Goal: Task Accomplishment & Management: Manage account settings

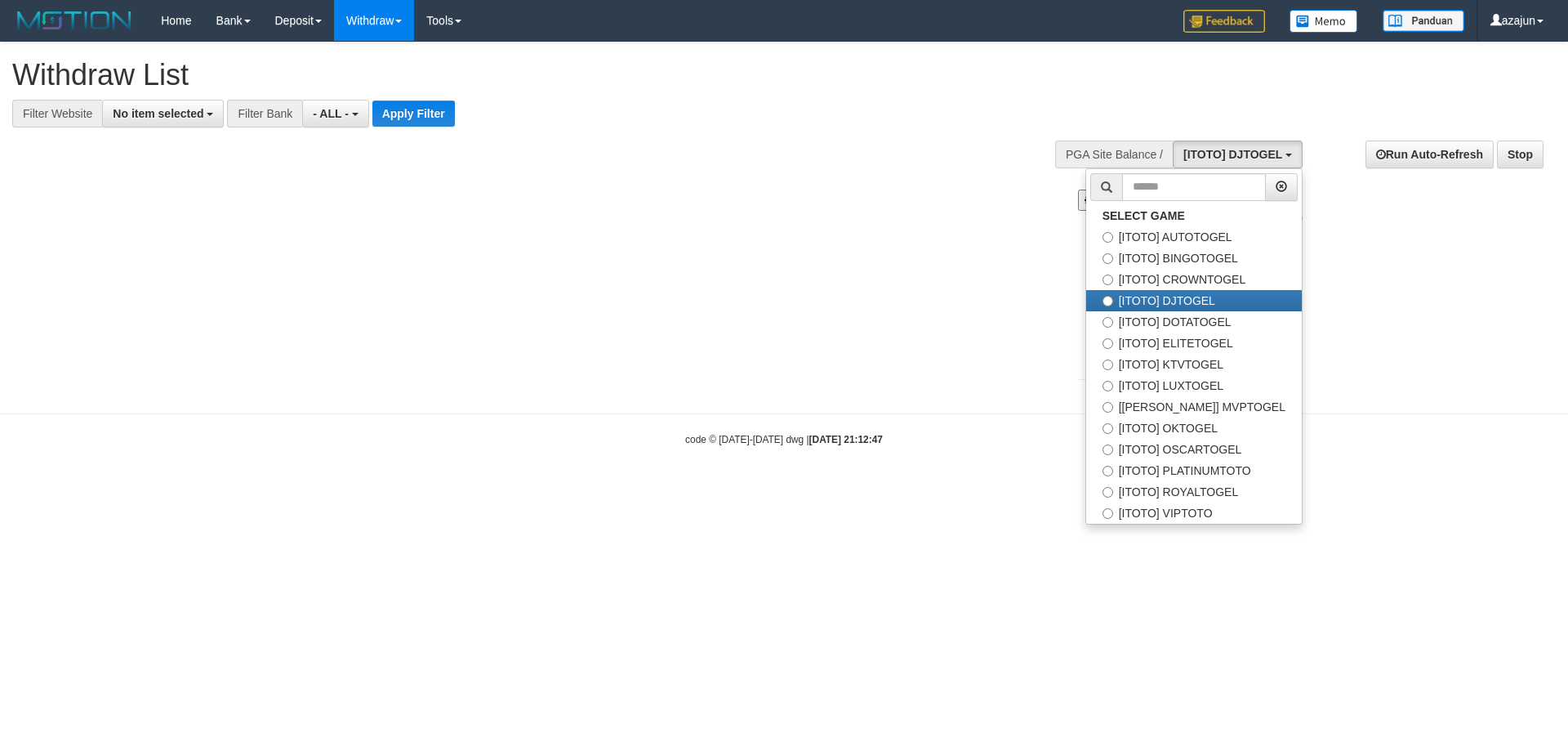
select select
click at [1203, 317] on label "[ITOTO] DOTATOGEL" at bounding box center [1194, 322] width 215 height 21
select select "***"
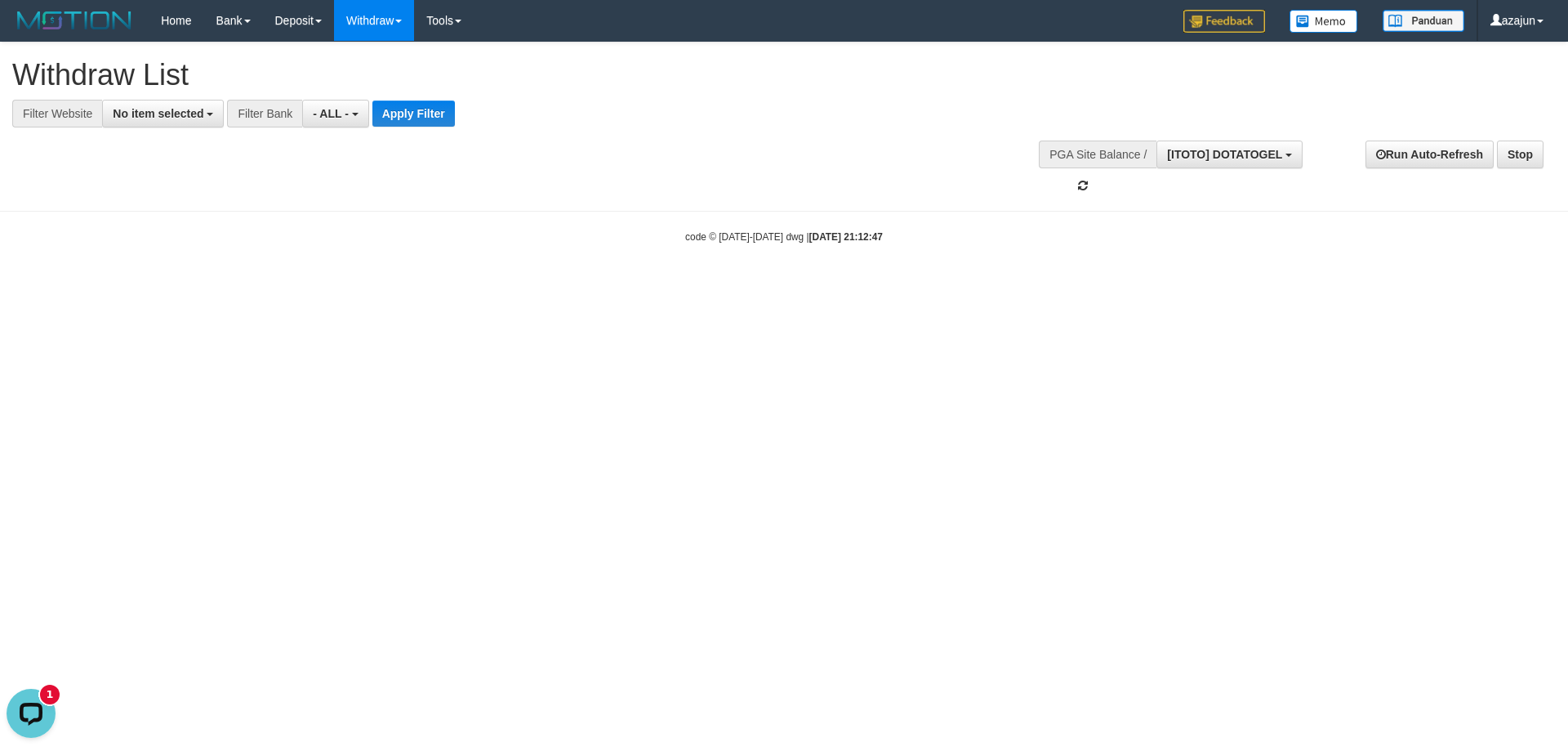
scroll to position [70, 0]
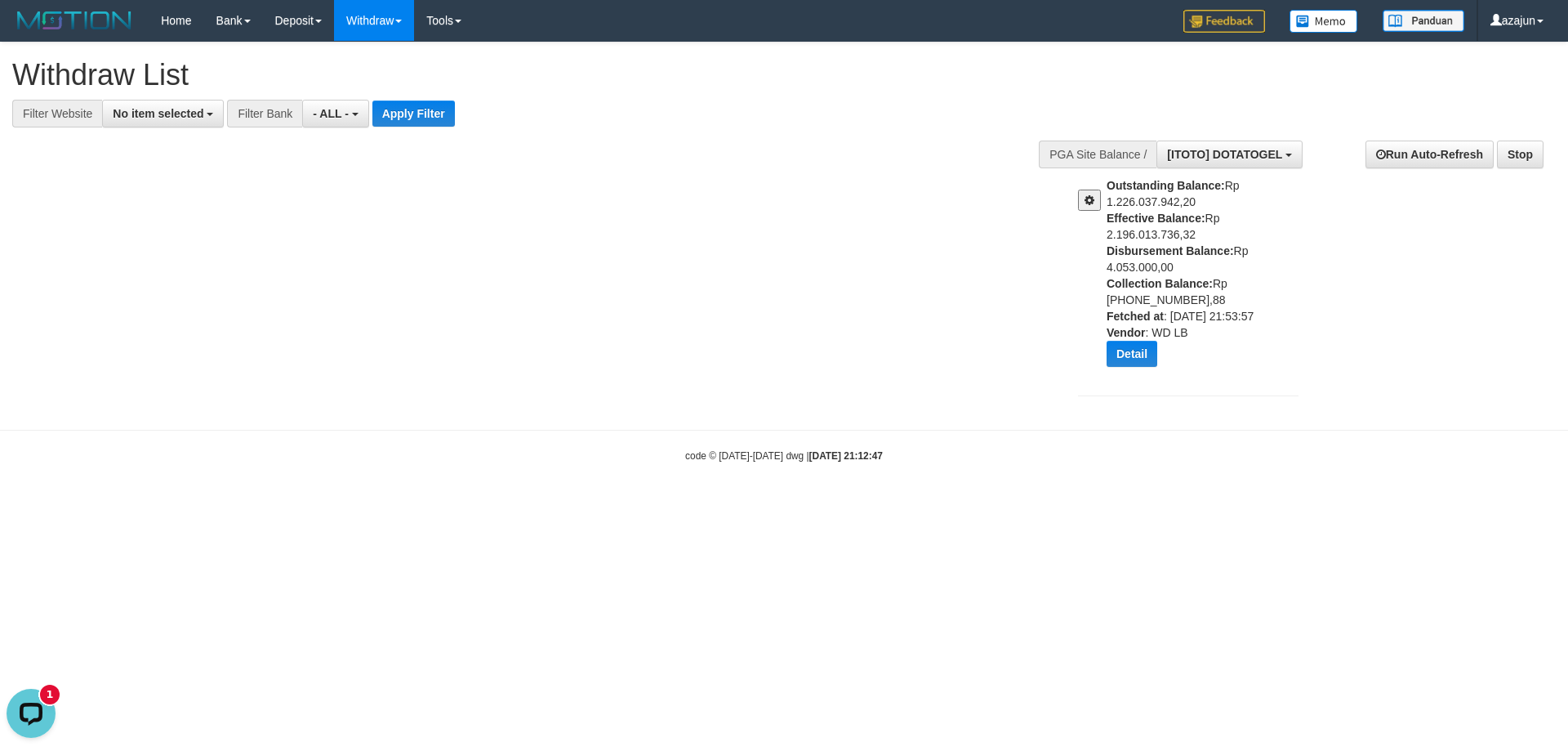
click at [1082, 200] on button at bounding box center [1089, 200] width 23 height 21
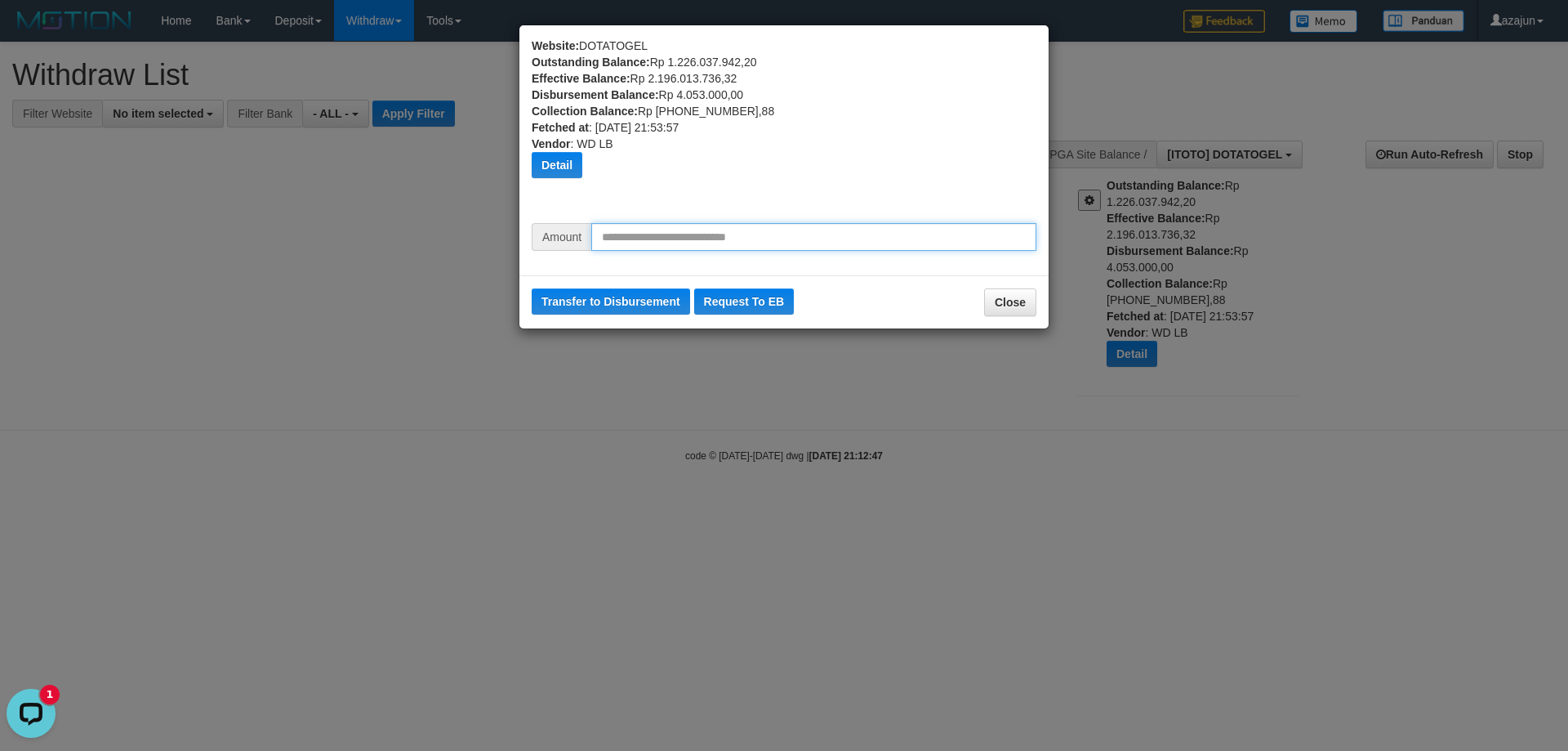
click at [753, 229] on input "text" at bounding box center [814, 237] width 445 height 28
type input "********"
drag, startPoint x: 612, startPoint y: 240, endPoint x: 636, endPoint y: 244, distance: 24.3
click at [636, 244] on input "********" at bounding box center [814, 237] width 445 height 28
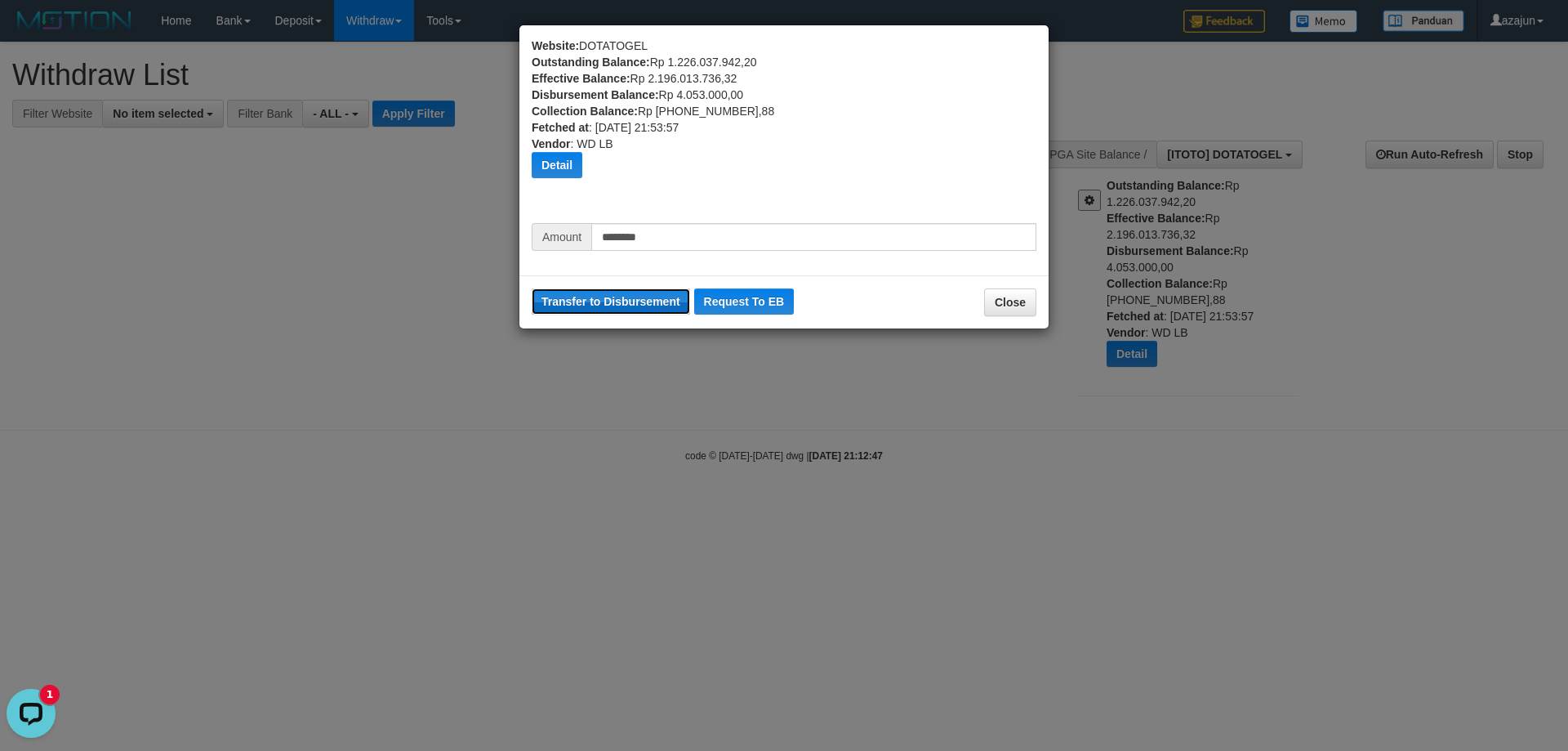
click at [629, 300] on button "Transfer to Disbursement" at bounding box center [611, 301] width 158 height 26
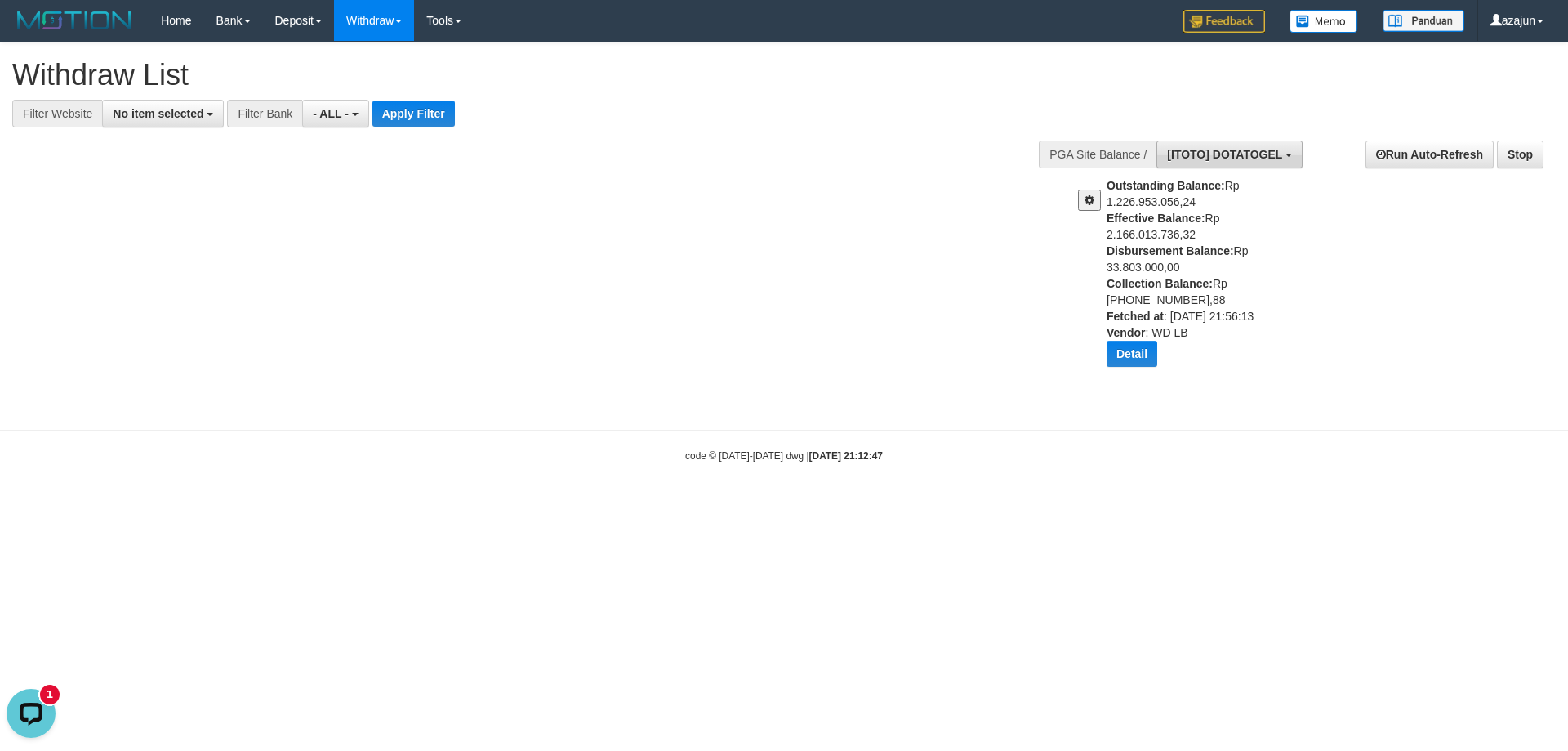
drag, startPoint x: 1249, startPoint y: 140, endPoint x: 1248, endPoint y: 158, distance: 18.0
click at [1248, 141] on button "[ITOTO] DOTATOGEL" at bounding box center [1230, 154] width 146 height 28
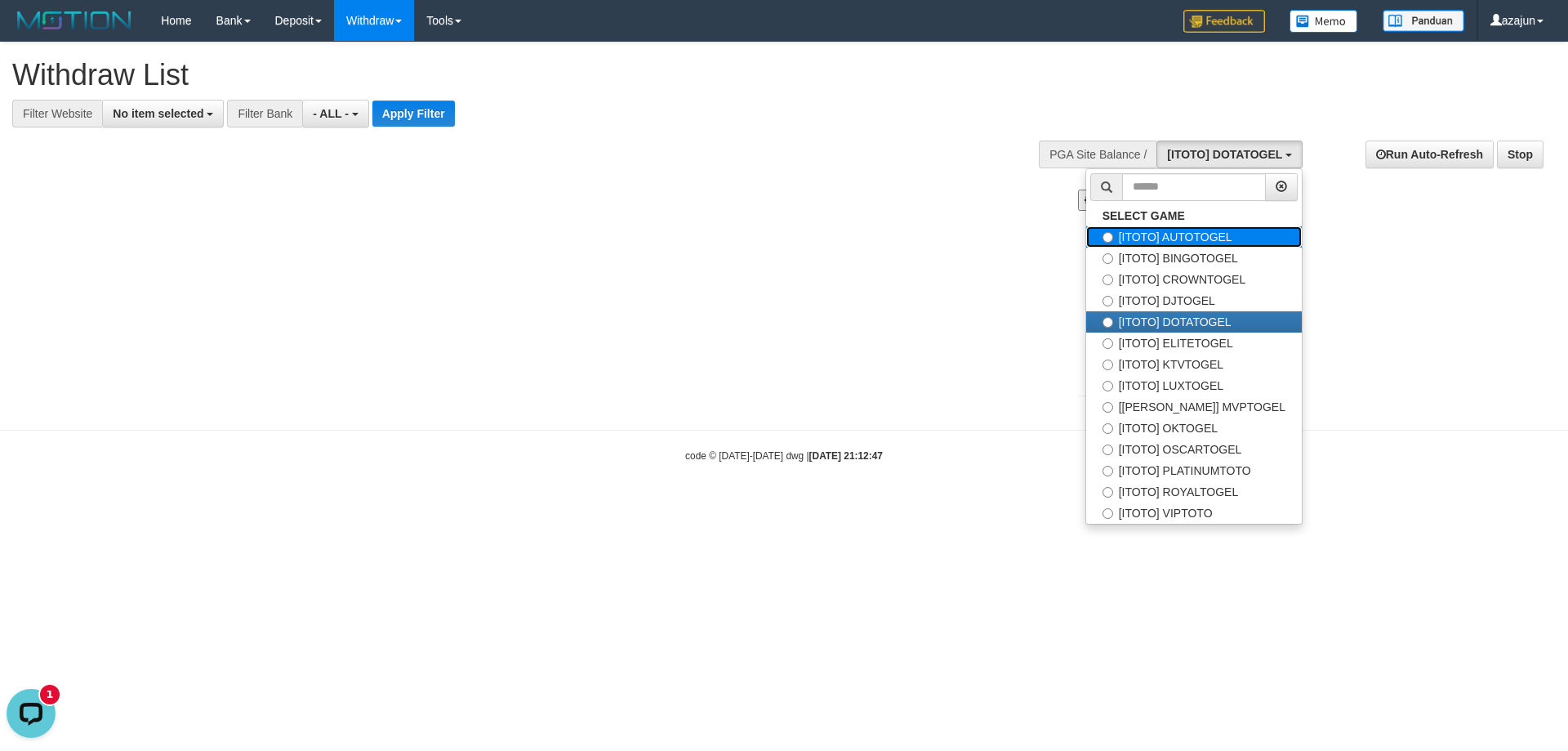
click at [1215, 237] on label "[ITOTO] AUTOTOGEL" at bounding box center [1194, 237] width 215 height 21
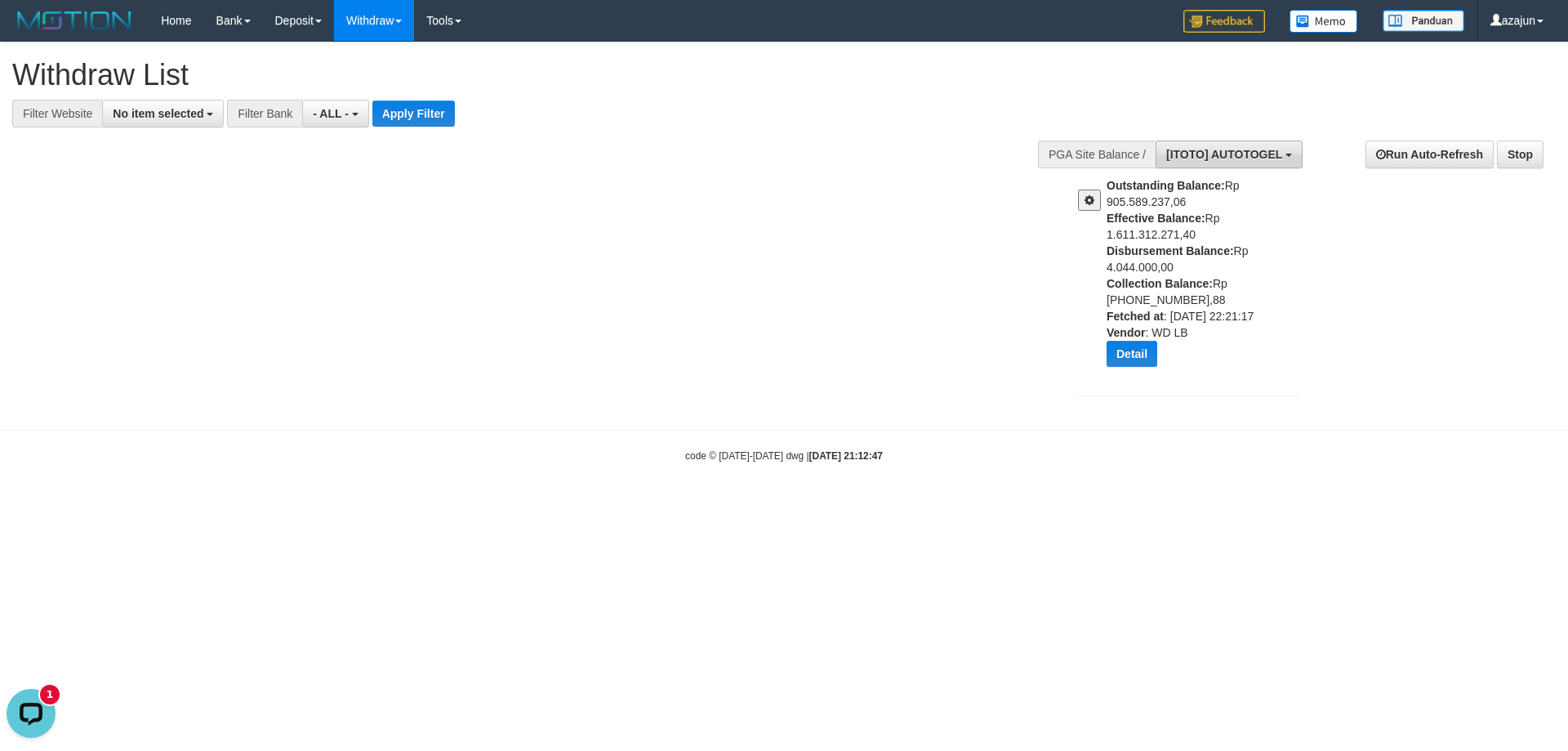
click at [1283, 160] on span "[ITOTO] AUTOTOGEL" at bounding box center [1225, 155] width 116 height 13
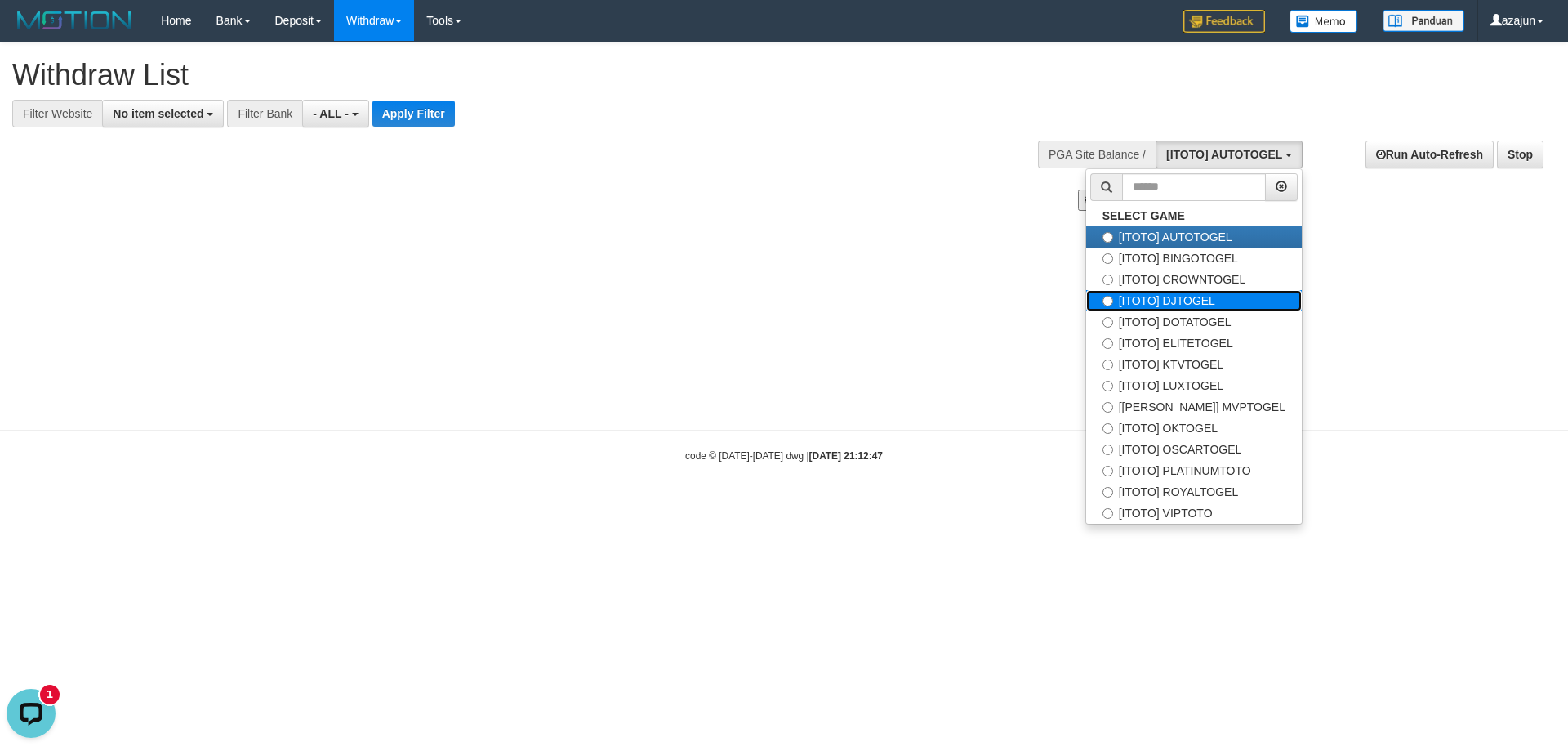
click at [1222, 298] on label "[ITOTO] DJTOGEL" at bounding box center [1194, 301] width 215 height 21
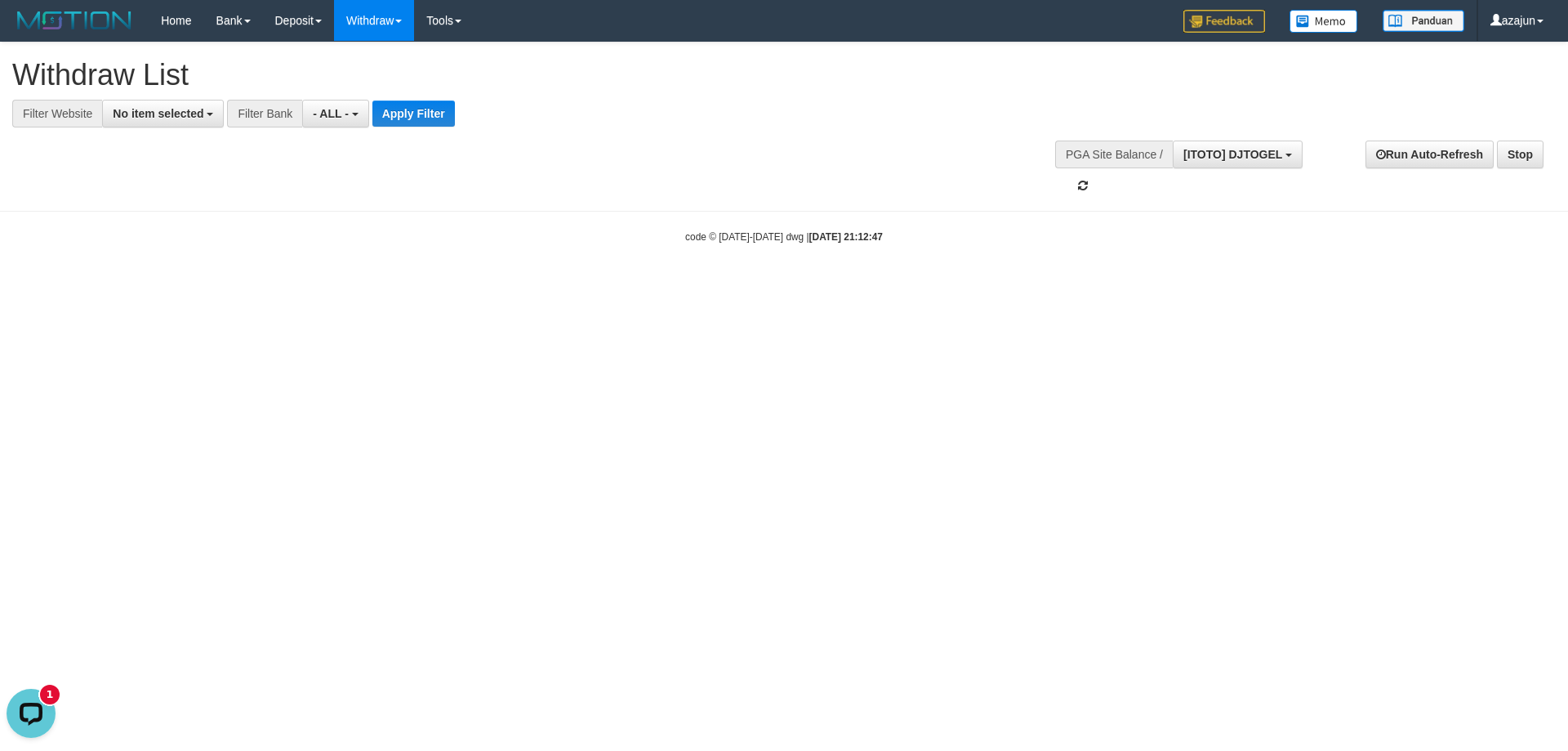
scroll to position [56, 0]
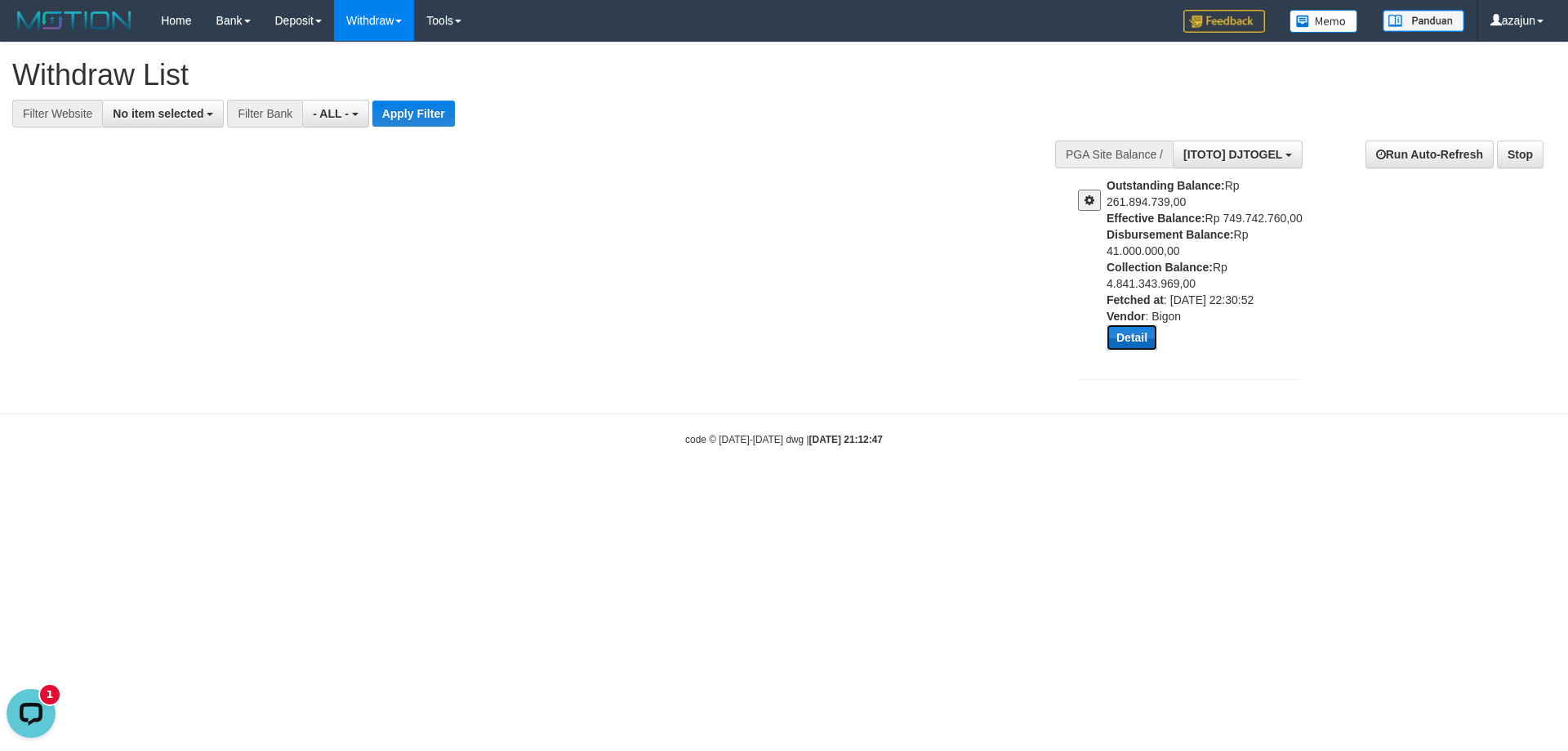
click at [1129, 337] on button "Detail" at bounding box center [1132, 337] width 50 height 26
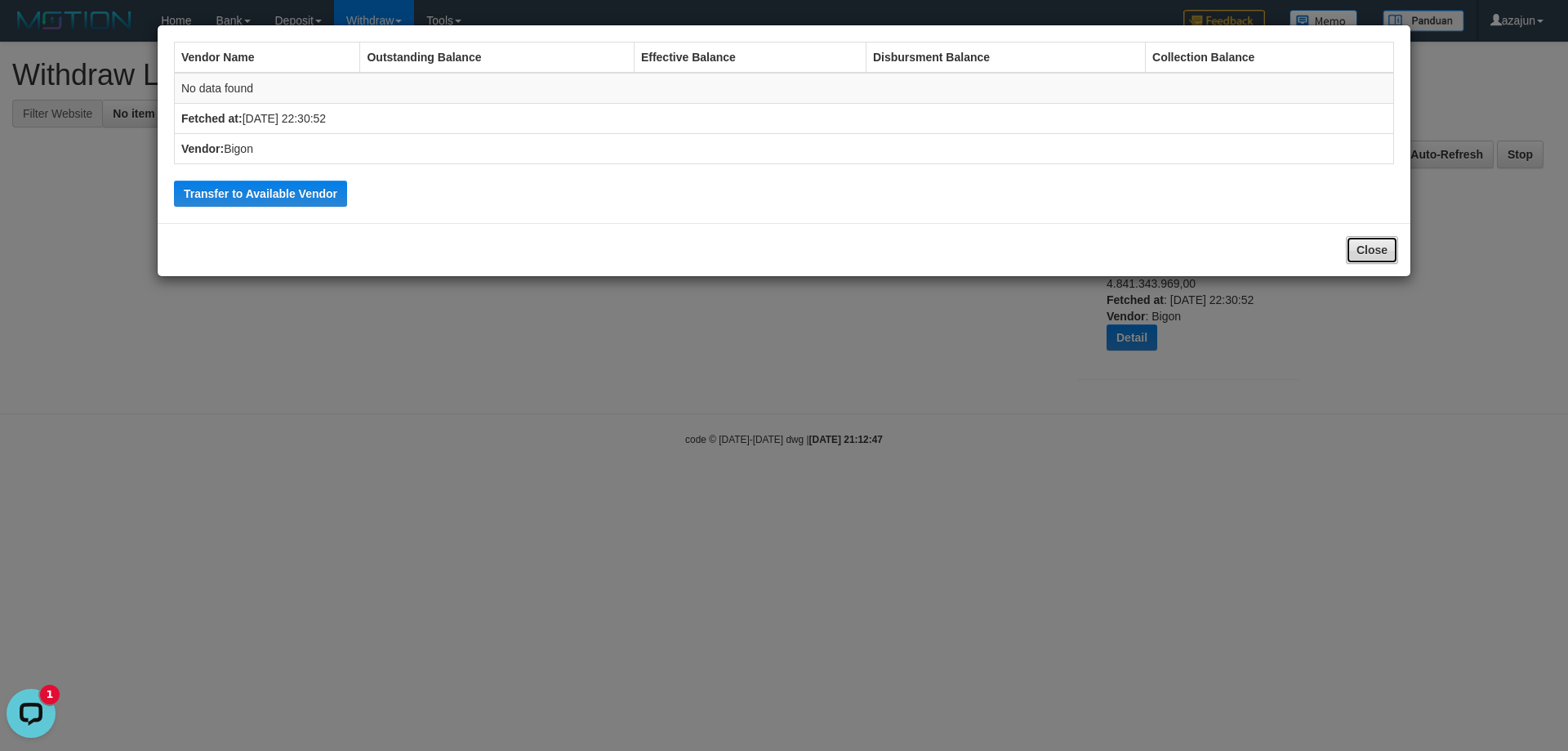
click at [1384, 248] on button "Close" at bounding box center [1372, 249] width 52 height 28
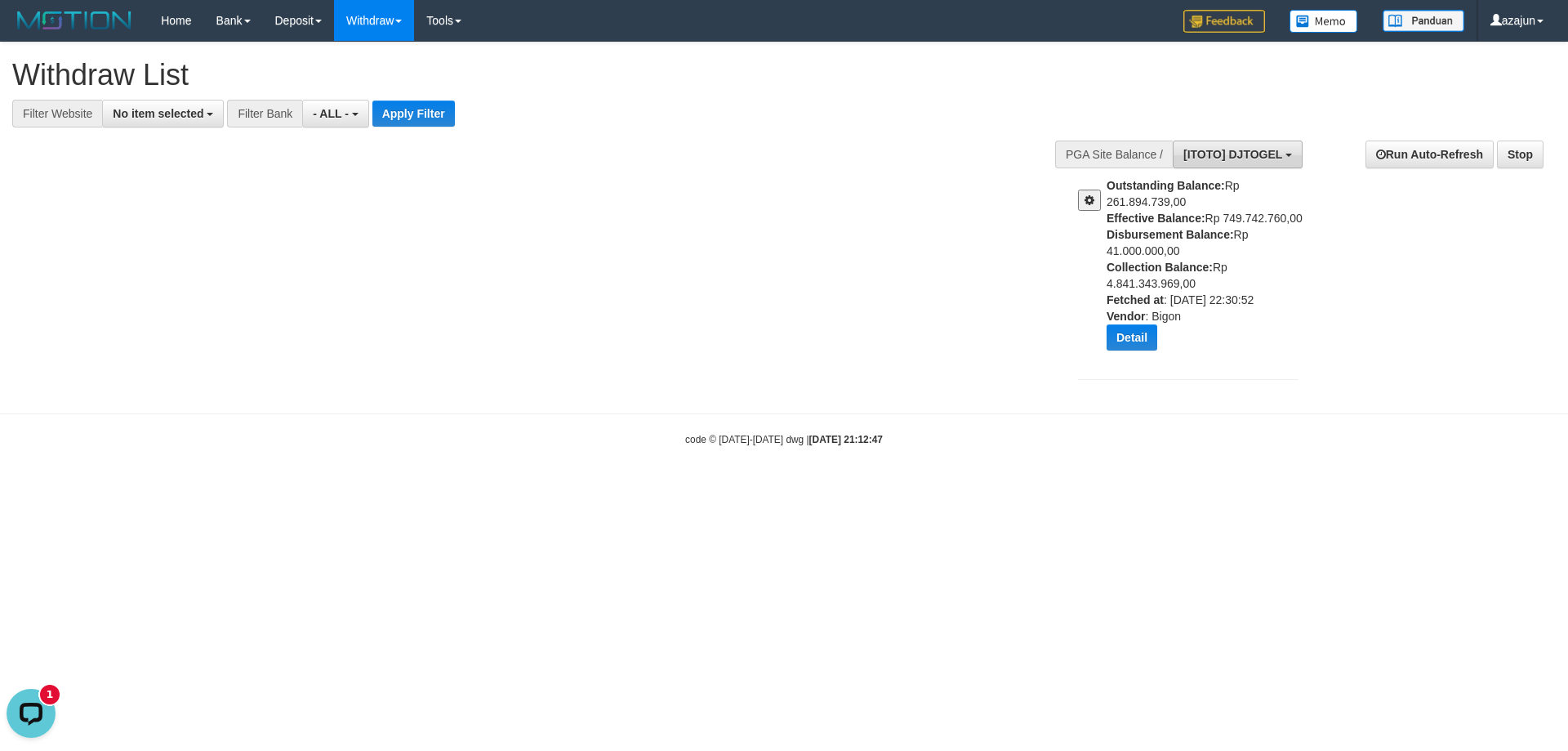
drag, startPoint x: 1246, startPoint y: 158, endPoint x: 1252, endPoint y: 165, distance: 9.2
click at [1247, 159] on span "[ITOTO] DJTOGEL" at bounding box center [1232, 155] width 98 height 13
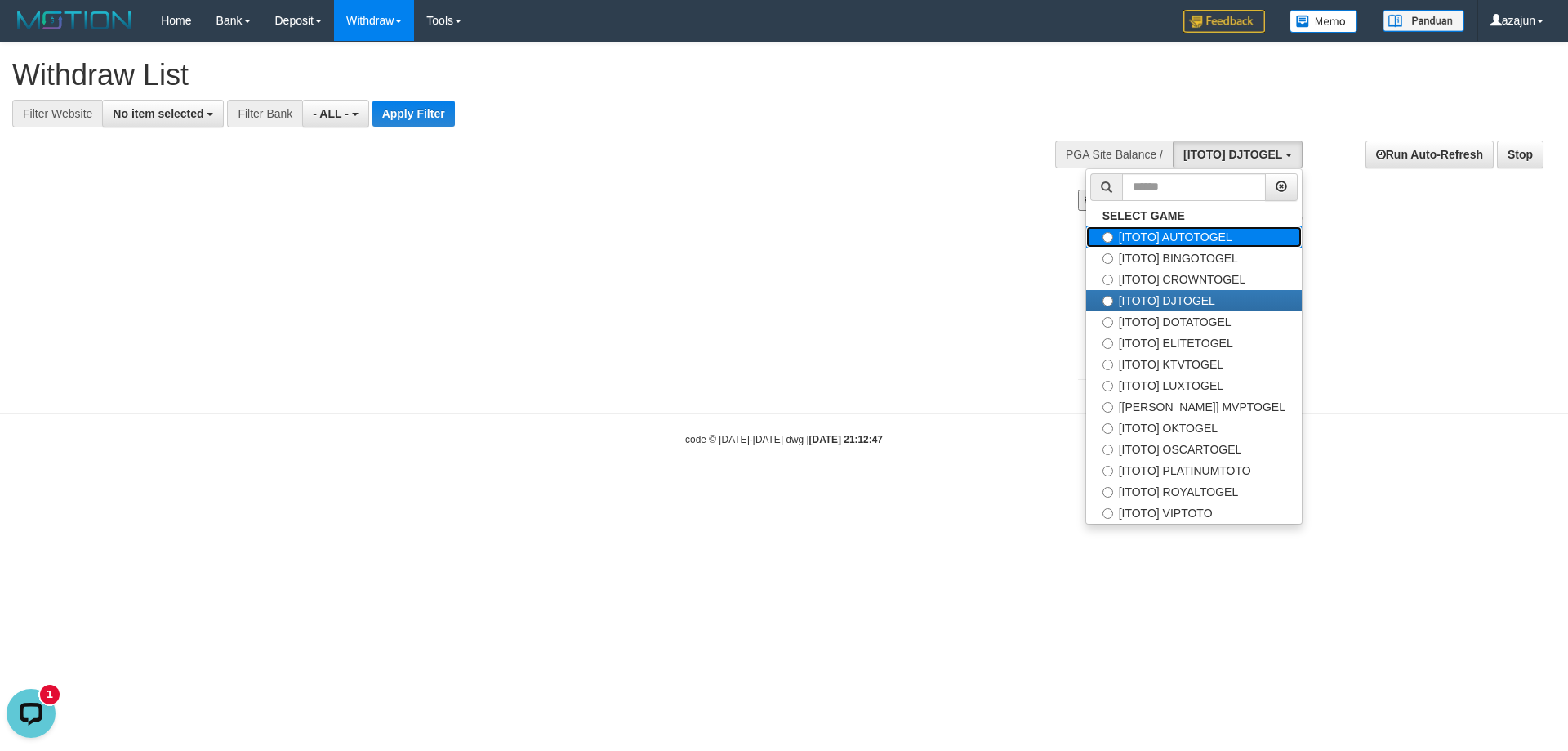
click at [1225, 237] on label "[ITOTO] AUTOTOGEL" at bounding box center [1194, 237] width 215 height 21
select select "***"
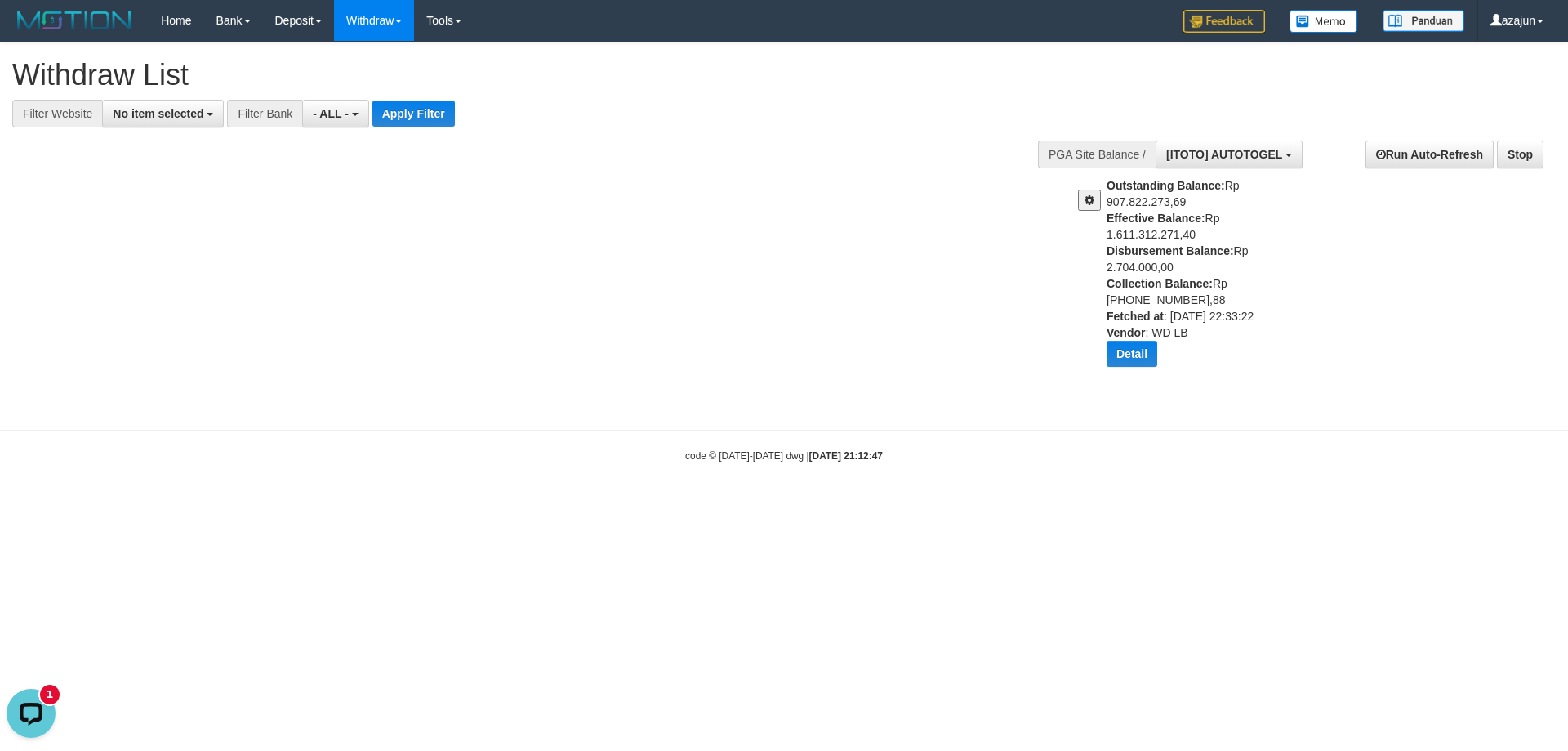
click at [1094, 200] on span at bounding box center [1090, 200] width 10 height 12
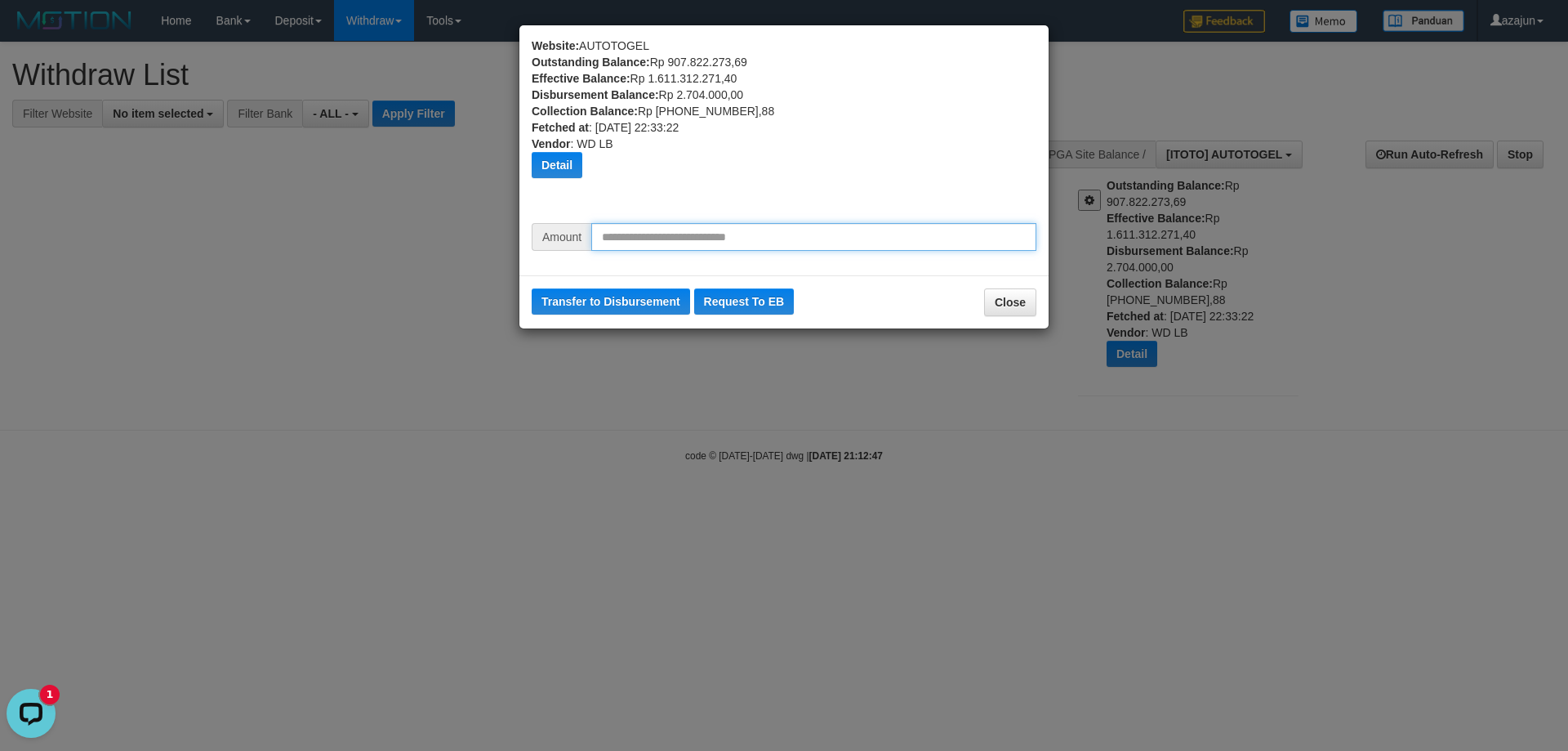
drag, startPoint x: 719, startPoint y: 236, endPoint x: 719, endPoint y: 249, distance: 13.0
click at [719, 237] on input "text" at bounding box center [814, 237] width 445 height 28
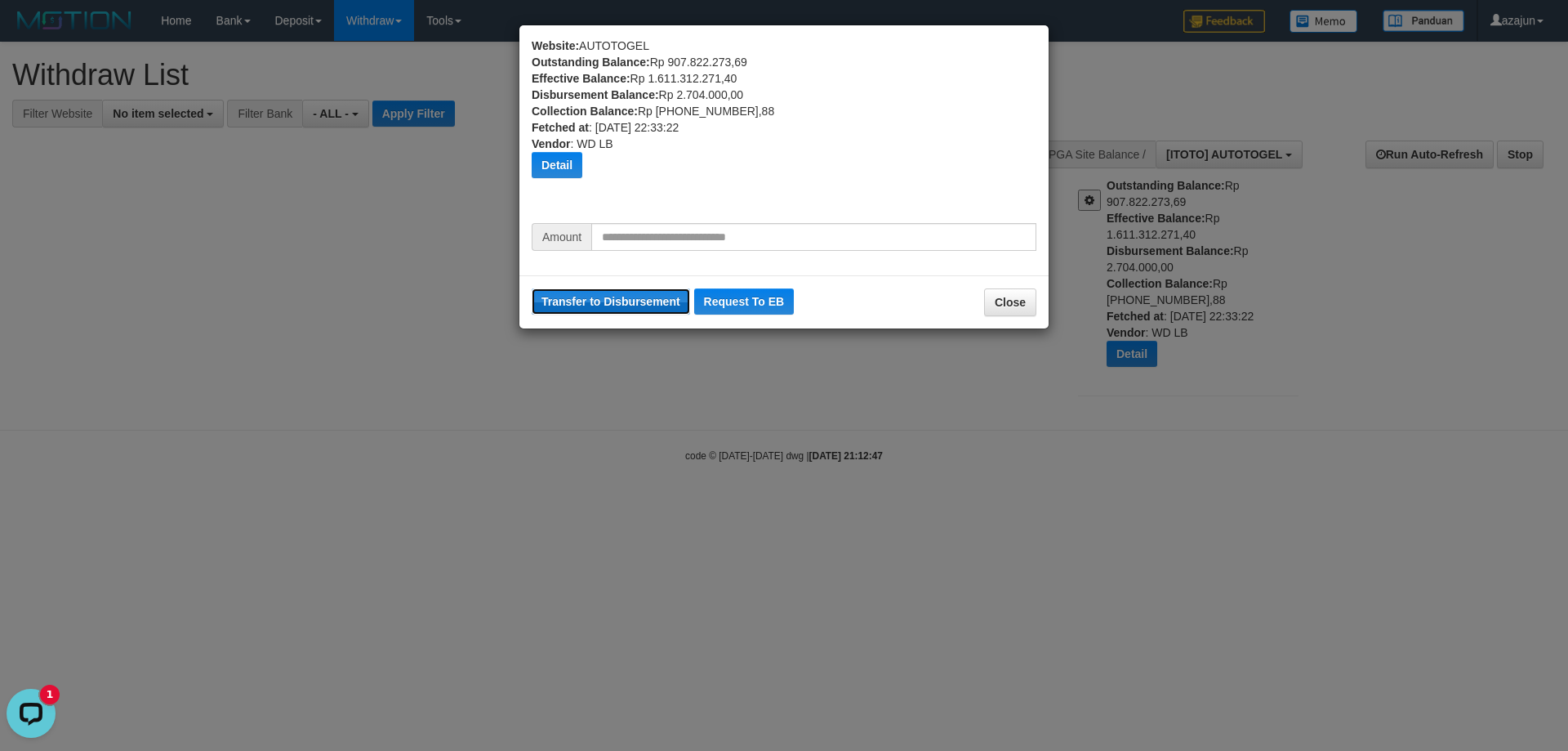
click at [649, 304] on button "Transfer to Disbursement" at bounding box center [611, 301] width 158 height 26
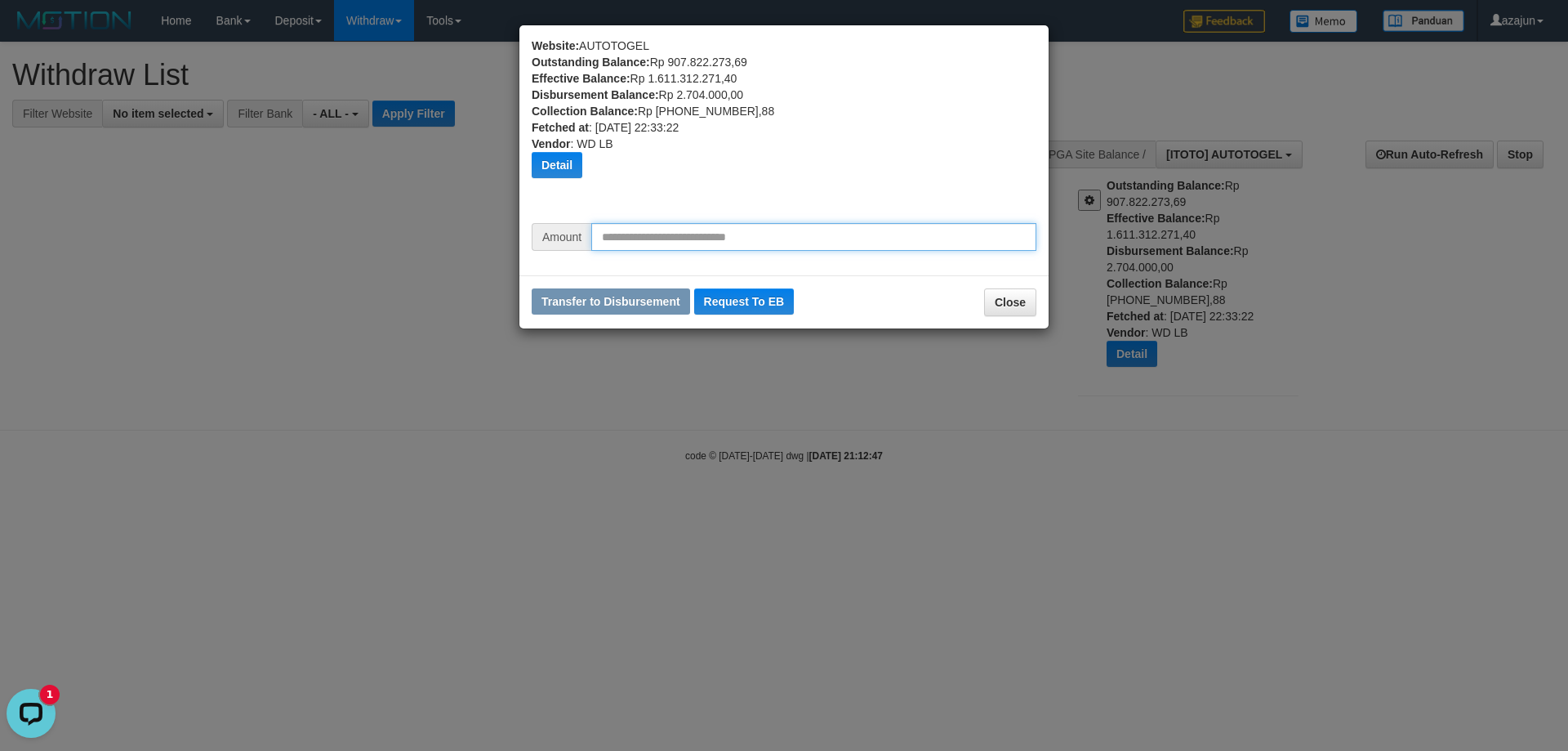
click at [682, 232] on input "text" at bounding box center [814, 237] width 445 height 28
type input "********"
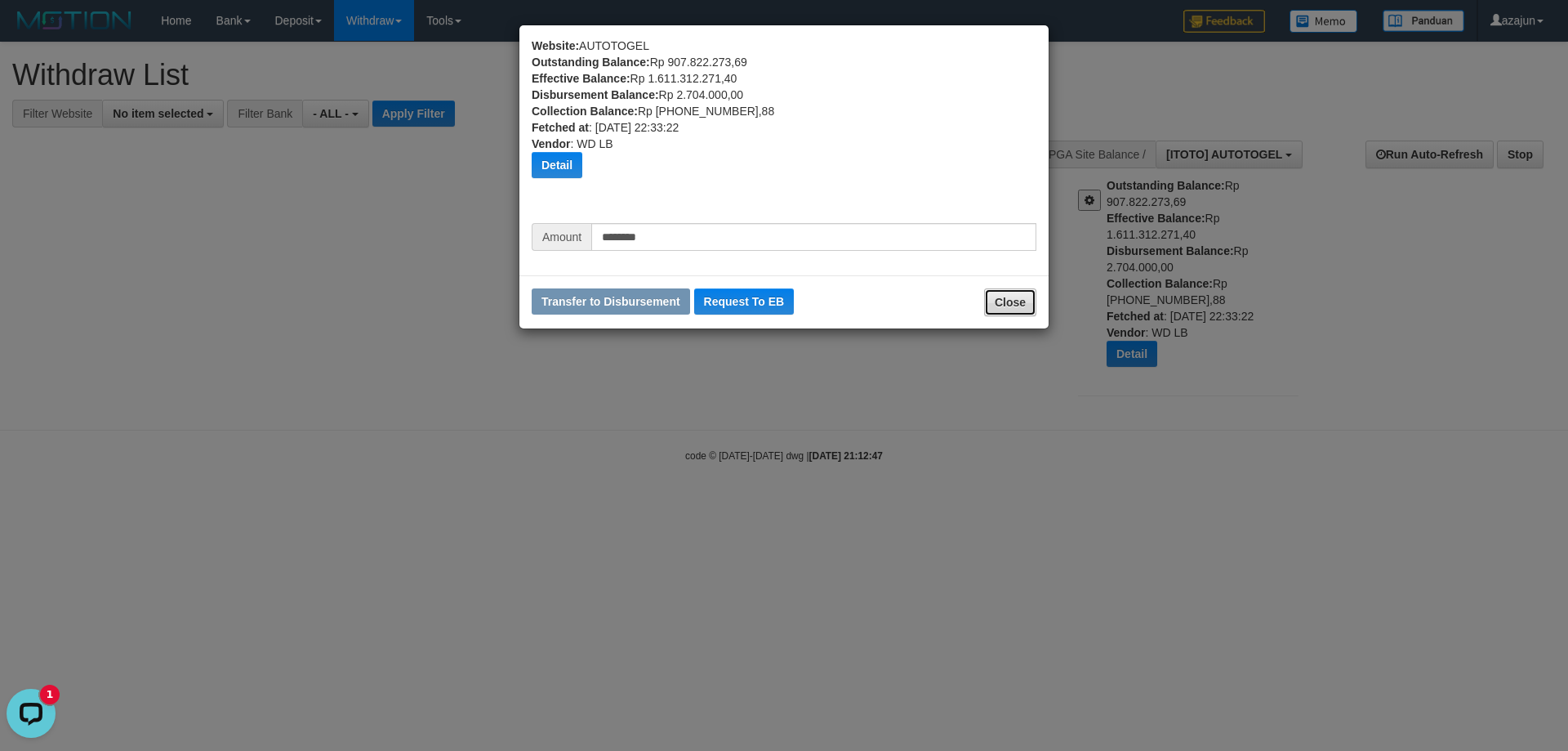
click at [1017, 303] on button "Close" at bounding box center [1010, 302] width 52 height 28
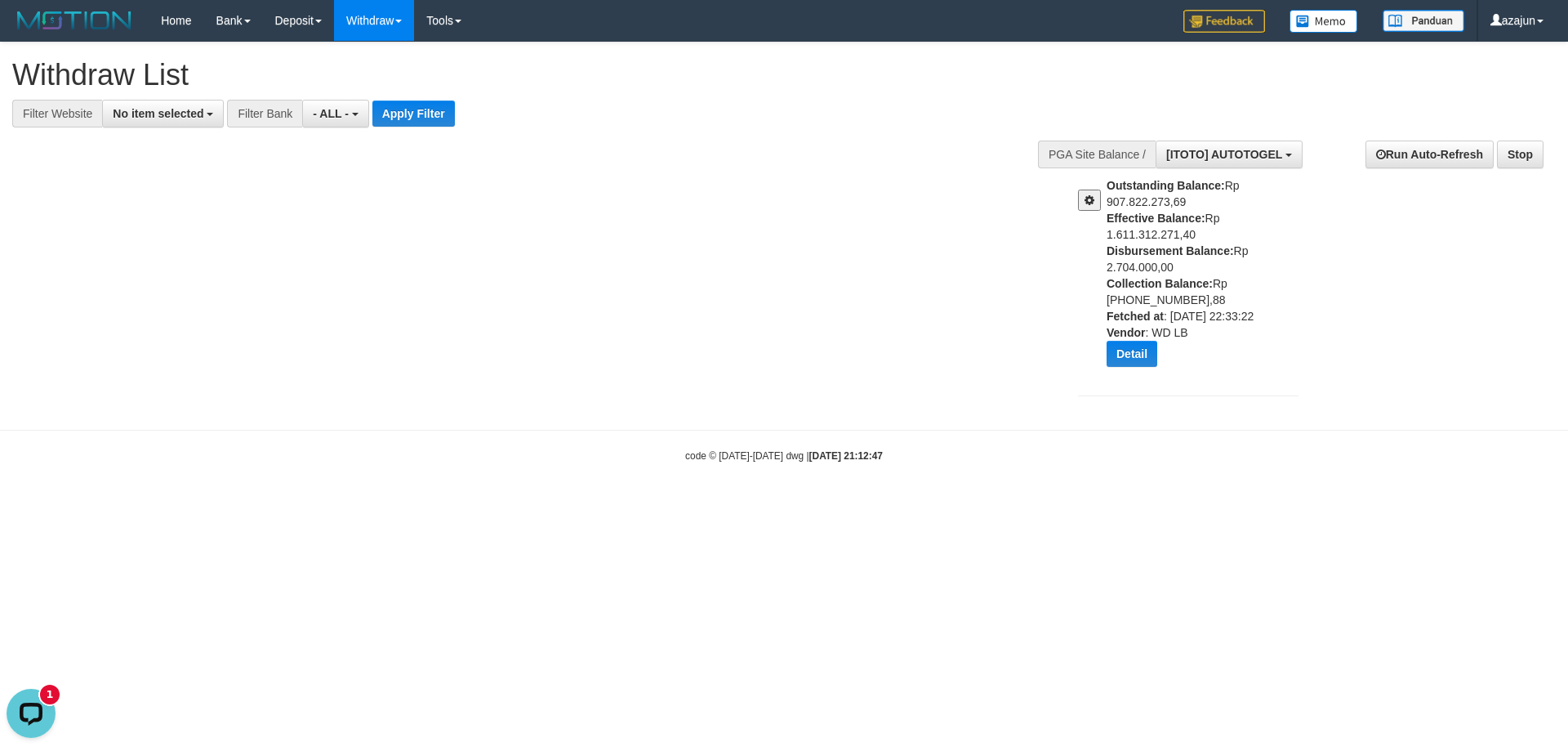
click at [1092, 205] on span at bounding box center [1090, 200] width 10 height 12
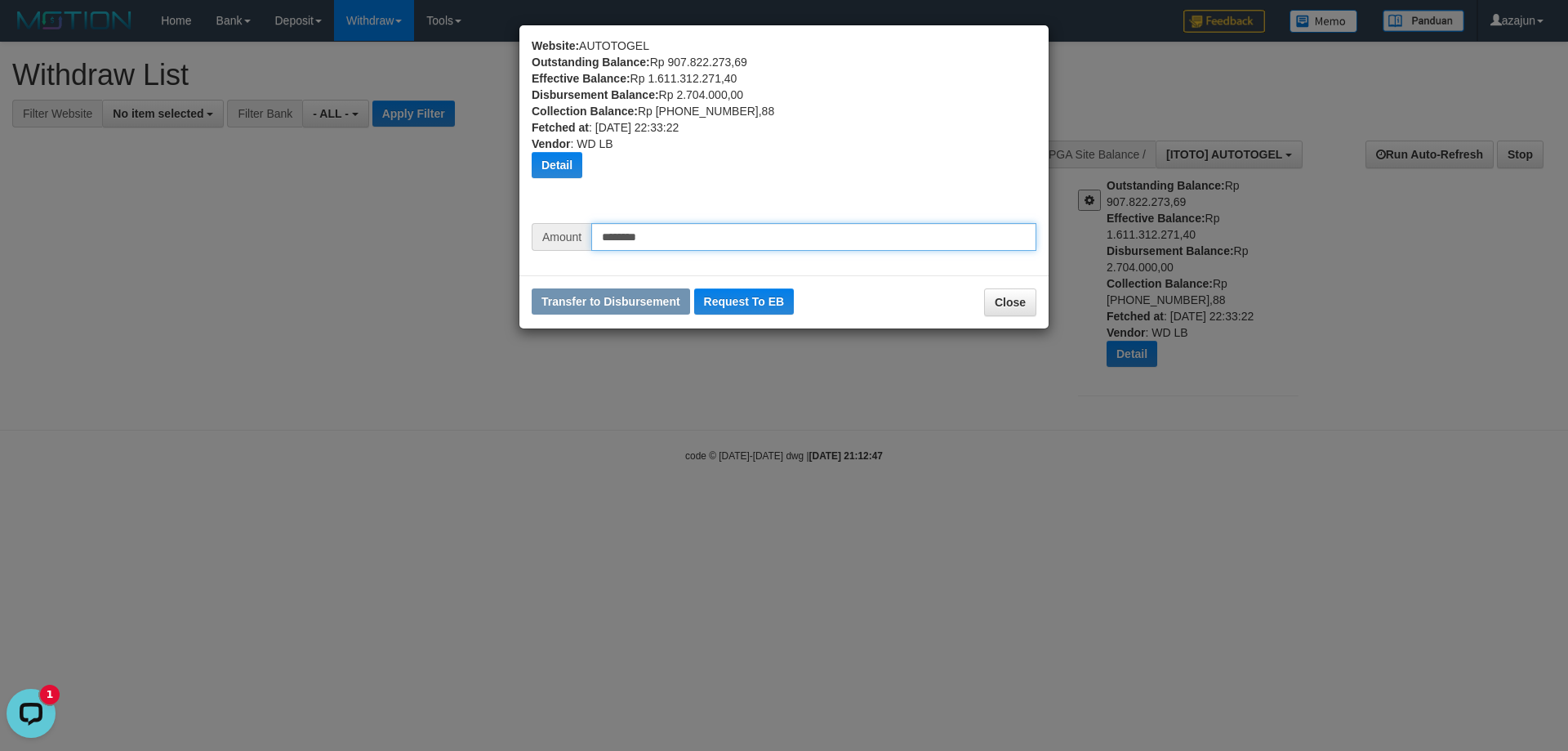
click at [702, 235] on input "********" at bounding box center [814, 237] width 445 height 28
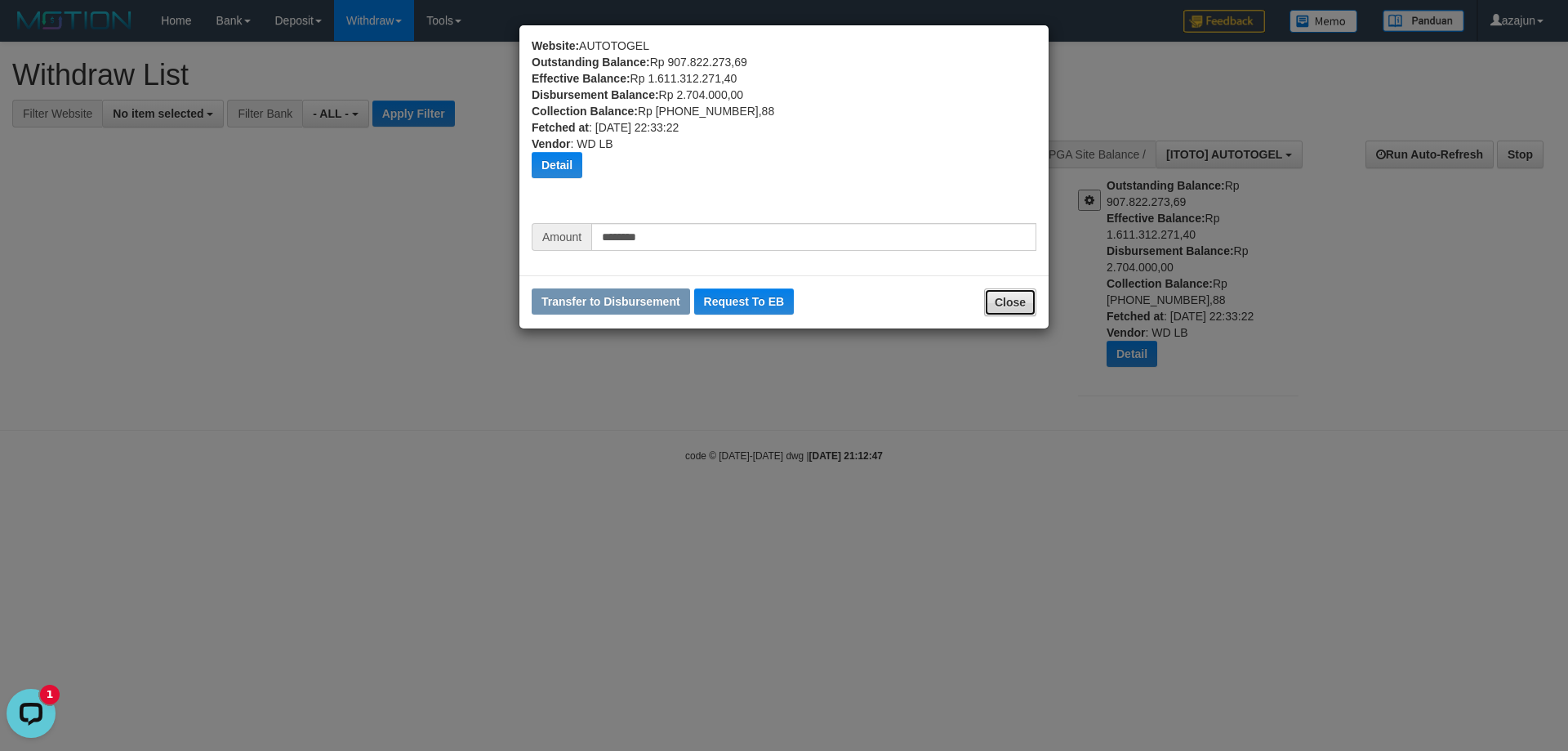
click at [1004, 303] on button "Close" at bounding box center [1010, 302] width 52 height 28
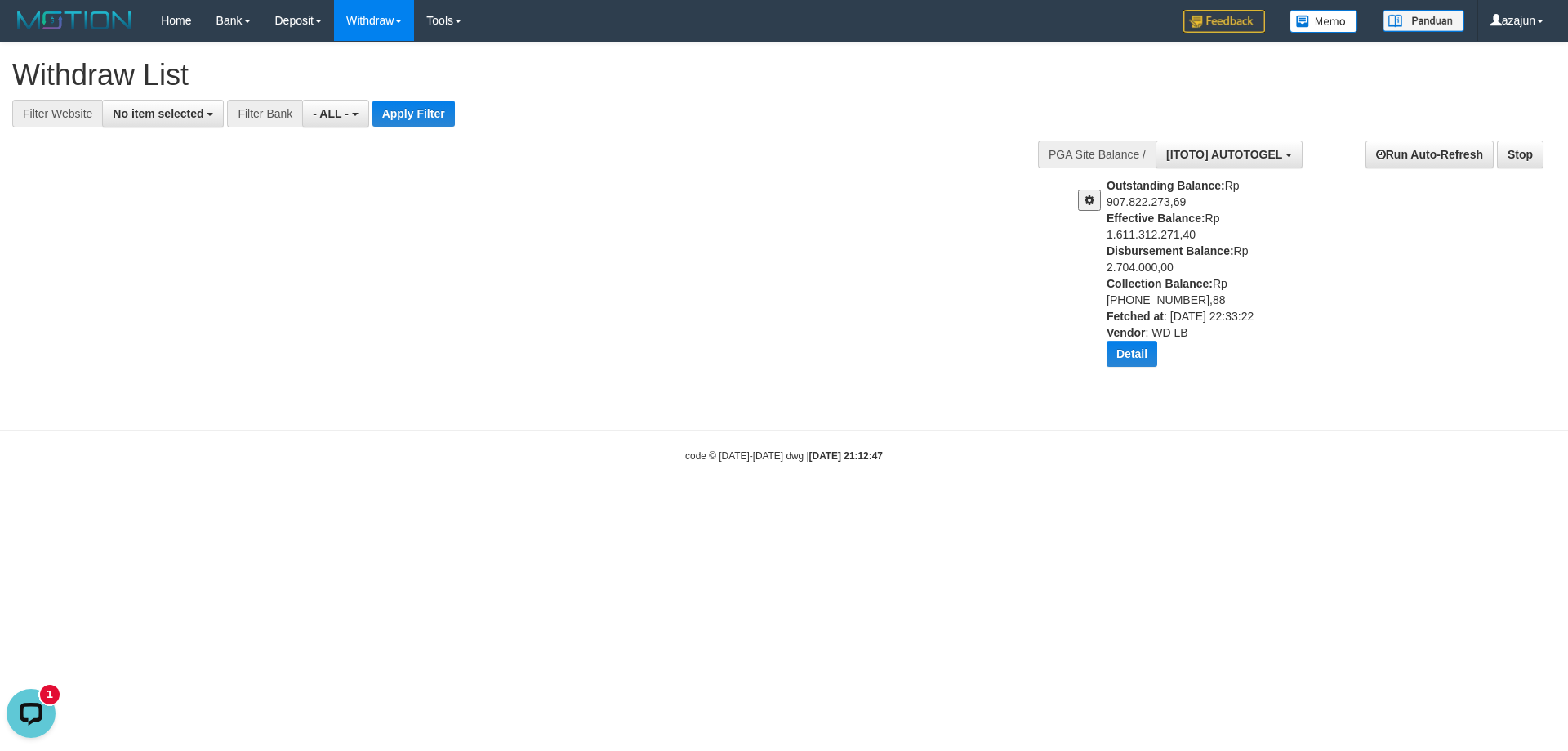
click at [998, 332] on div "**********" at bounding box center [784, 227] width 1568 height 371
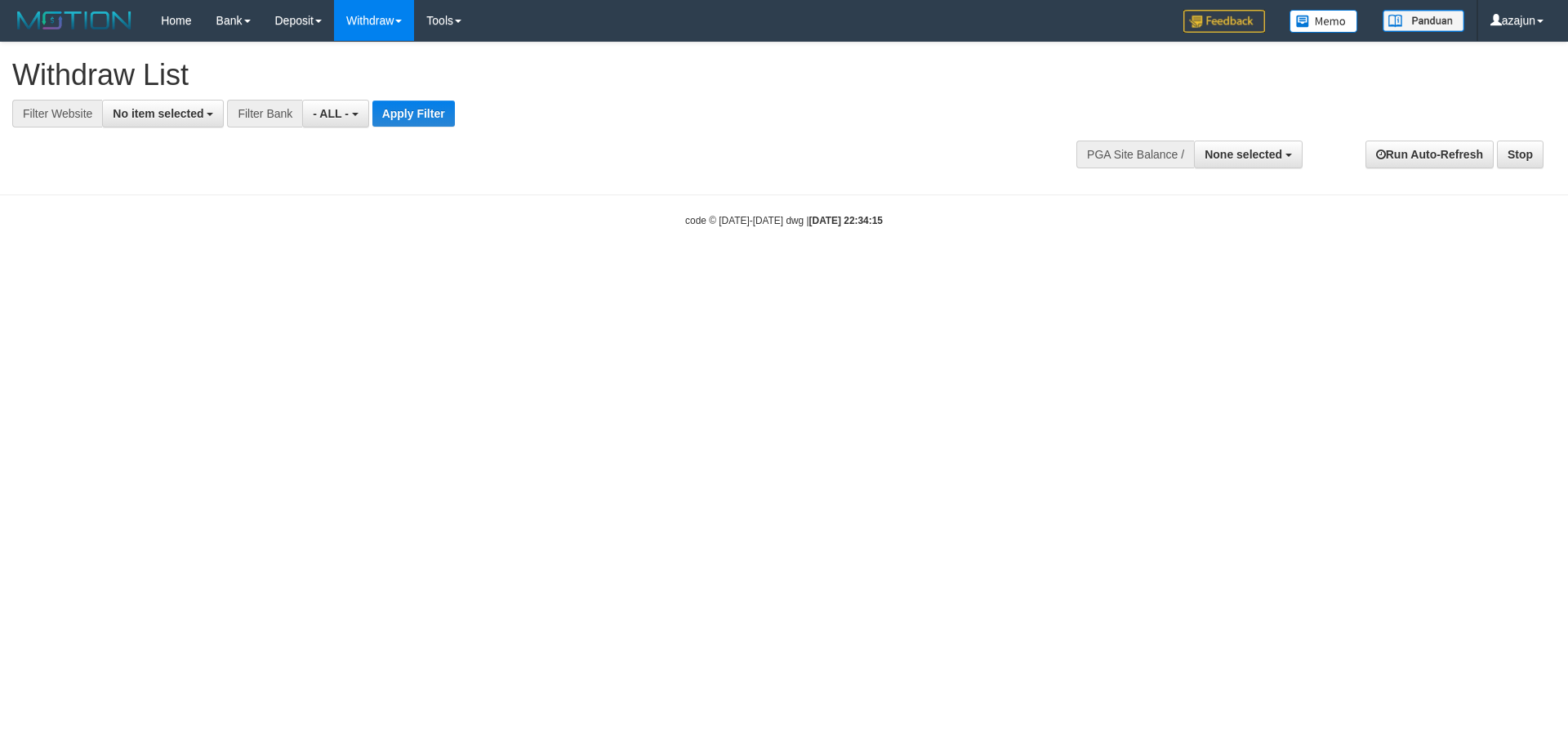
select select
click at [1235, 154] on span "None selected" at bounding box center [1243, 155] width 77 height 13
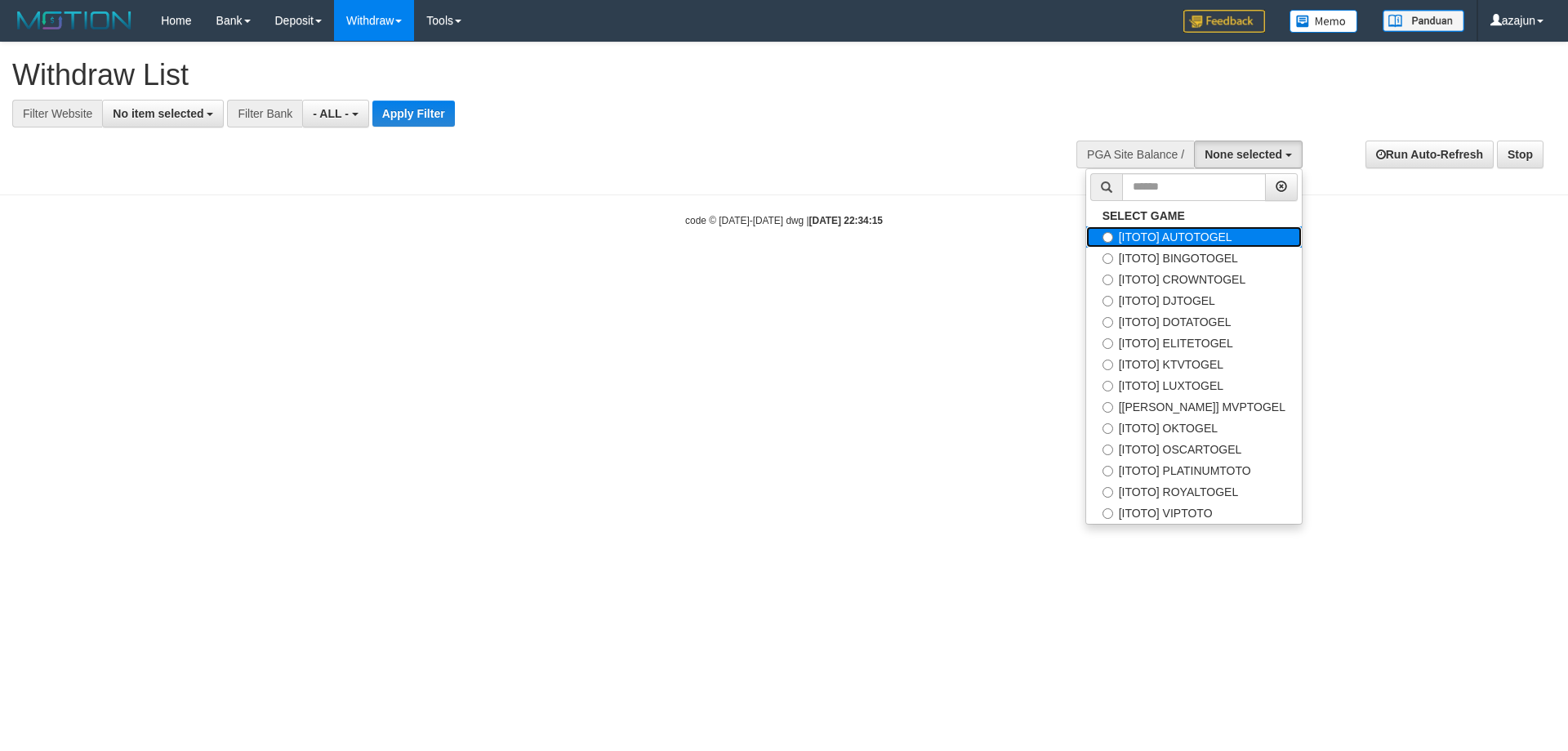
click at [1200, 242] on label "[ITOTO] AUTOTOGEL" at bounding box center [1194, 237] width 215 height 21
select select "***"
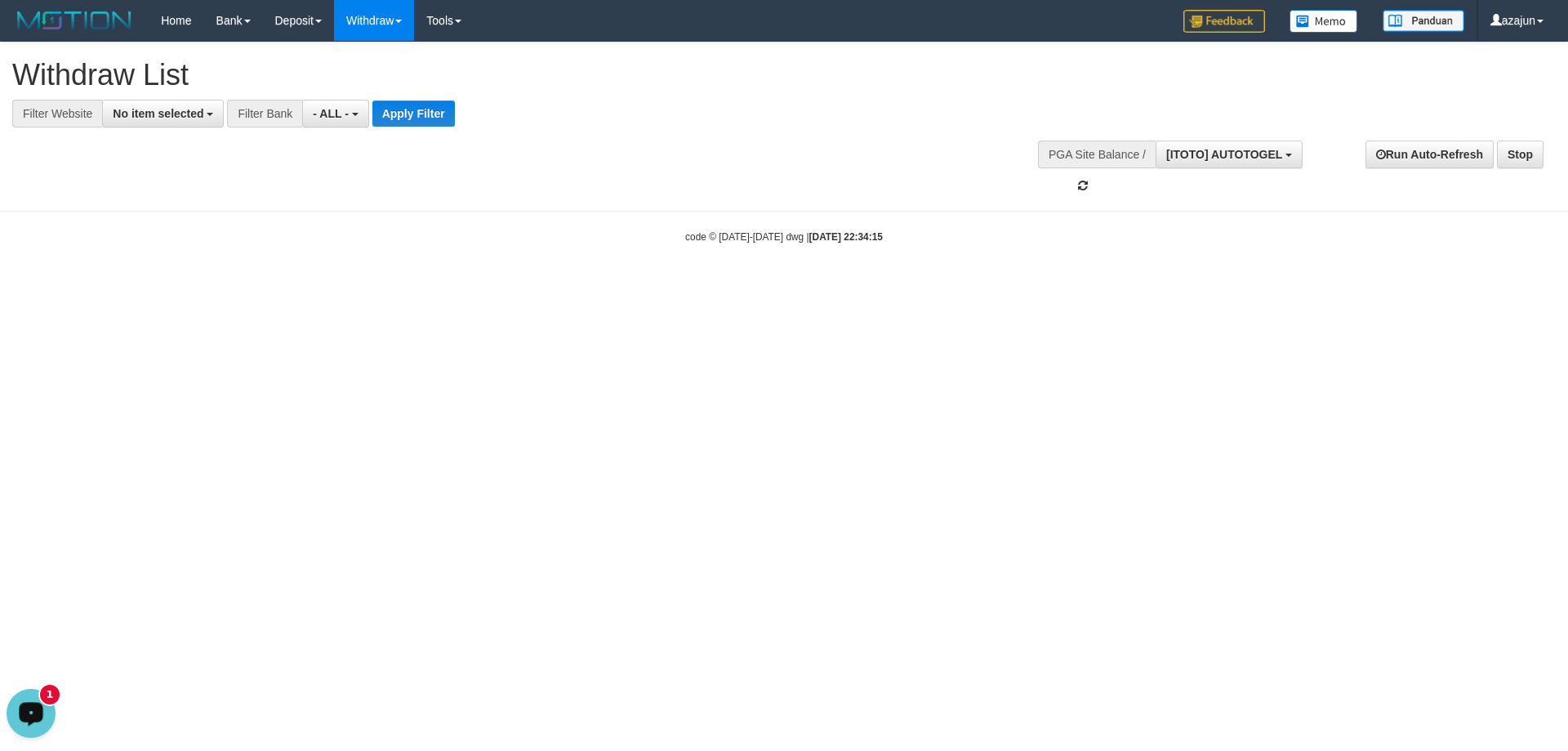
click at [34, 717] on icon "Open LiveChat chat widget" at bounding box center [31, 712] width 15 height 11
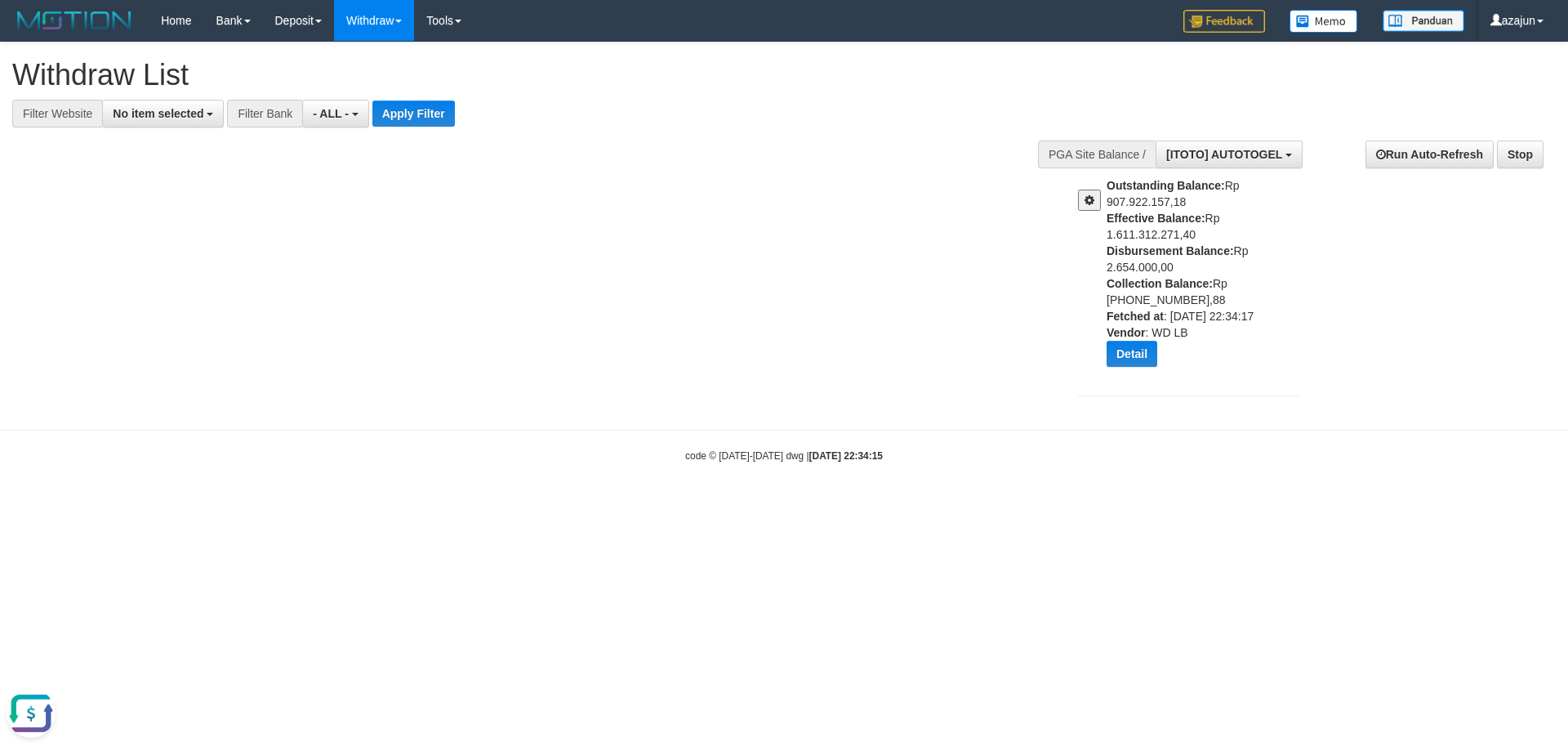
click at [1096, 198] on button at bounding box center [1089, 200] width 23 height 21
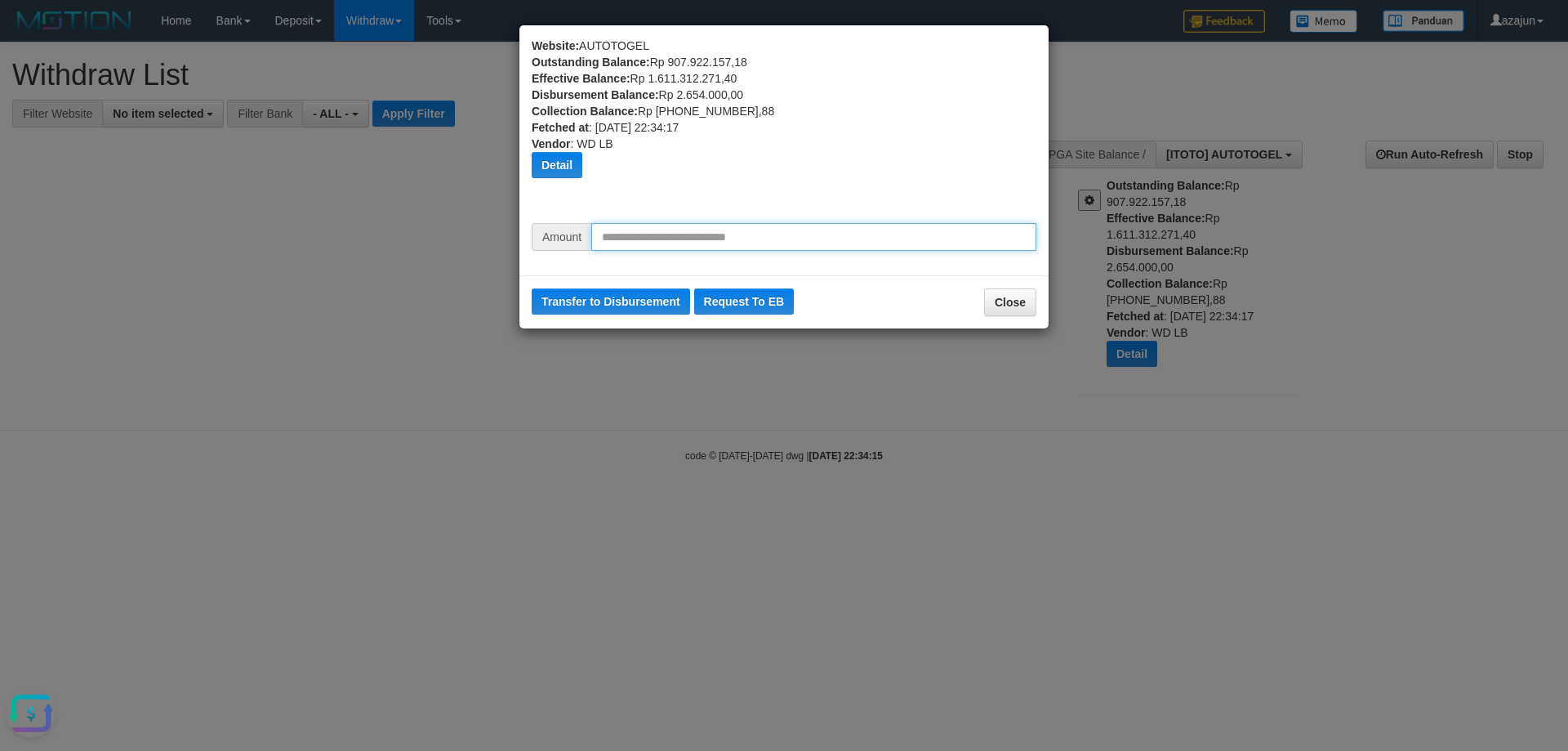
click at [678, 237] on input "text" at bounding box center [814, 237] width 445 height 28
type input "********"
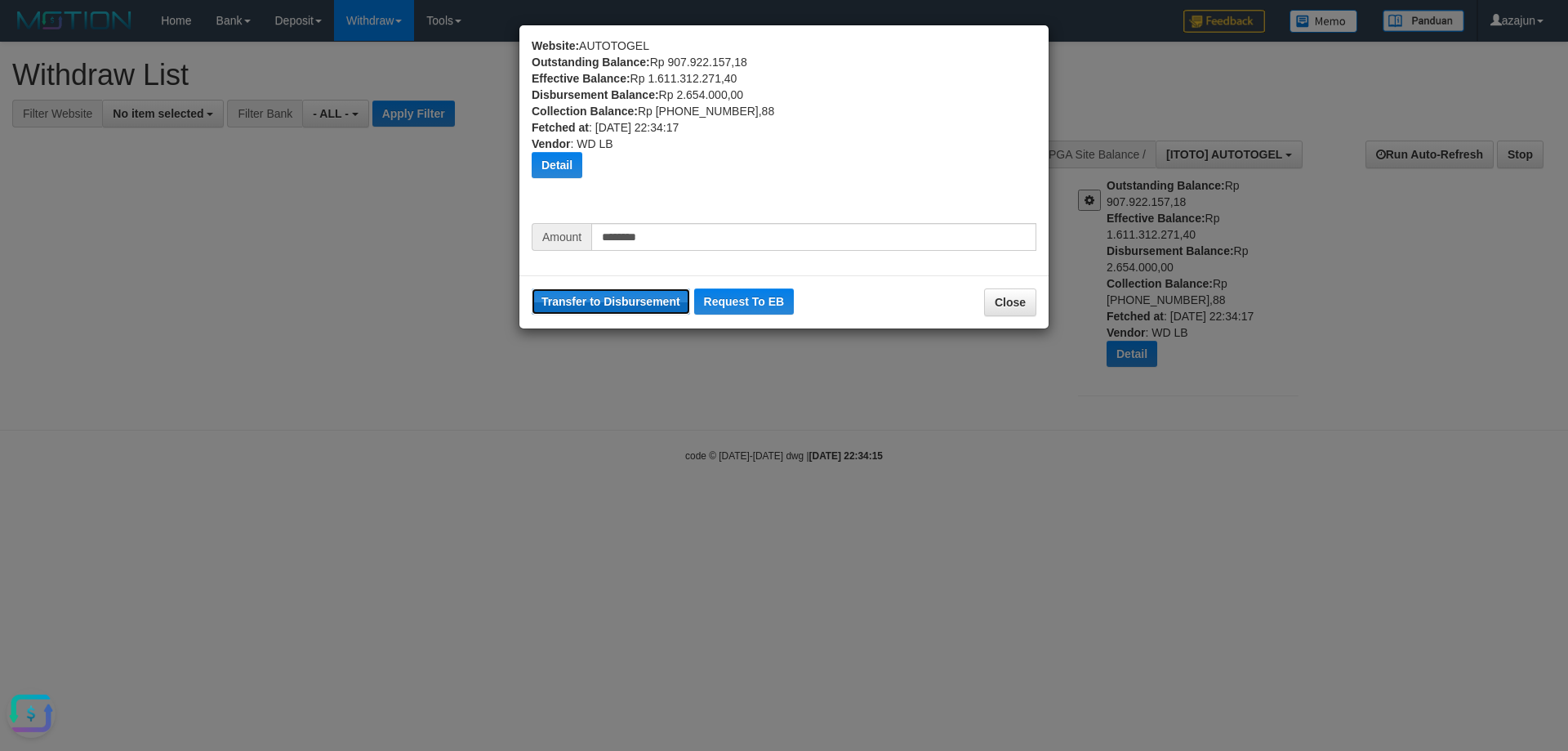
click at [621, 302] on button "Transfer to Disbursement" at bounding box center [611, 301] width 158 height 26
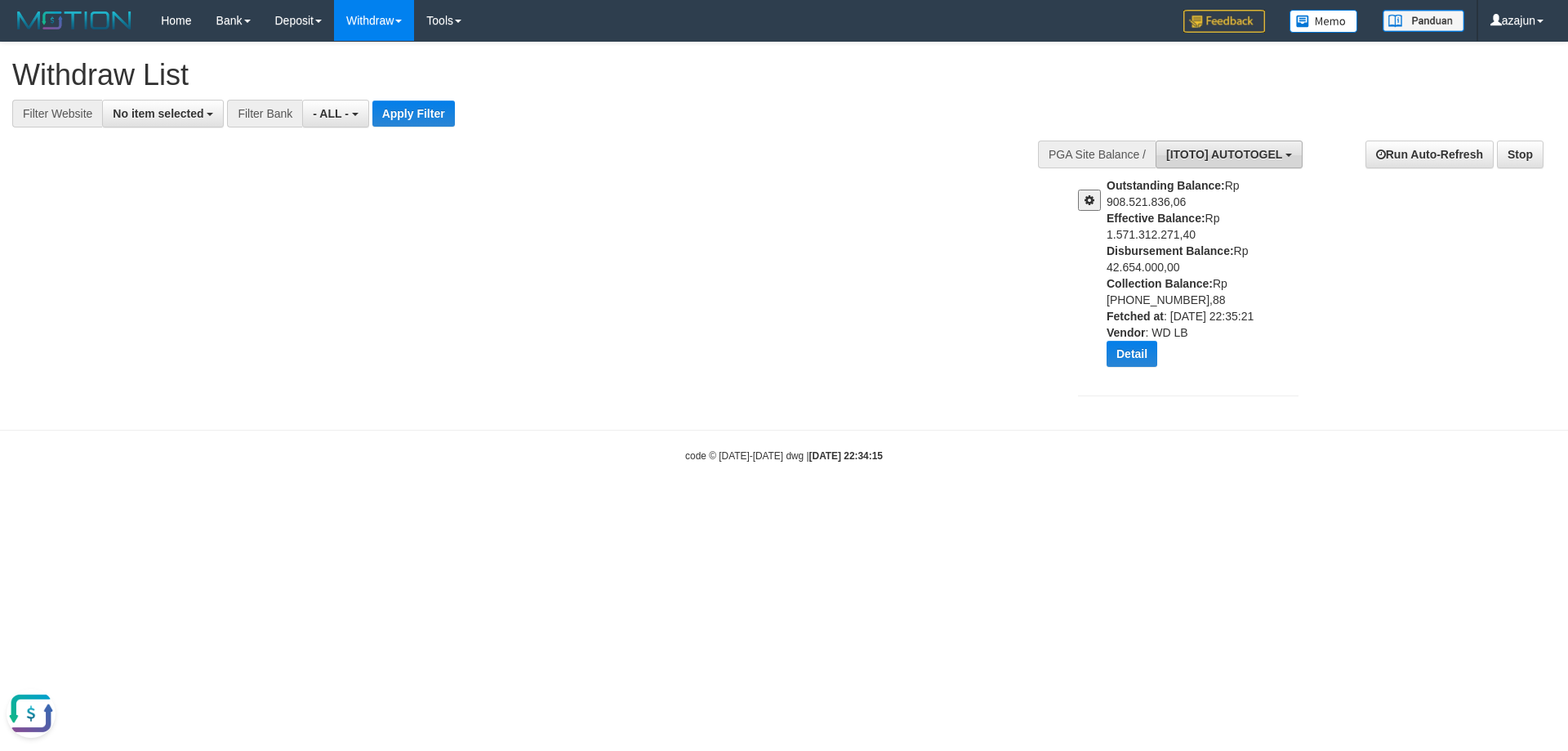
drag, startPoint x: 1219, startPoint y: 146, endPoint x: 1226, endPoint y: 166, distance: 21.2
click at [1219, 148] on button "[ITOTO] AUTOTOGEL" at bounding box center [1229, 154] width 147 height 28
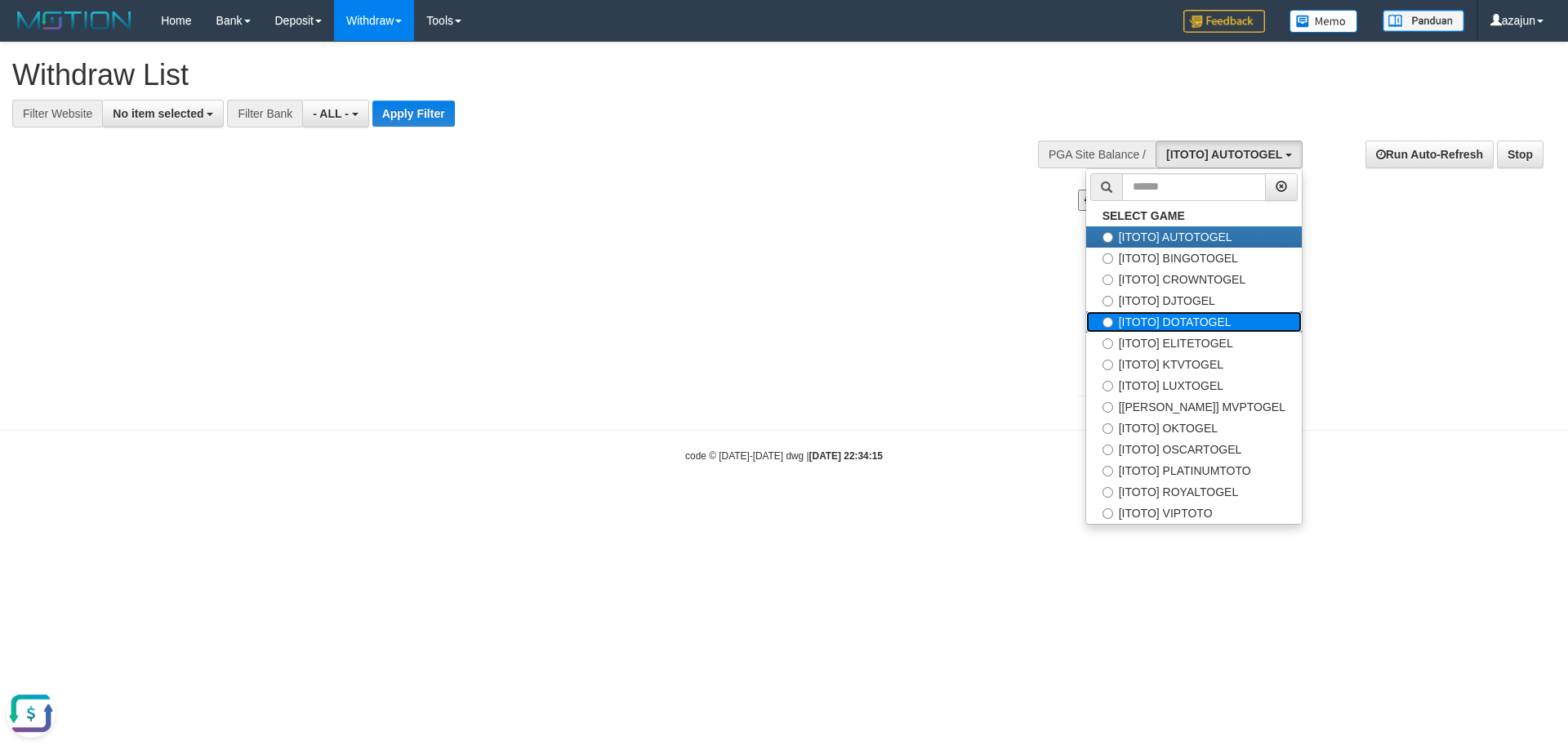
click at [1203, 316] on label "[ITOTO] DOTATOGEL" at bounding box center [1194, 322] width 215 height 21
select select "***"
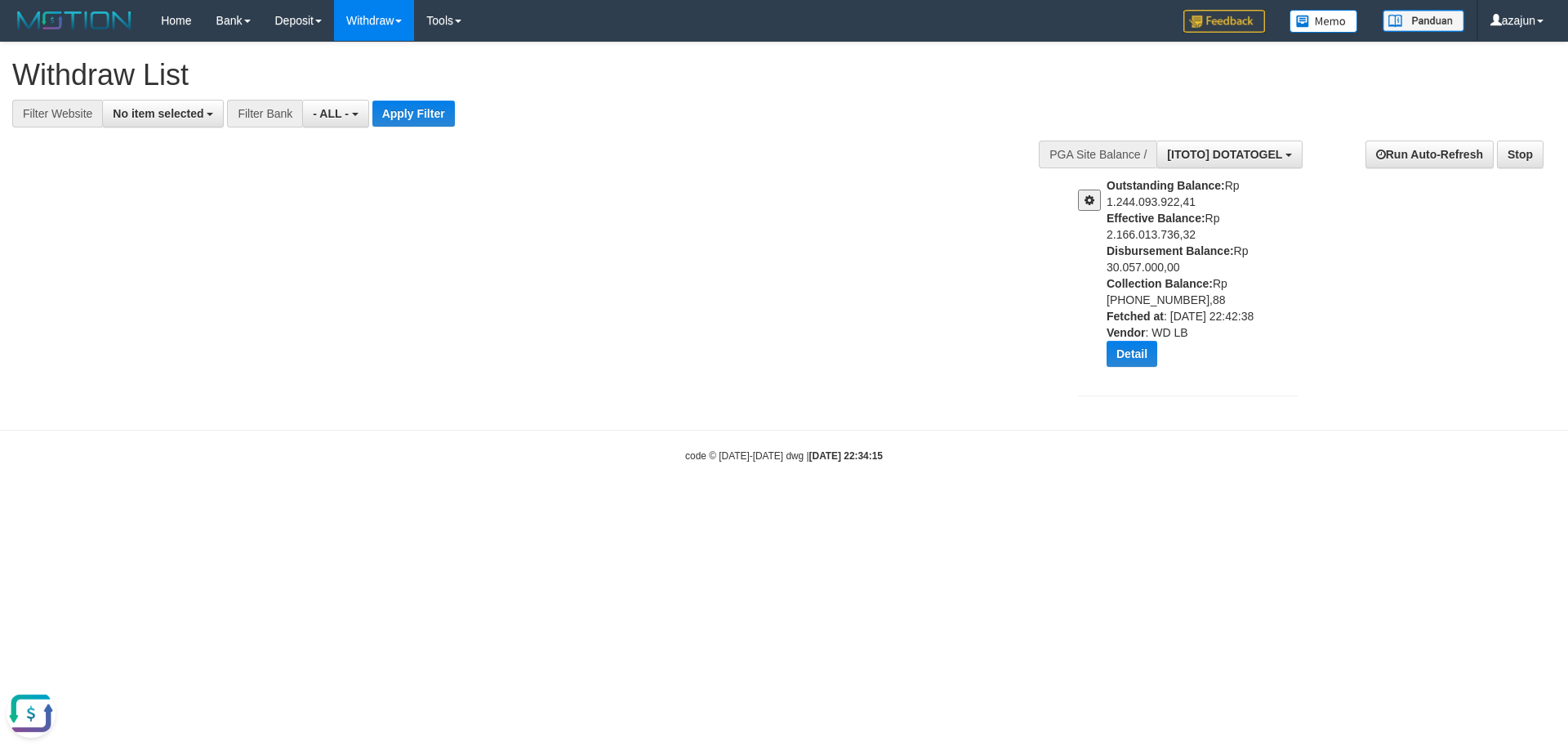
click at [1093, 203] on span at bounding box center [1090, 200] width 10 height 12
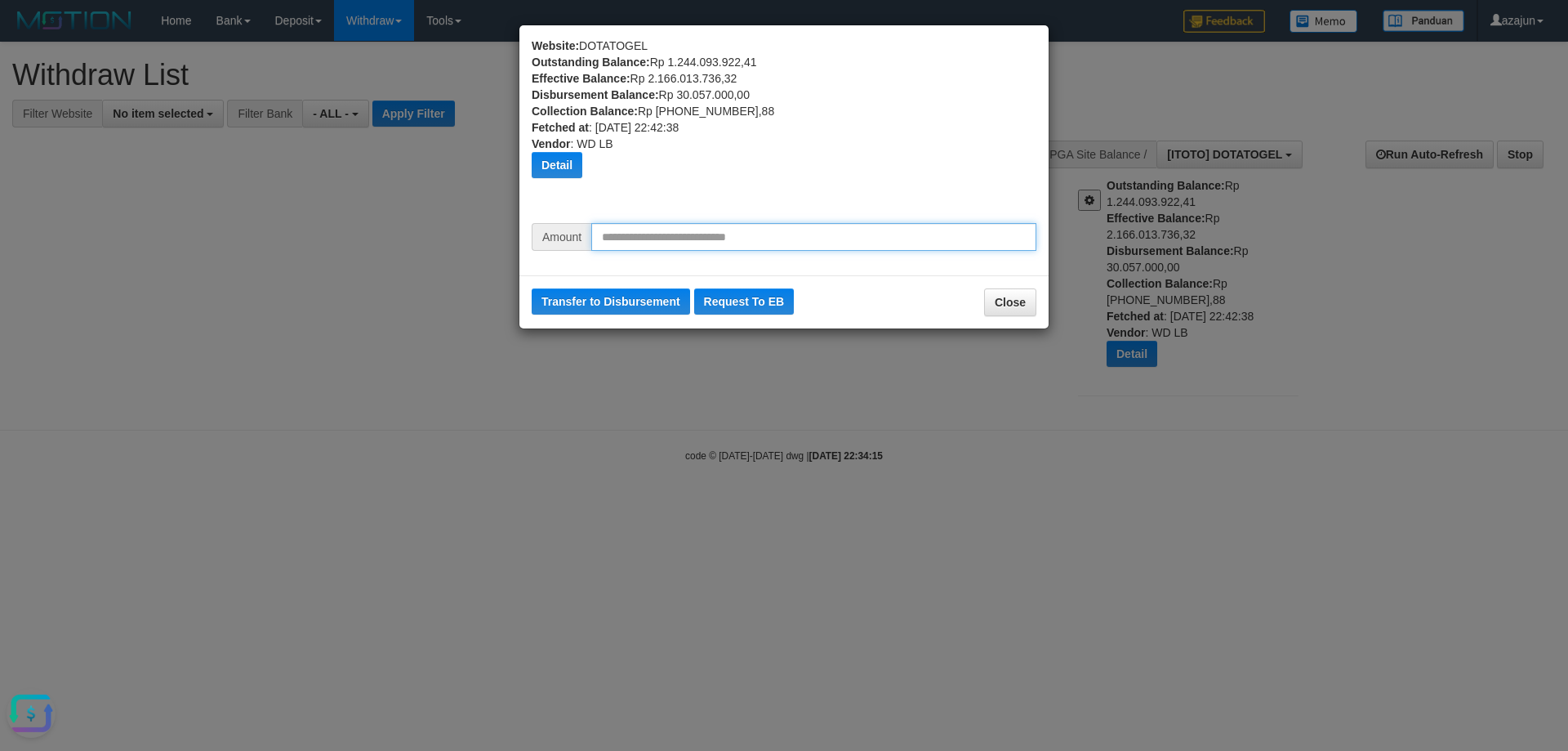
click at [757, 242] on input "text" at bounding box center [814, 237] width 445 height 28
type input "********"
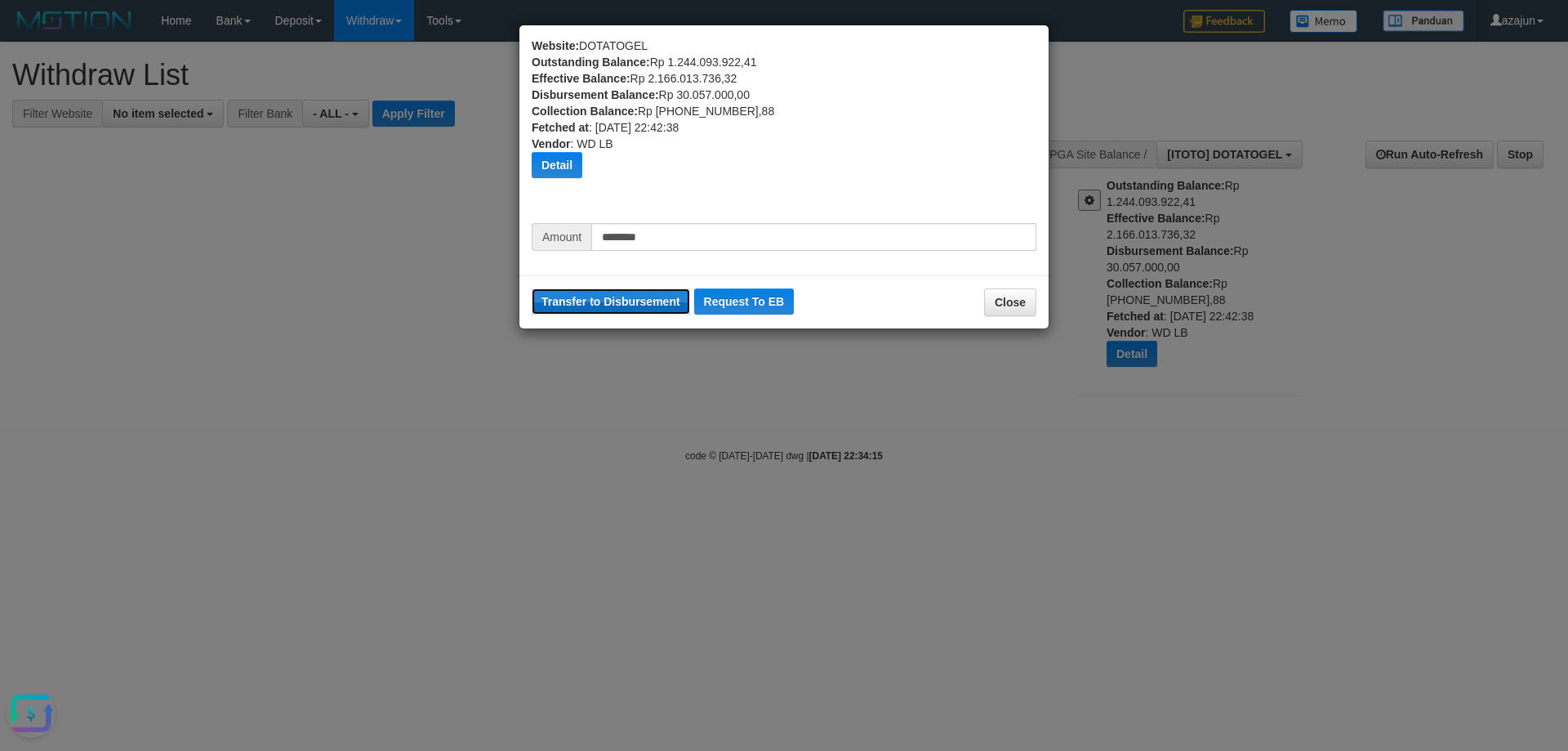
click at [672, 303] on button "Transfer to Disbursement" at bounding box center [611, 301] width 158 height 26
drag, startPoint x: 918, startPoint y: 171, endPoint x: 310, endPoint y: 507, distance: 694.7
click at [916, 173] on div "Detail" at bounding box center [784, 164] width 505 height 26
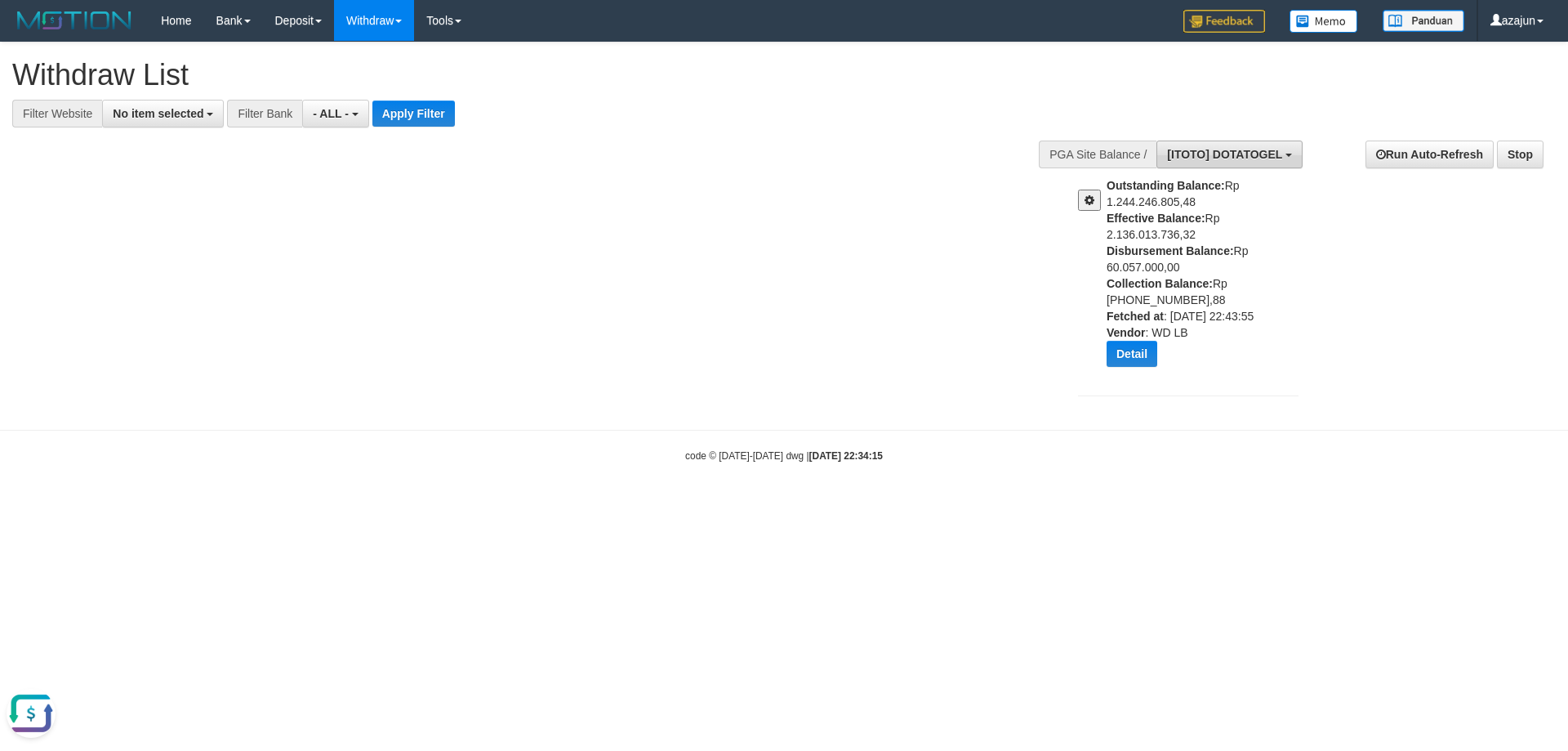
click at [1256, 157] on span "[ITOTO] DOTATOGEL" at bounding box center [1225, 155] width 115 height 13
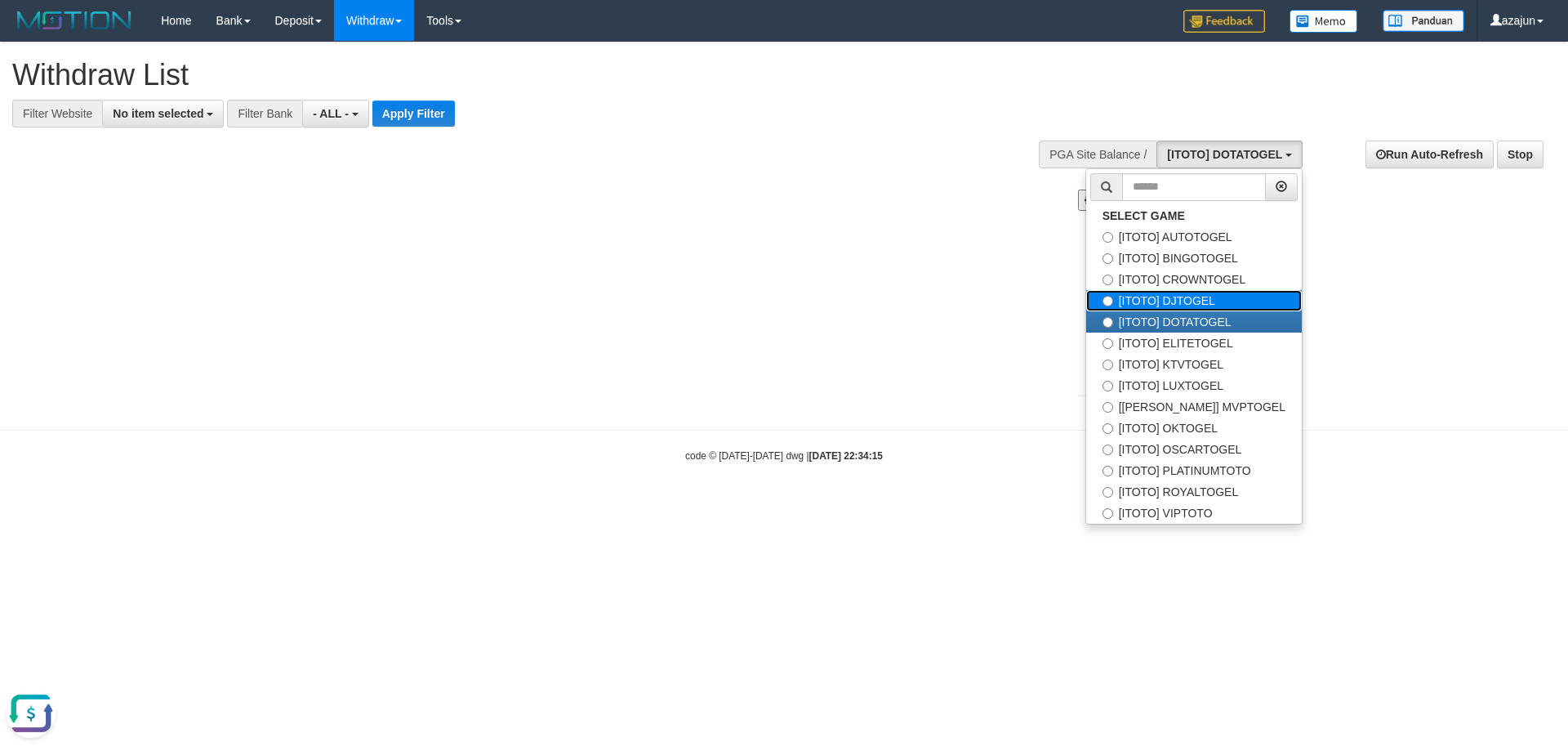
click at [1198, 296] on label "[ITOTO] DJTOGEL" at bounding box center [1194, 301] width 215 height 21
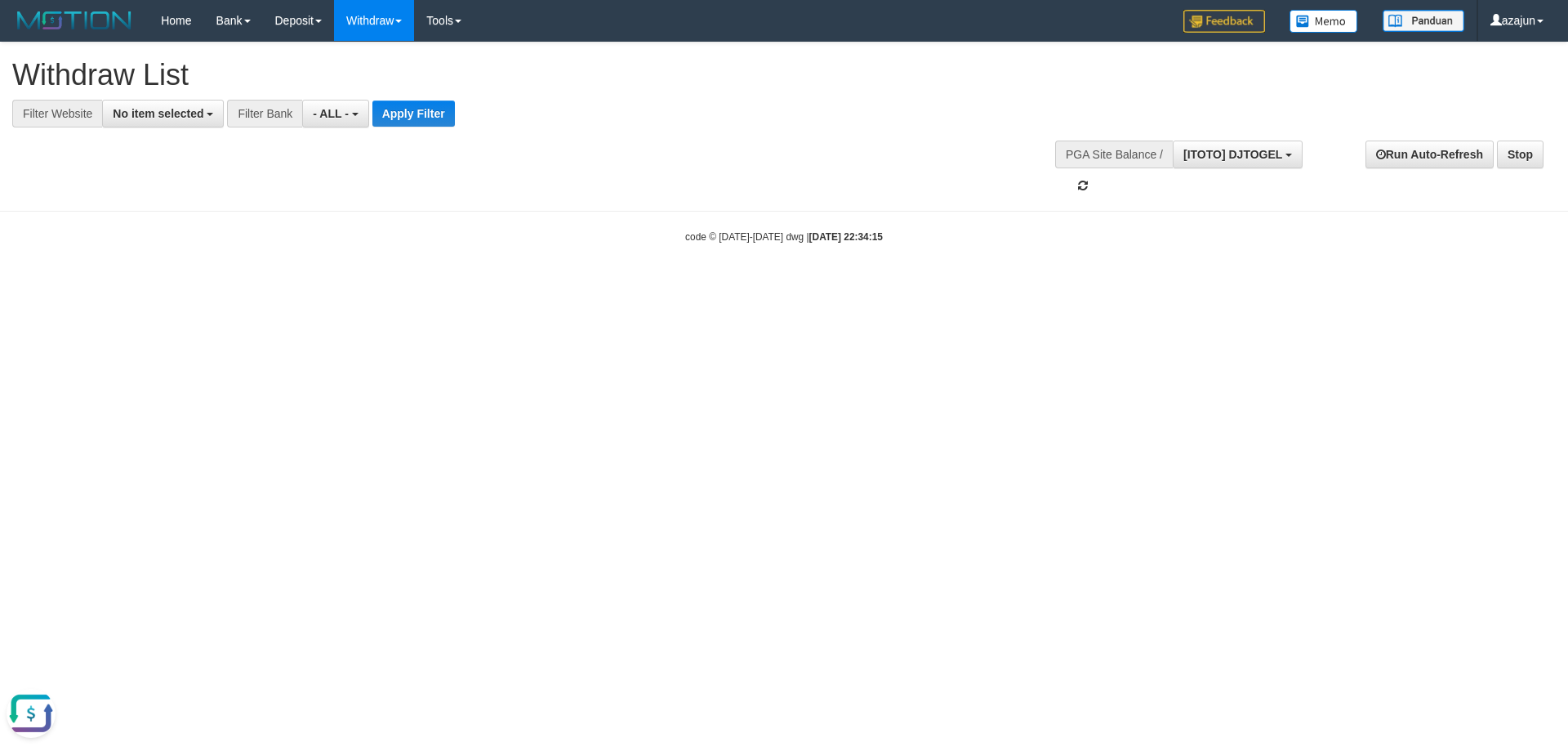
scroll to position [69, 0]
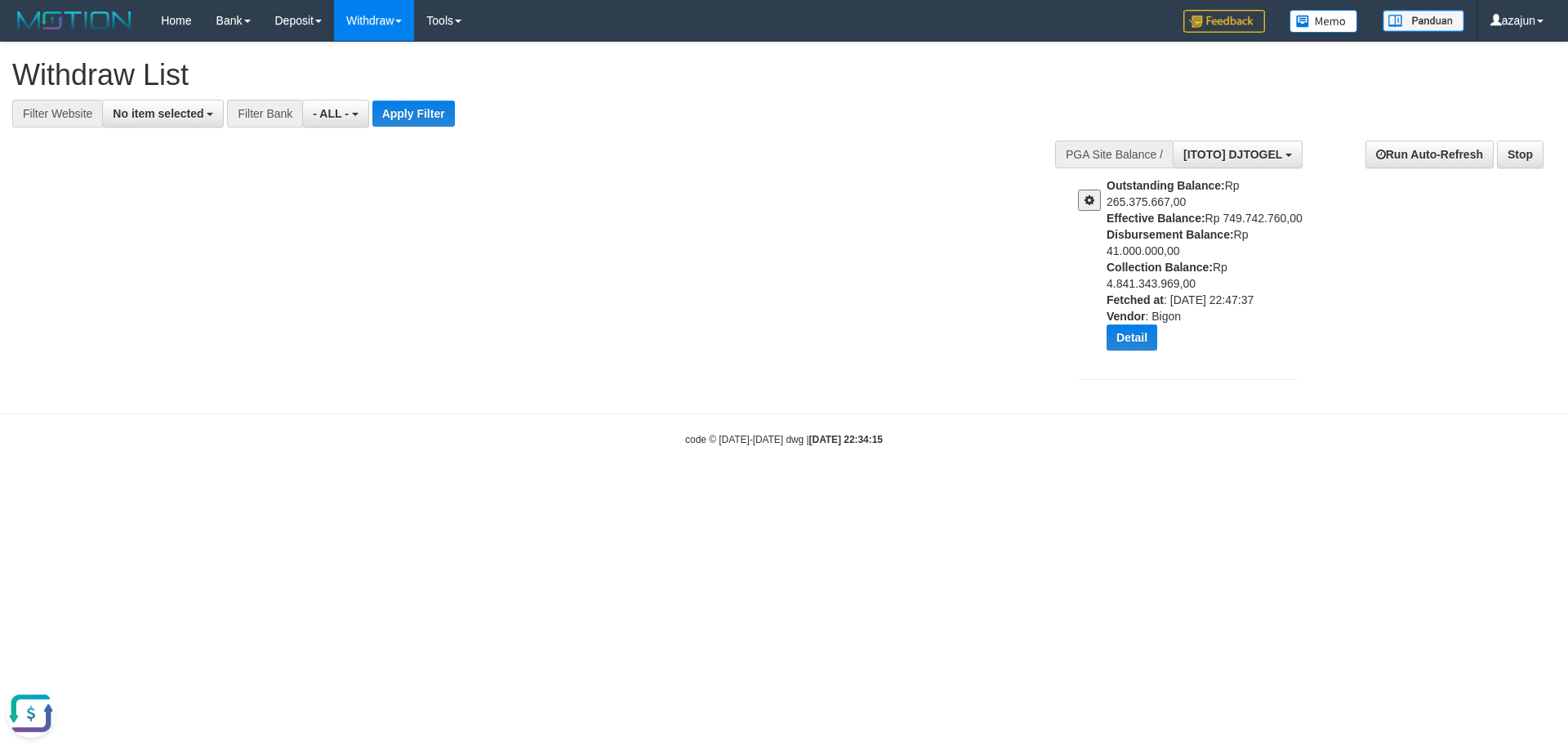
click at [1091, 205] on span at bounding box center [1090, 200] width 10 height 12
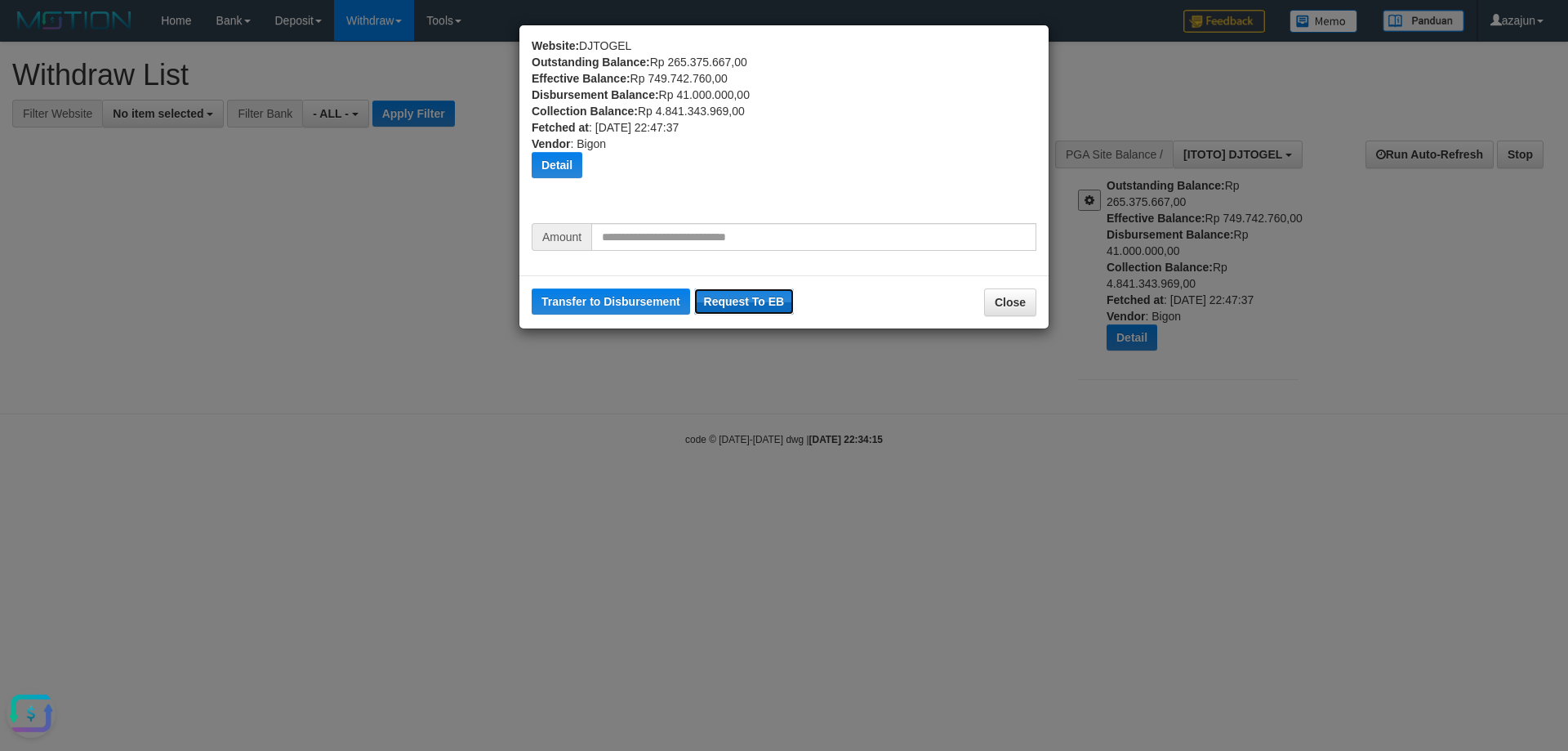
click at [749, 298] on button "Request To EB" at bounding box center [744, 301] width 100 height 26
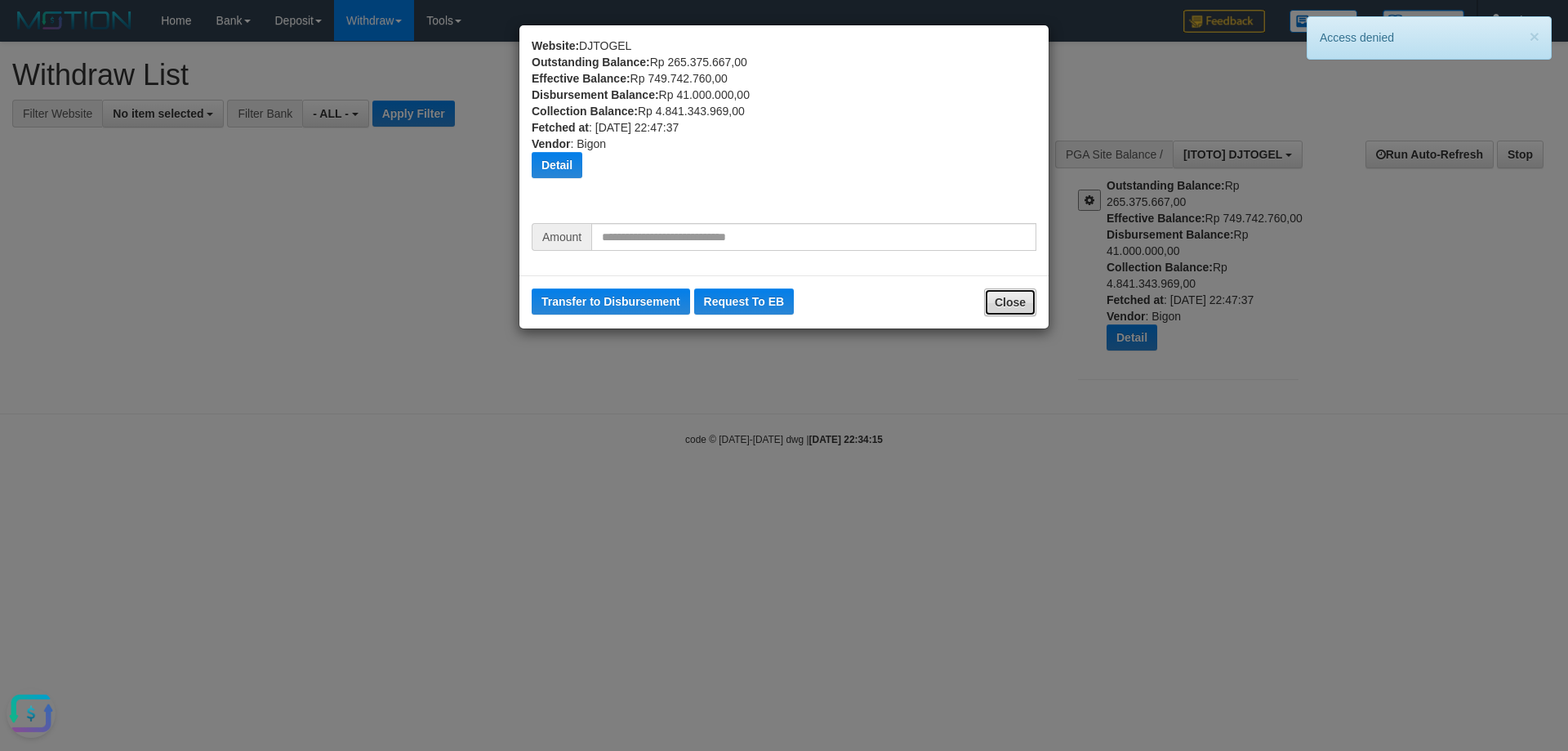
click at [1015, 302] on button "Close" at bounding box center [1010, 302] width 52 height 28
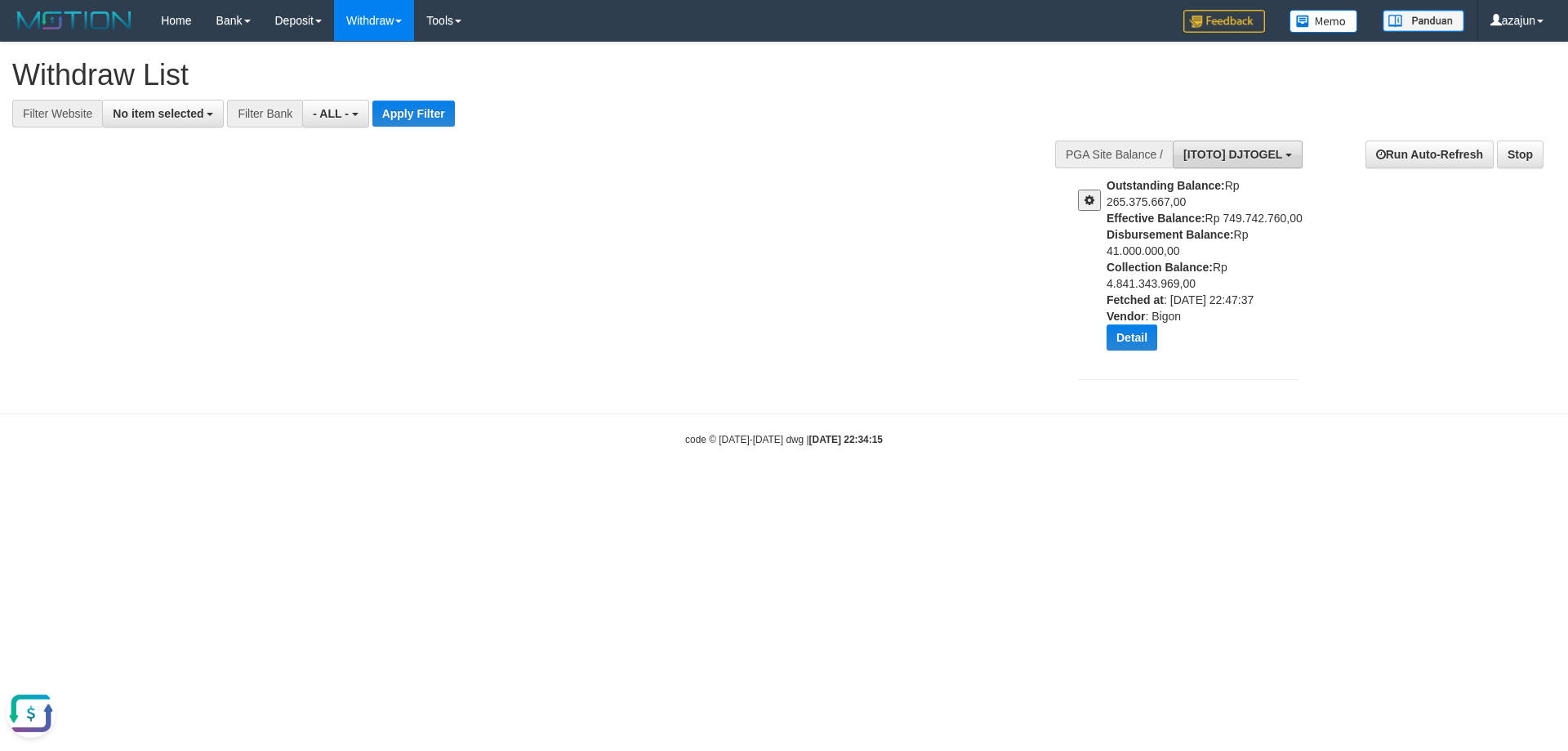
click at [1257, 153] on span "[ITOTO] DJTOGEL" at bounding box center [1232, 155] width 98 height 13
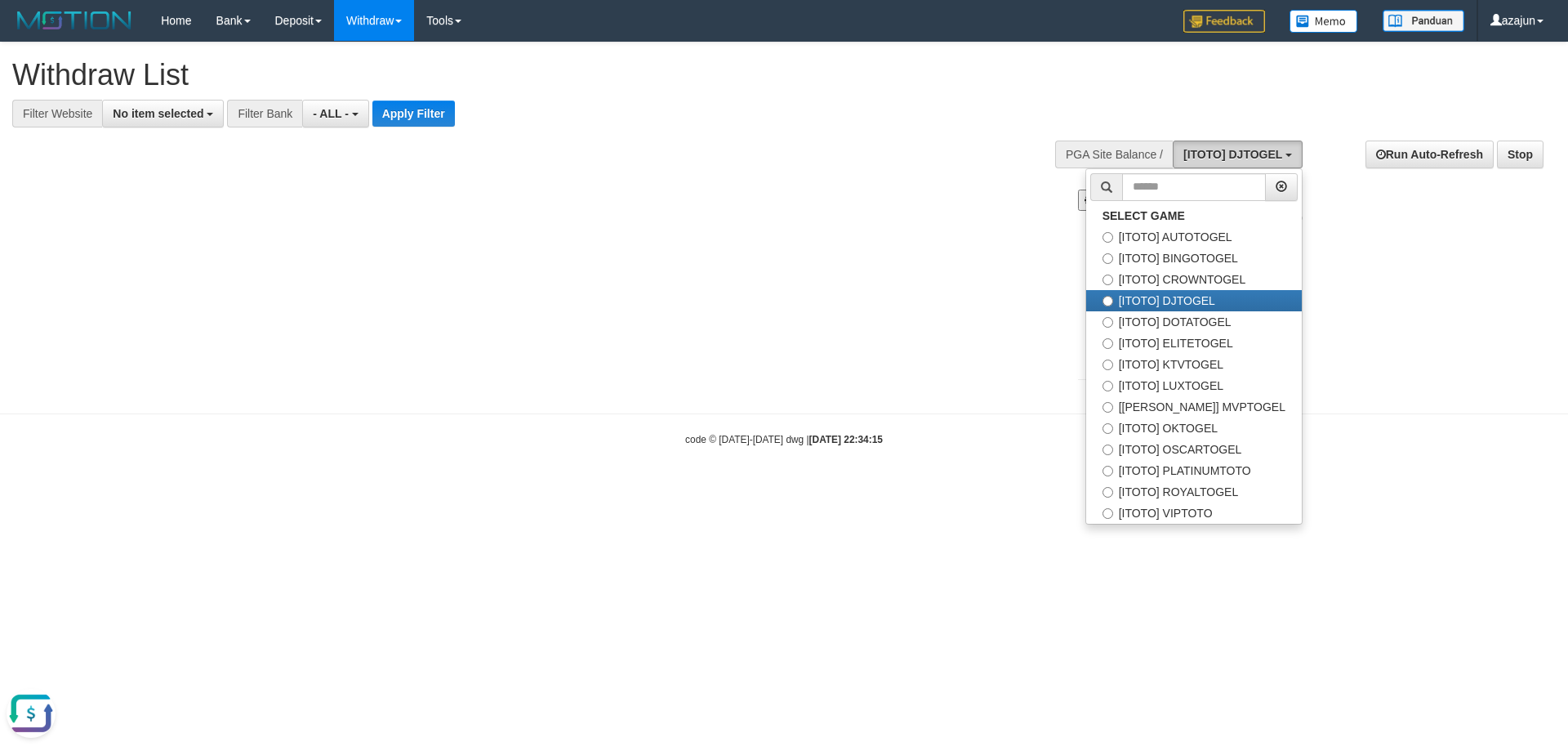
click at [1257, 153] on span "[ITOTO] DJTOGEL" at bounding box center [1232, 155] width 98 height 13
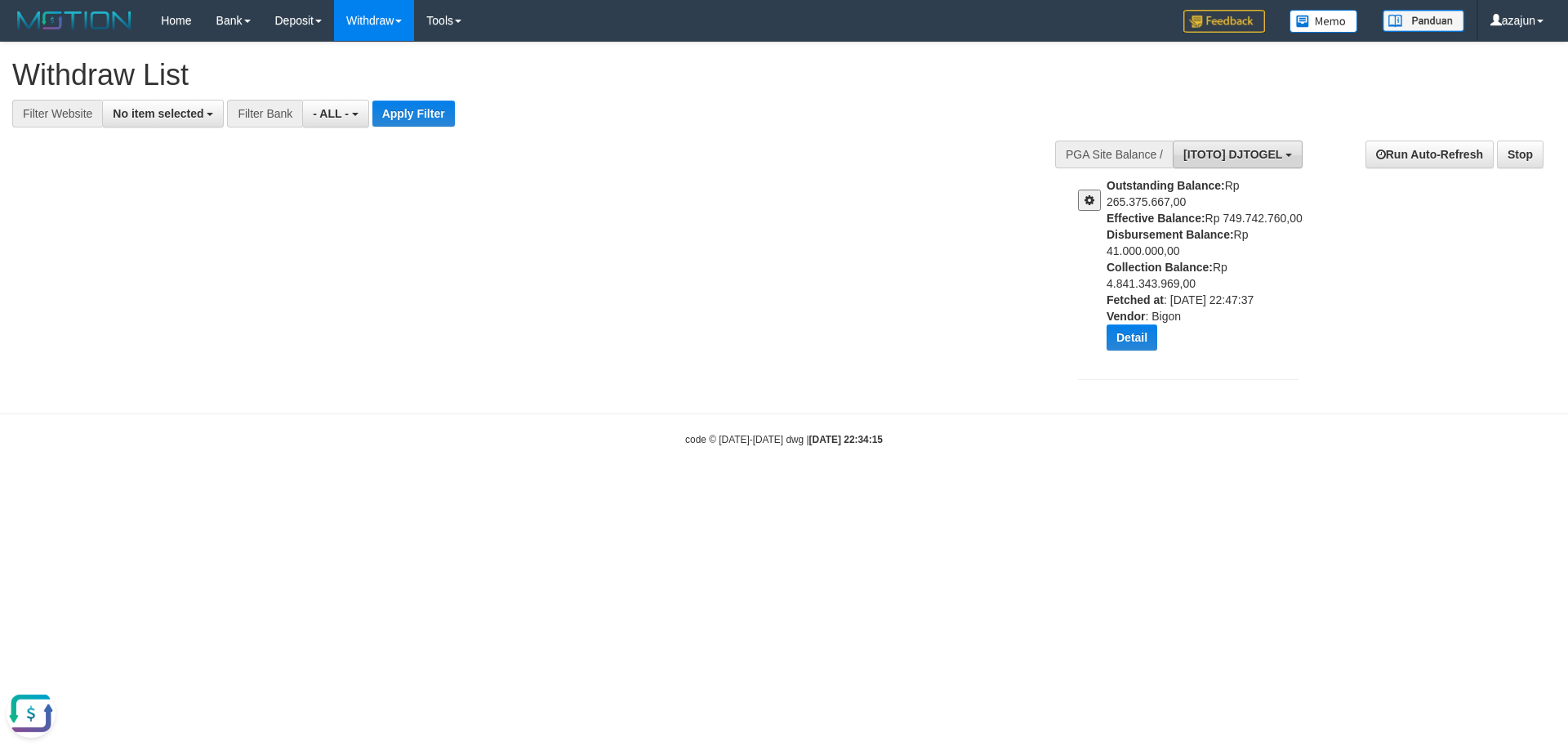
click at [1234, 152] on span "[ITOTO] DJTOGEL" at bounding box center [1232, 155] width 98 height 13
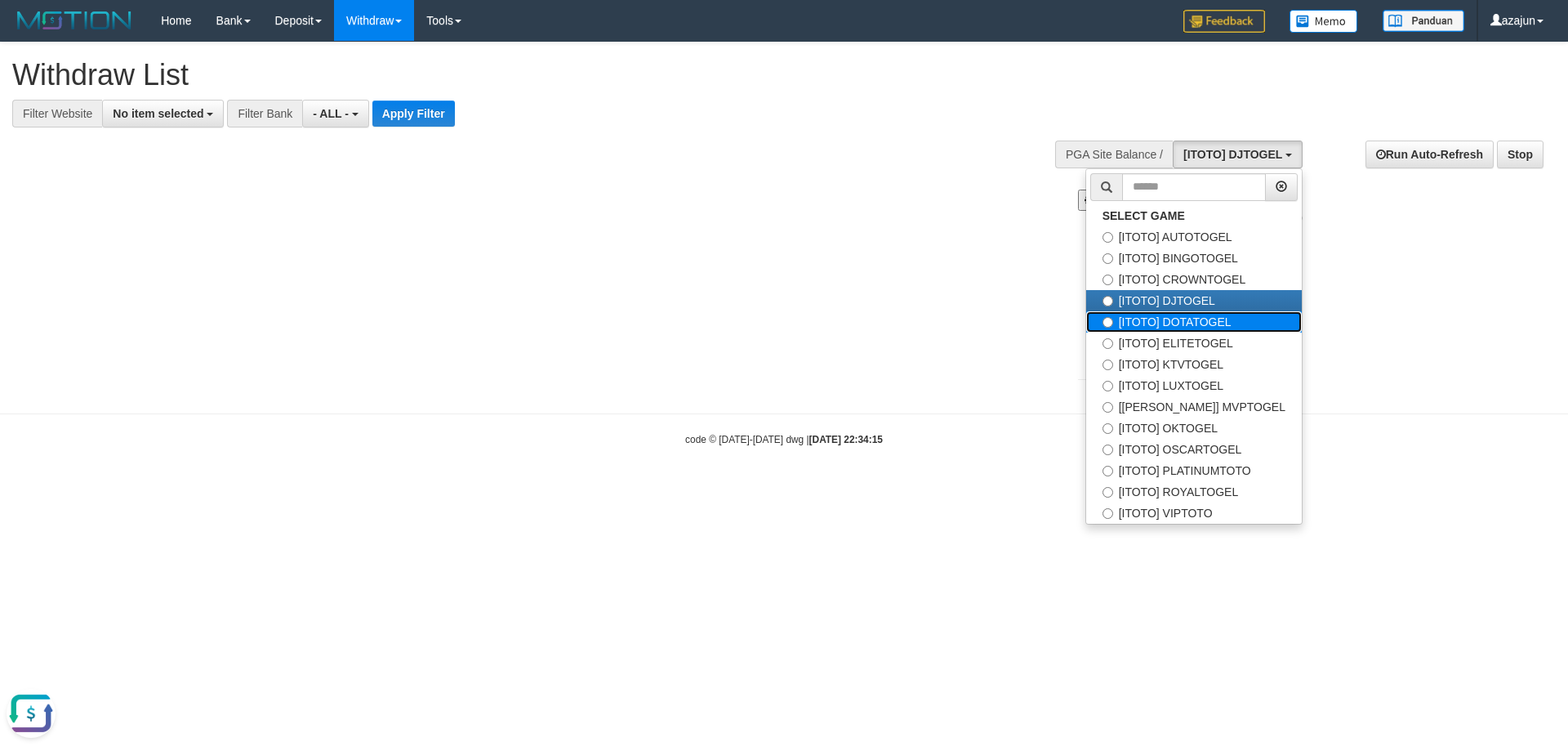
click at [1198, 323] on label "[ITOTO] DOTATOGEL" at bounding box center [1194, 322] width 215 height 21
select select "***"
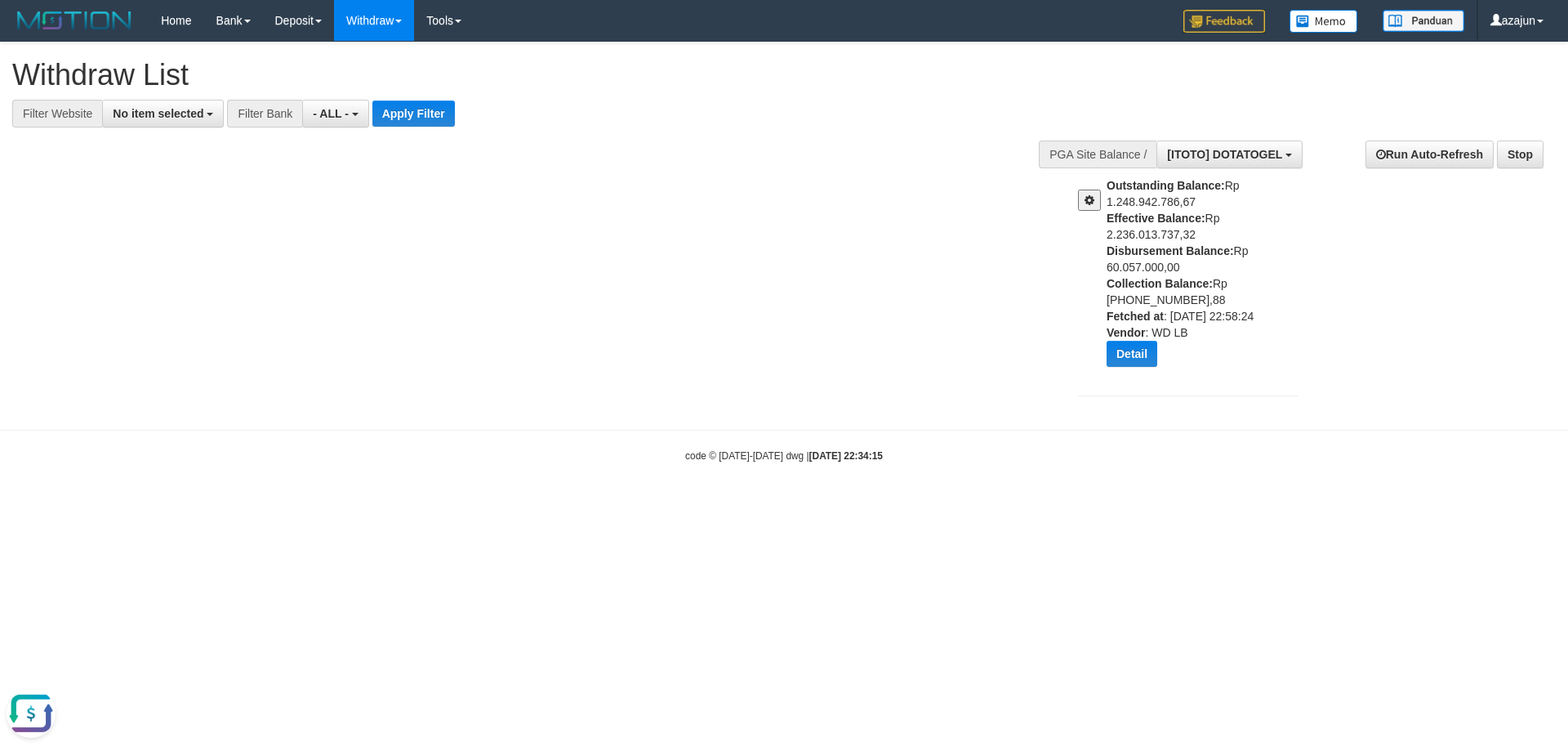
click at [1093, 204] on span at bounding box center [1090, 200] width 10 height 12
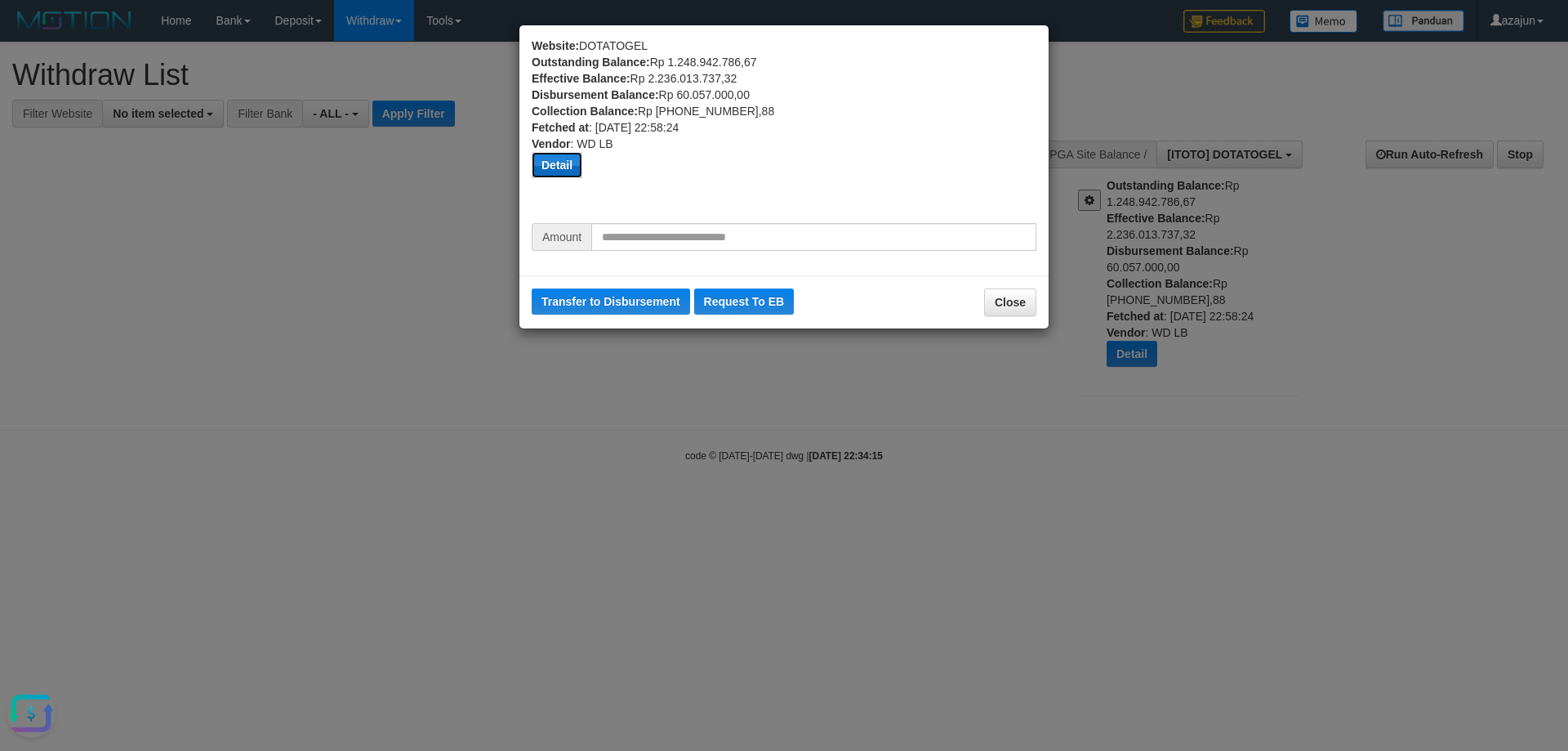
click at [568, 162] on button "Detail" at bounding box center [557, 164] width 50 height 26
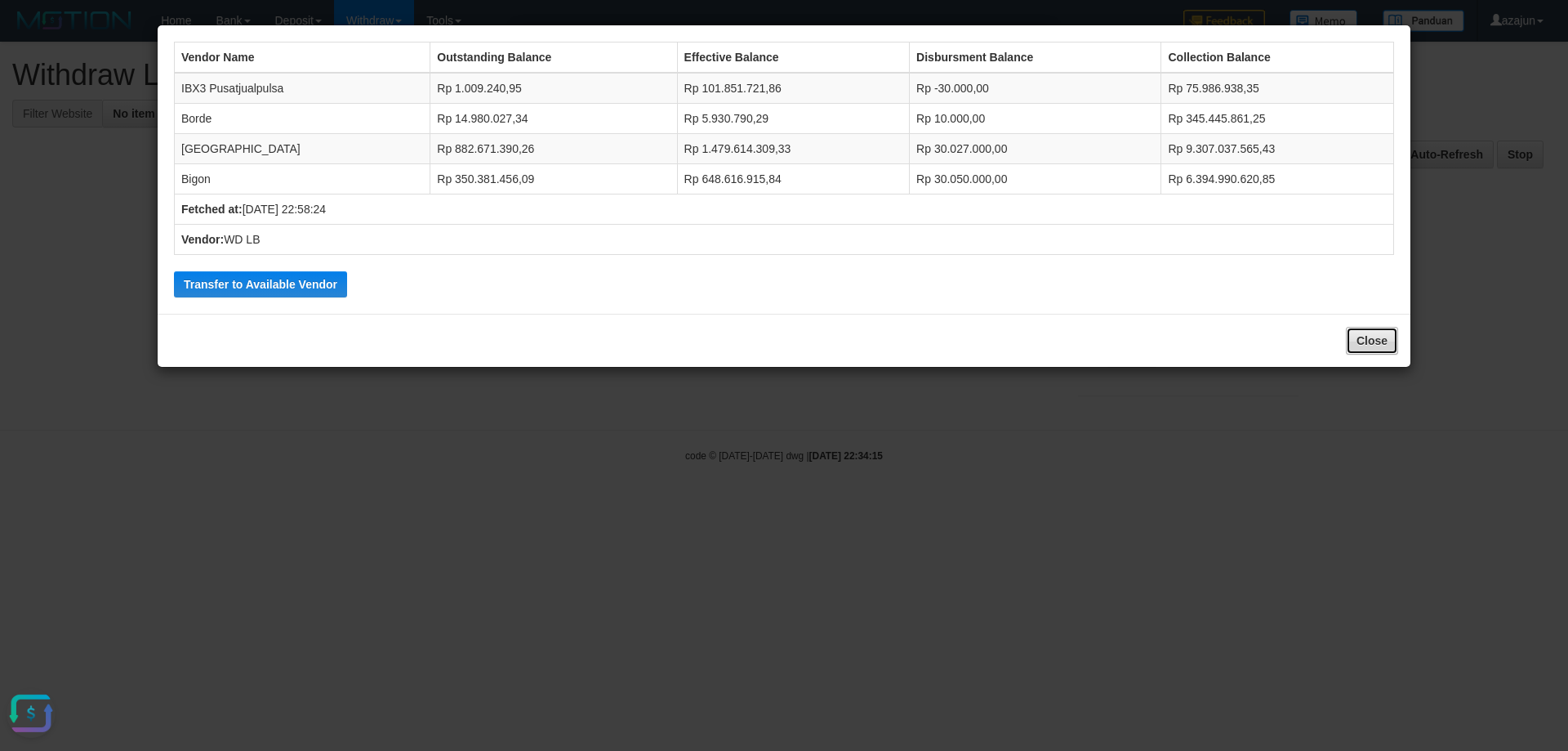
click at [1376, 336] on button "Close" at bounding box center [1372, 340] width 52 height 28
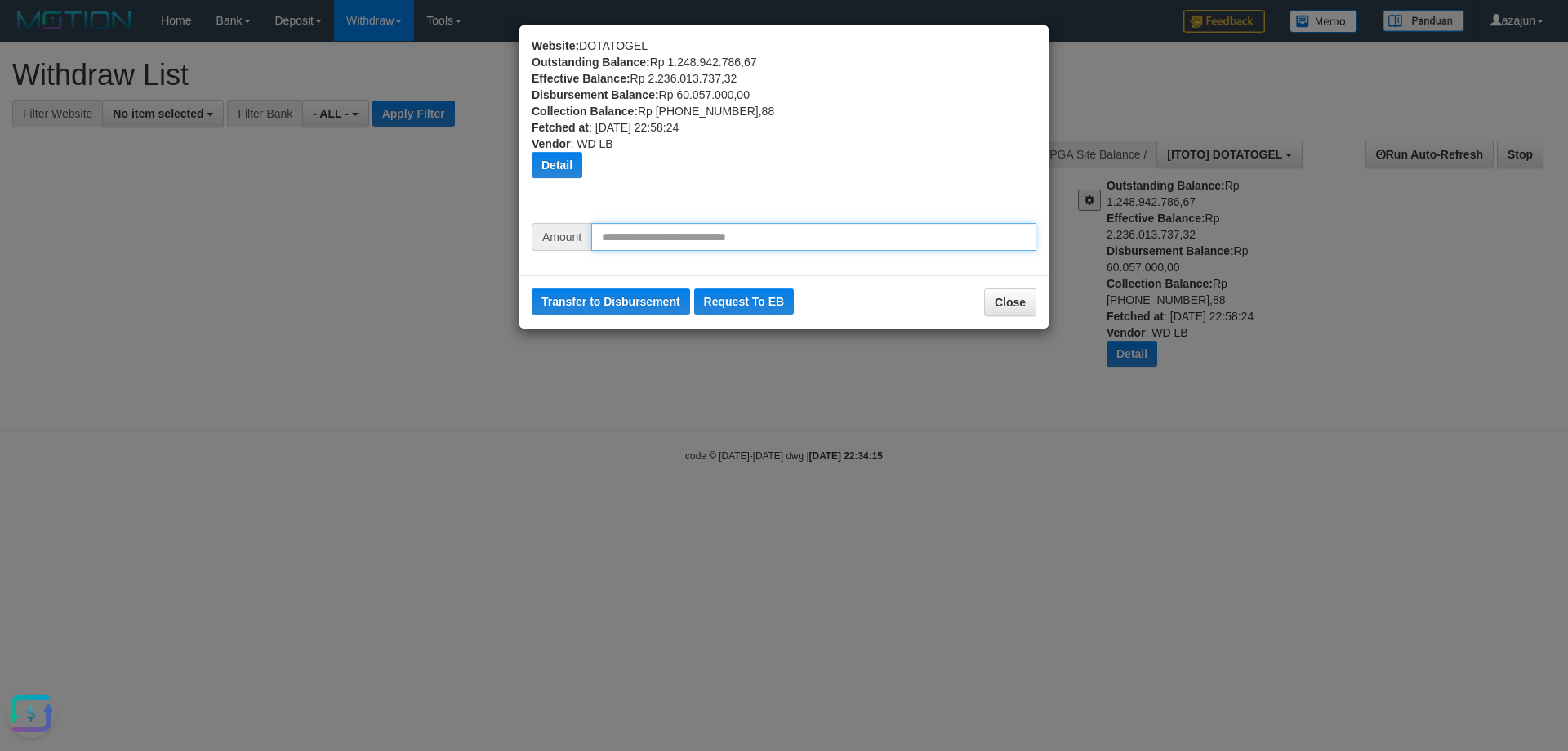
click at [773, 239] on input "text" at bounding box center [814, 237] width 445 height 28
type input "********"
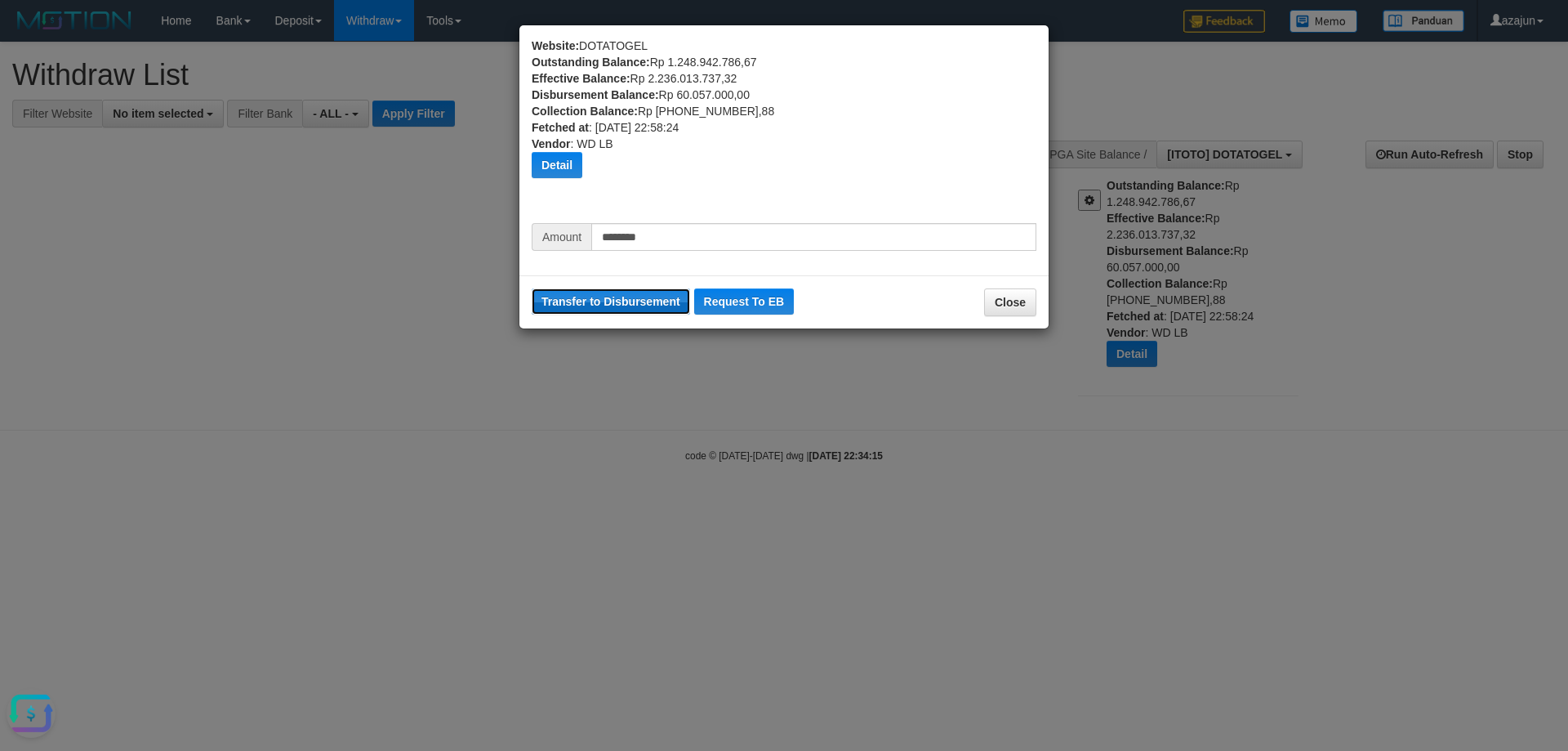
click at [656, 297] on button "Transfer to Disbursement" at bounding box center [611, 301] width 158 height 26
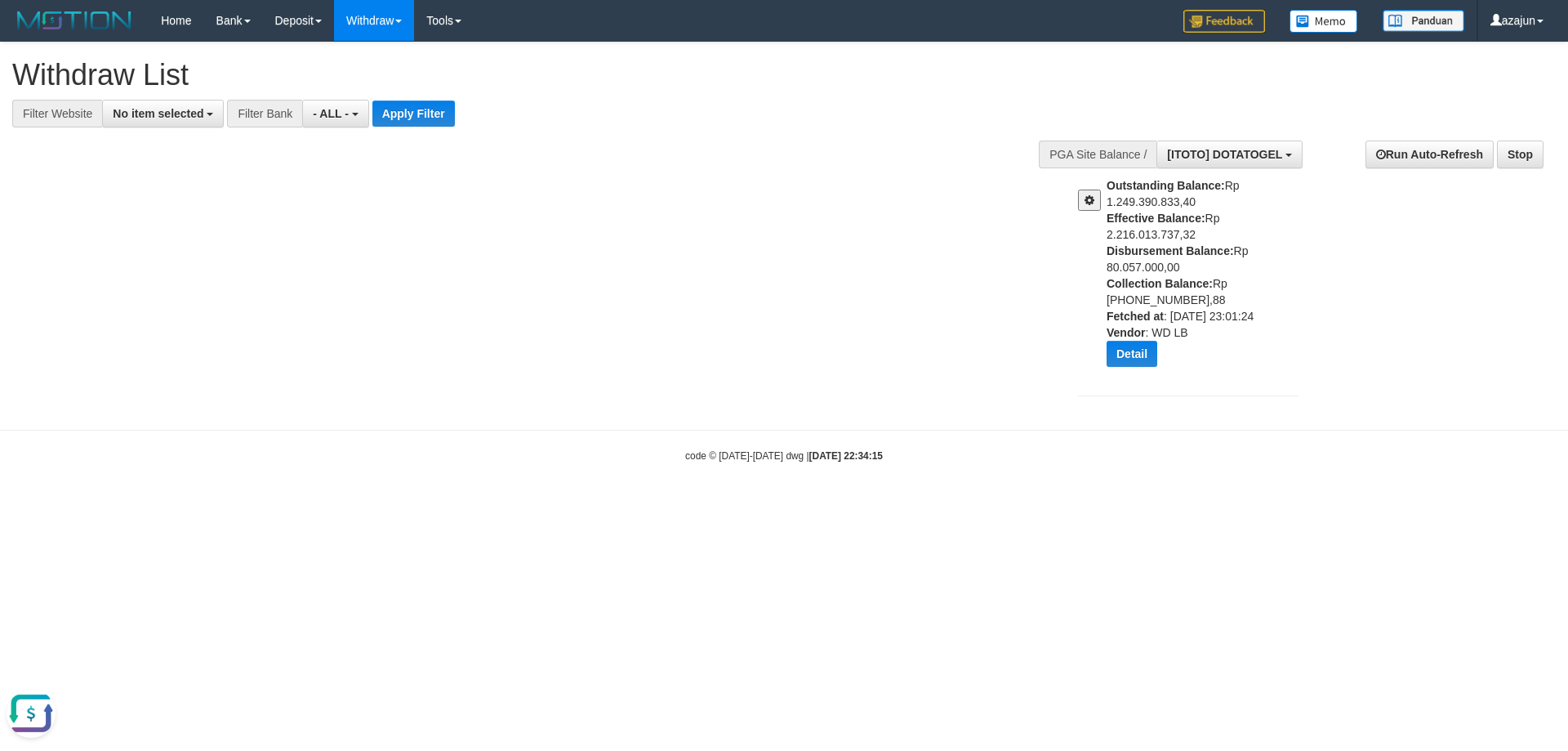
click at [1084, 200] on button at bounding box center [1089, 200] width 23 height 21
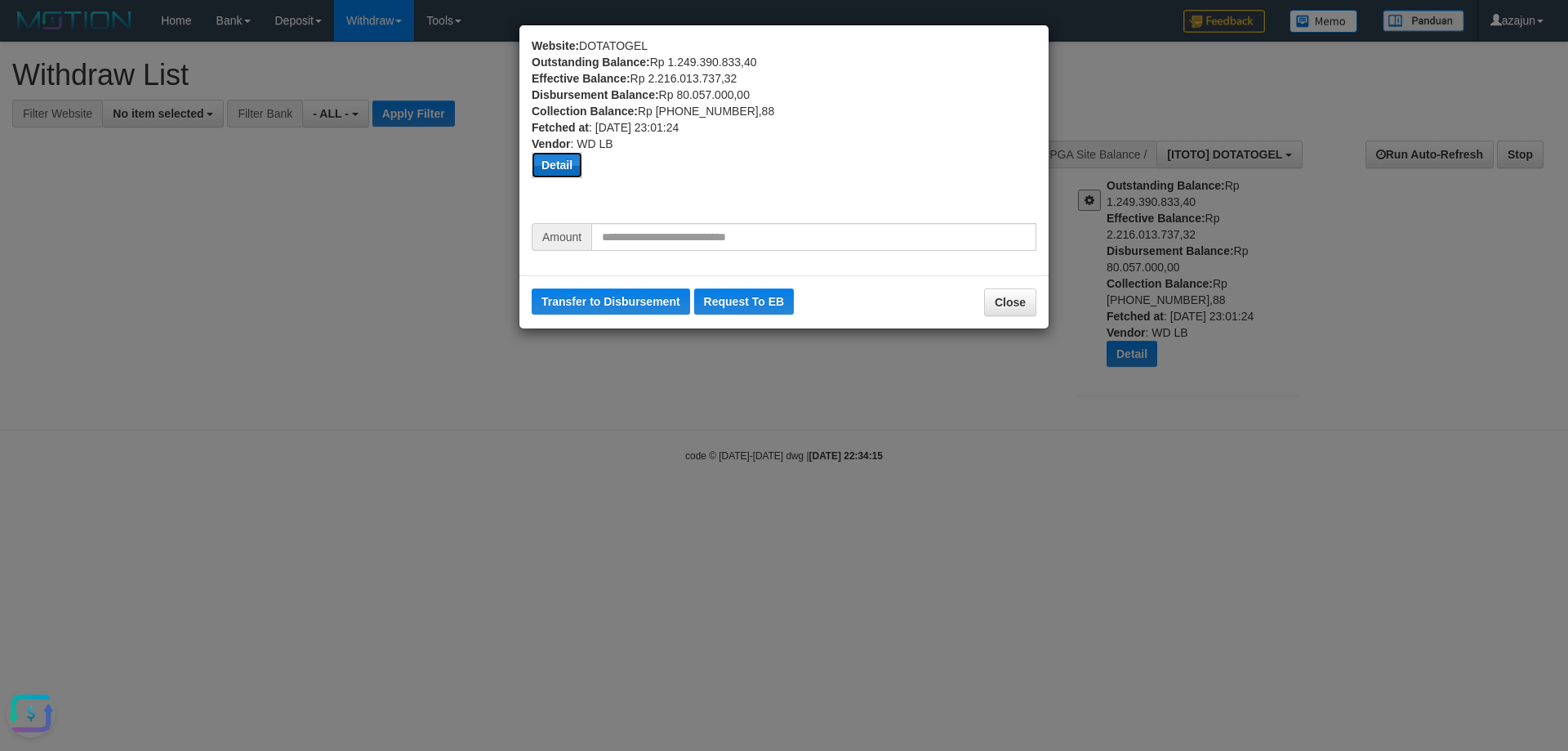
click at [562, 161] on button "Detail" at bounding box center [557, 164] width 50 height 26
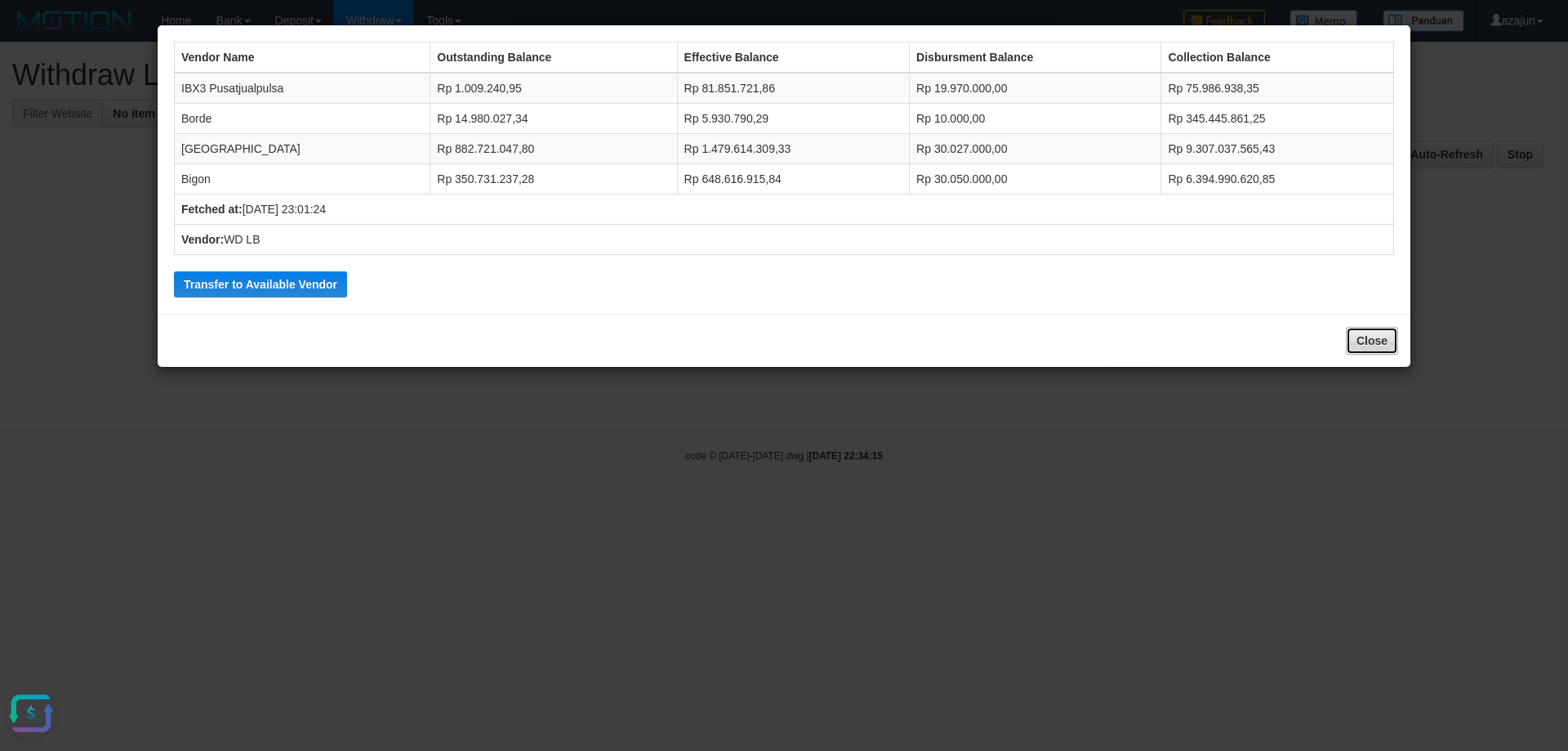
drag, startPoint x: 1376, startPoint y: 338, endPoint x: 1267, endPoint y: 342, distance: 109.1
click at [1374, 338] on button "Close" at bounding box center [1372, 340] width 52 height 28
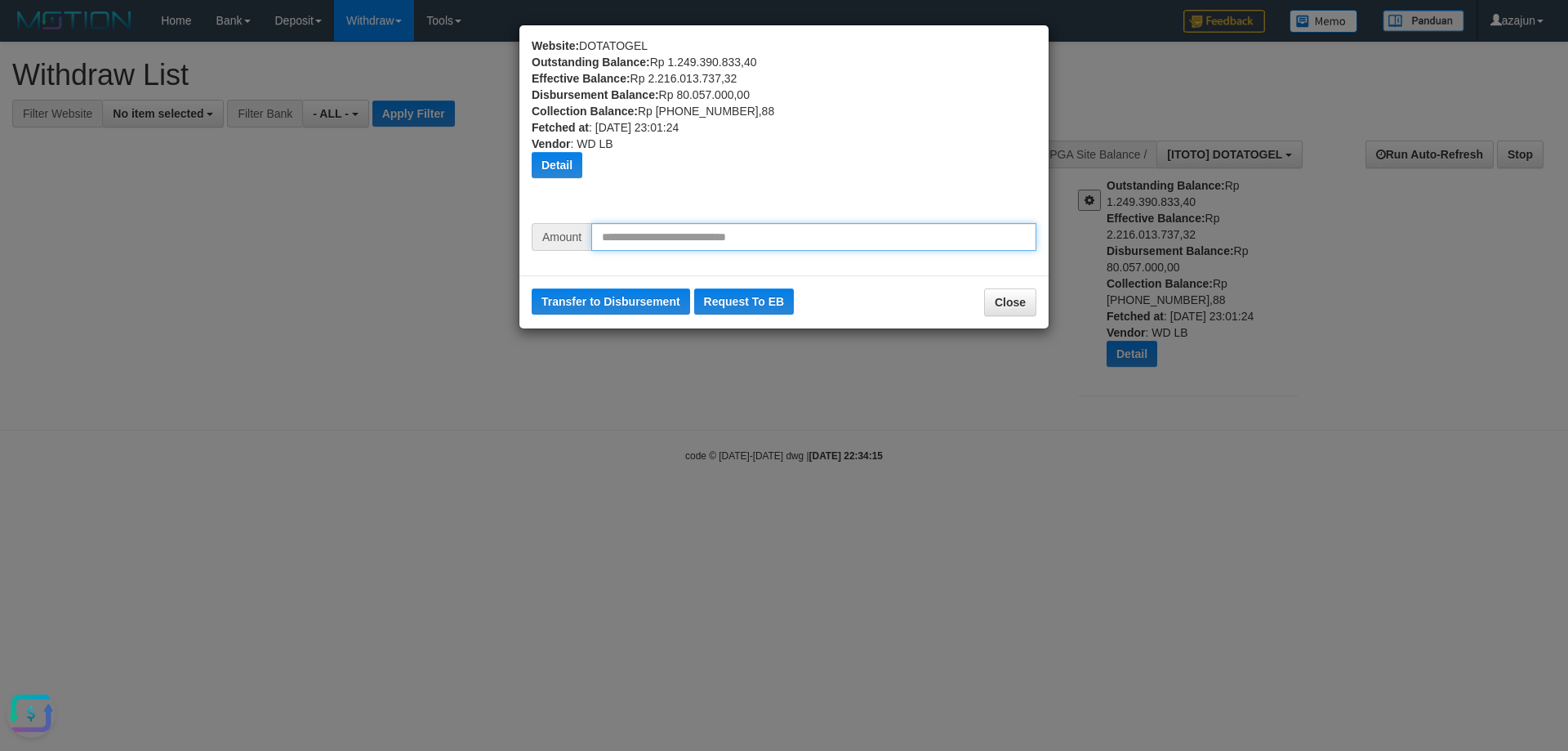
click at [677, 238] on input "text" at bounding box center [814, 237] width 445 height 28
type input "********"
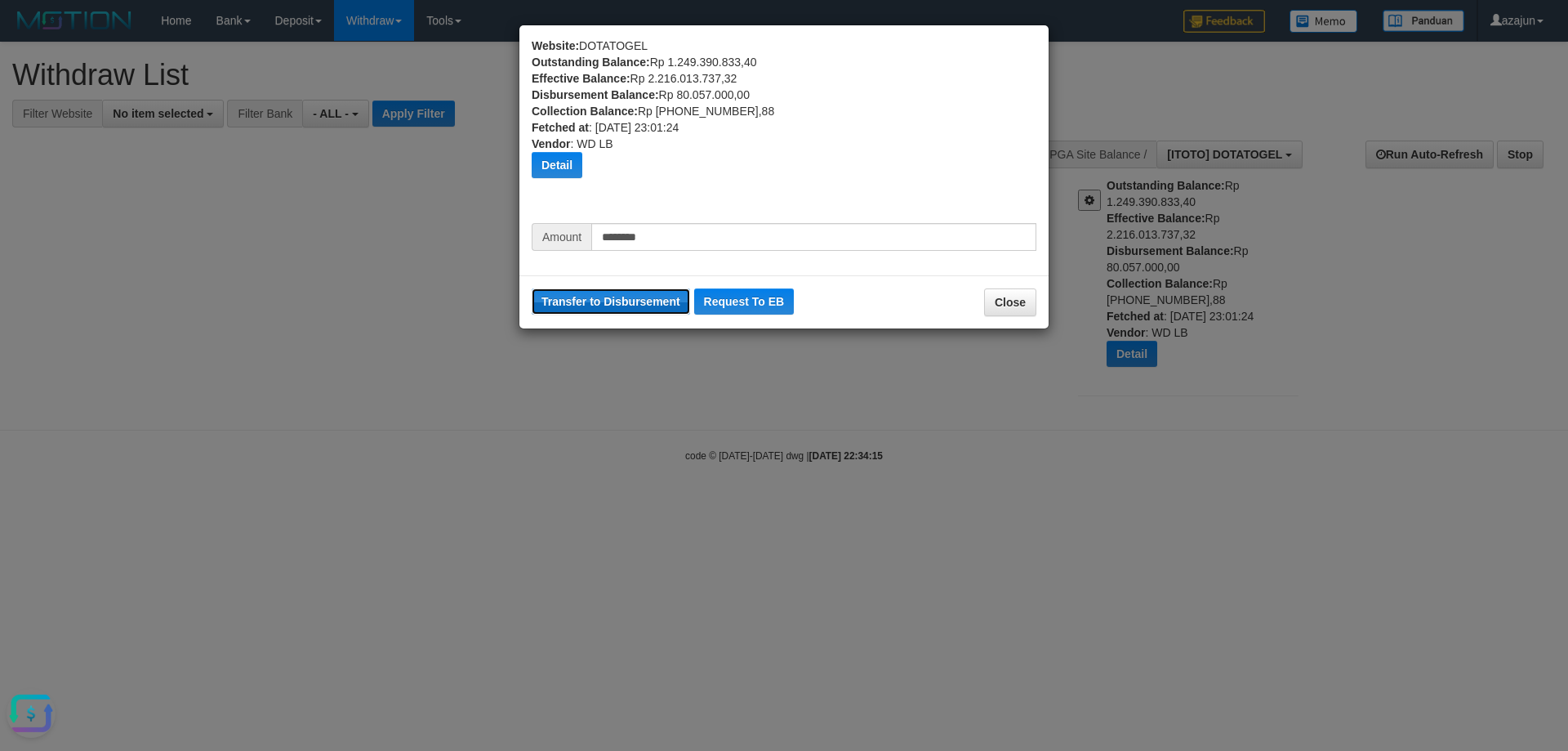
click at [619, 310] on button "Transfer to Disbursement" at bounding box center [611, 301] width 158 height 26
click at [795, 181] on div "Website: DOTATOGEL Outstanding Balance: Rp 1.249.390.833,40 Effective Balance: …" at bounding box center [784, 130] width 505 height 185
click at [787, 163] on div "Detail" at bounding box center [784, 164] width 505 height 26
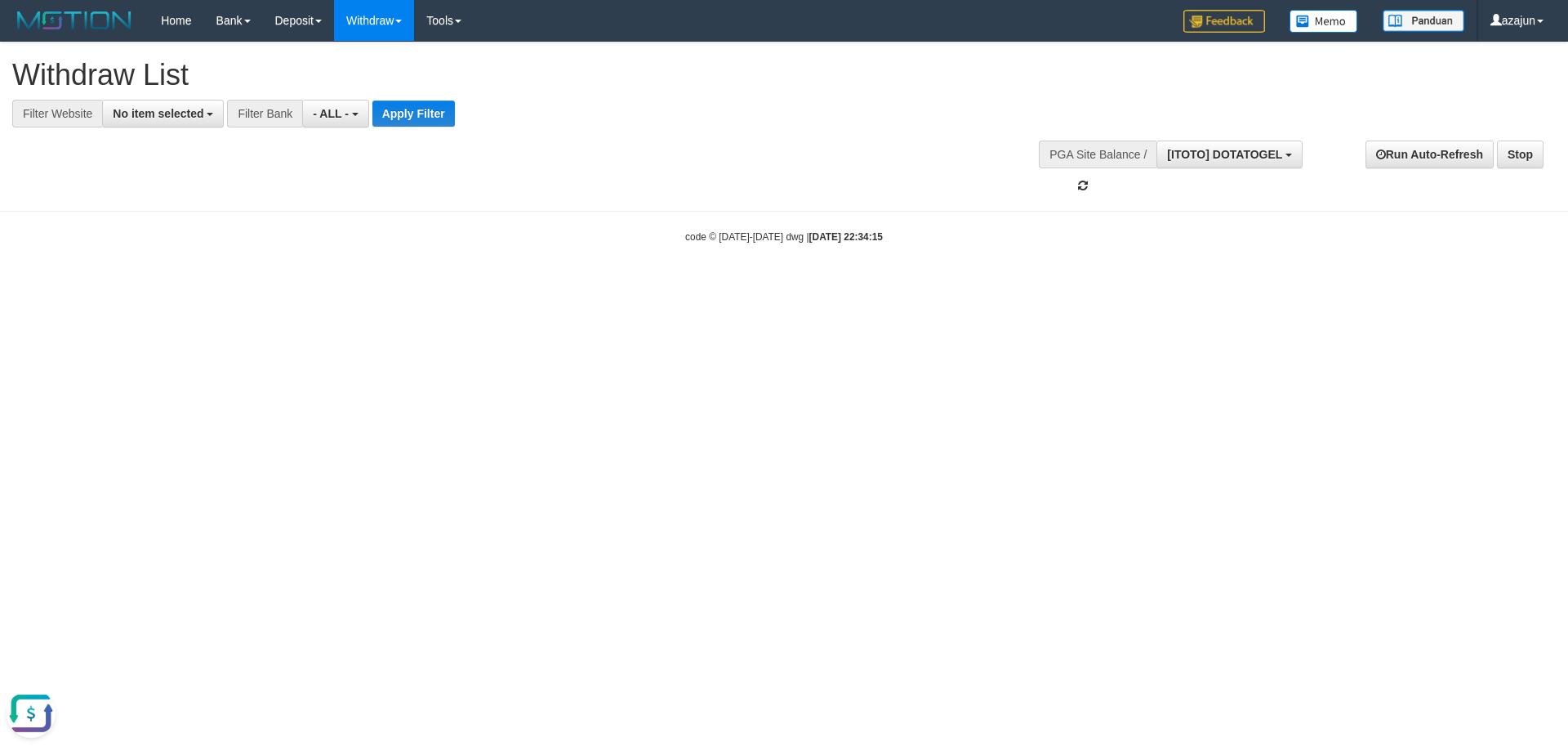
click at [1029, 285] on html "Toggle navigation Home Bank Account List Load By Website Group [ITOTO] AUTOTOGE…" at bounding box center [784, 142] width 1568 height 285
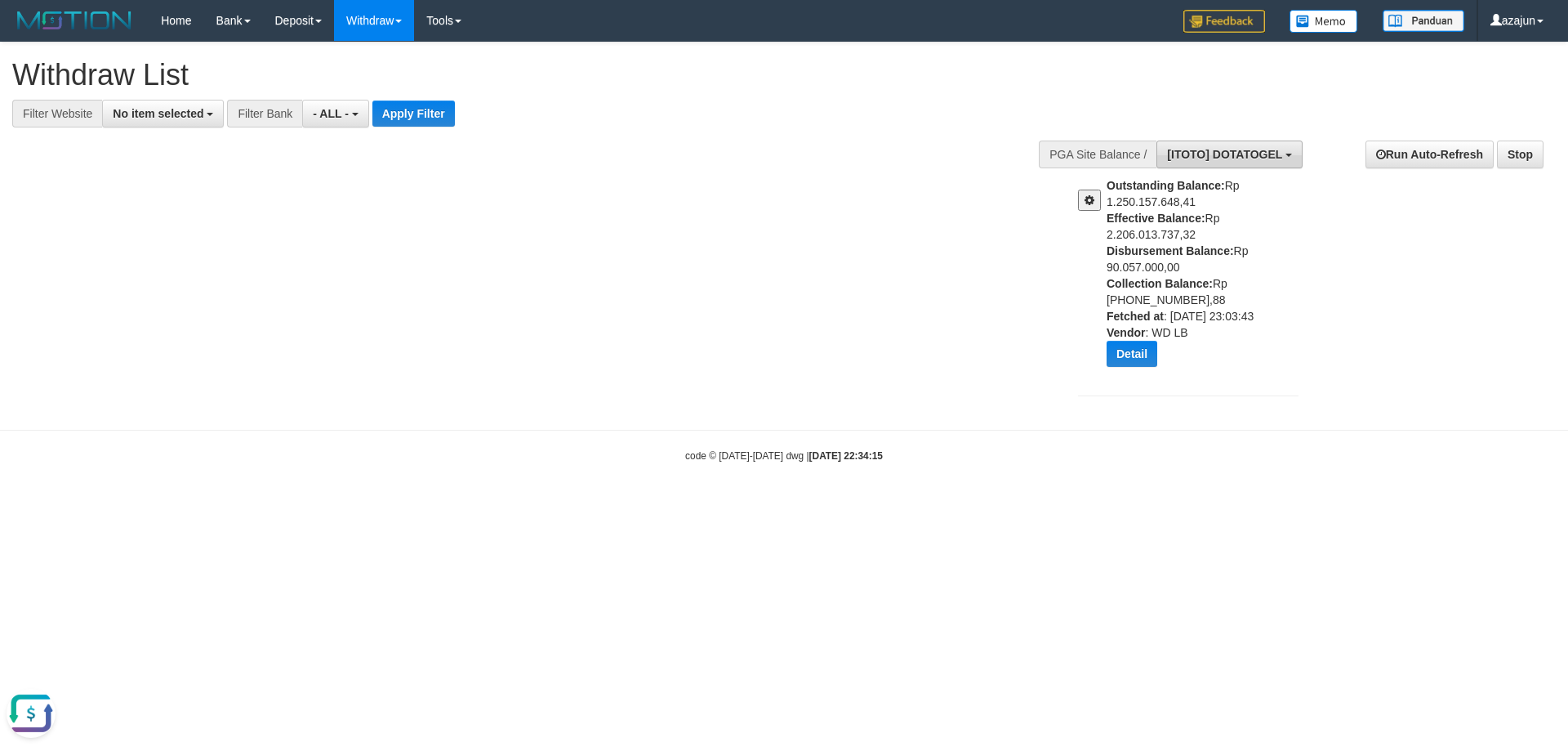
click at [1273, 152] on span "[ITOTO] DOTATOGEL" at bounding box center [1225, 155] width 115 height 13
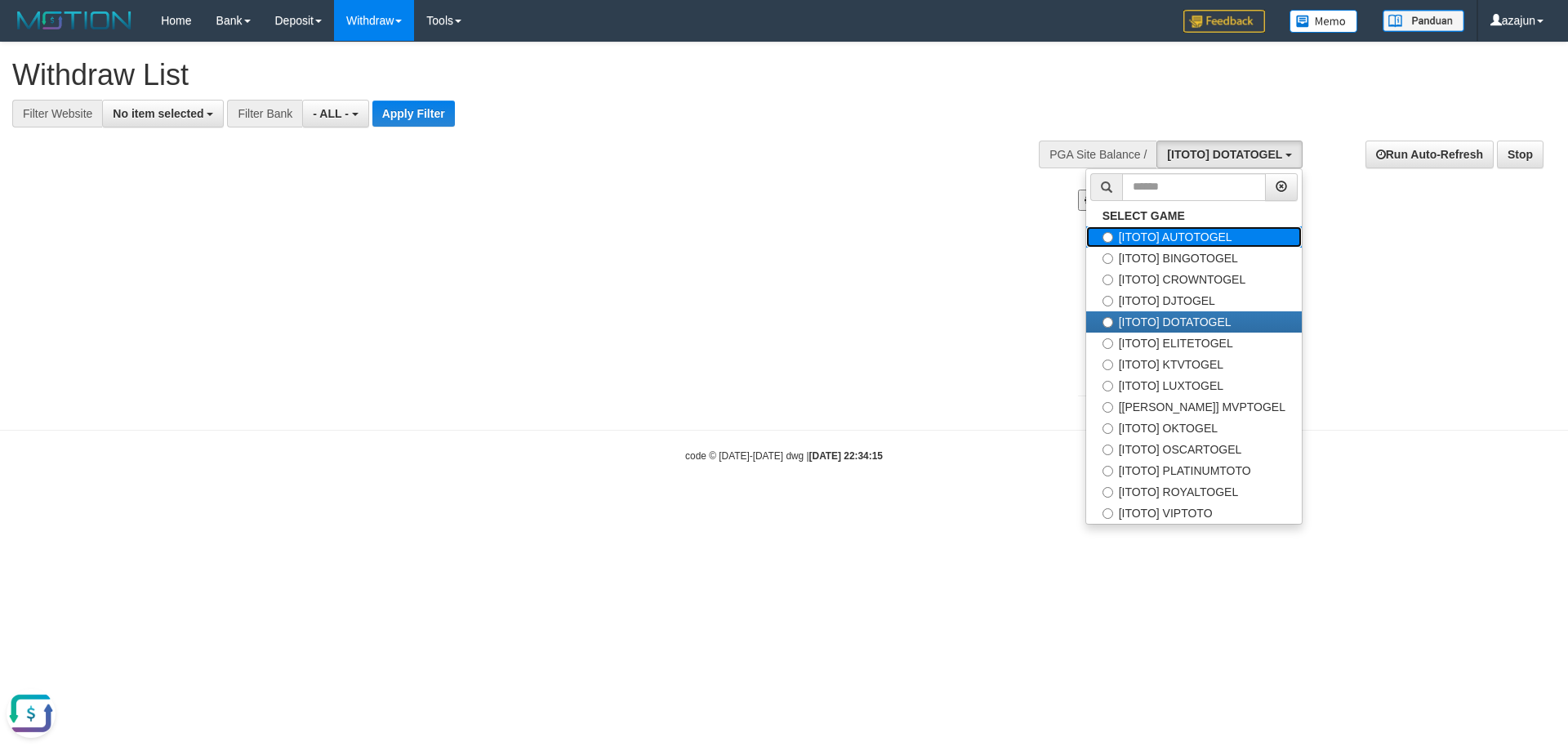
click at [1228, 233] on label "[ITOTO] AUTOTOGEL" at bounding box center [1194, 237] width 215 height 21
select select "***"
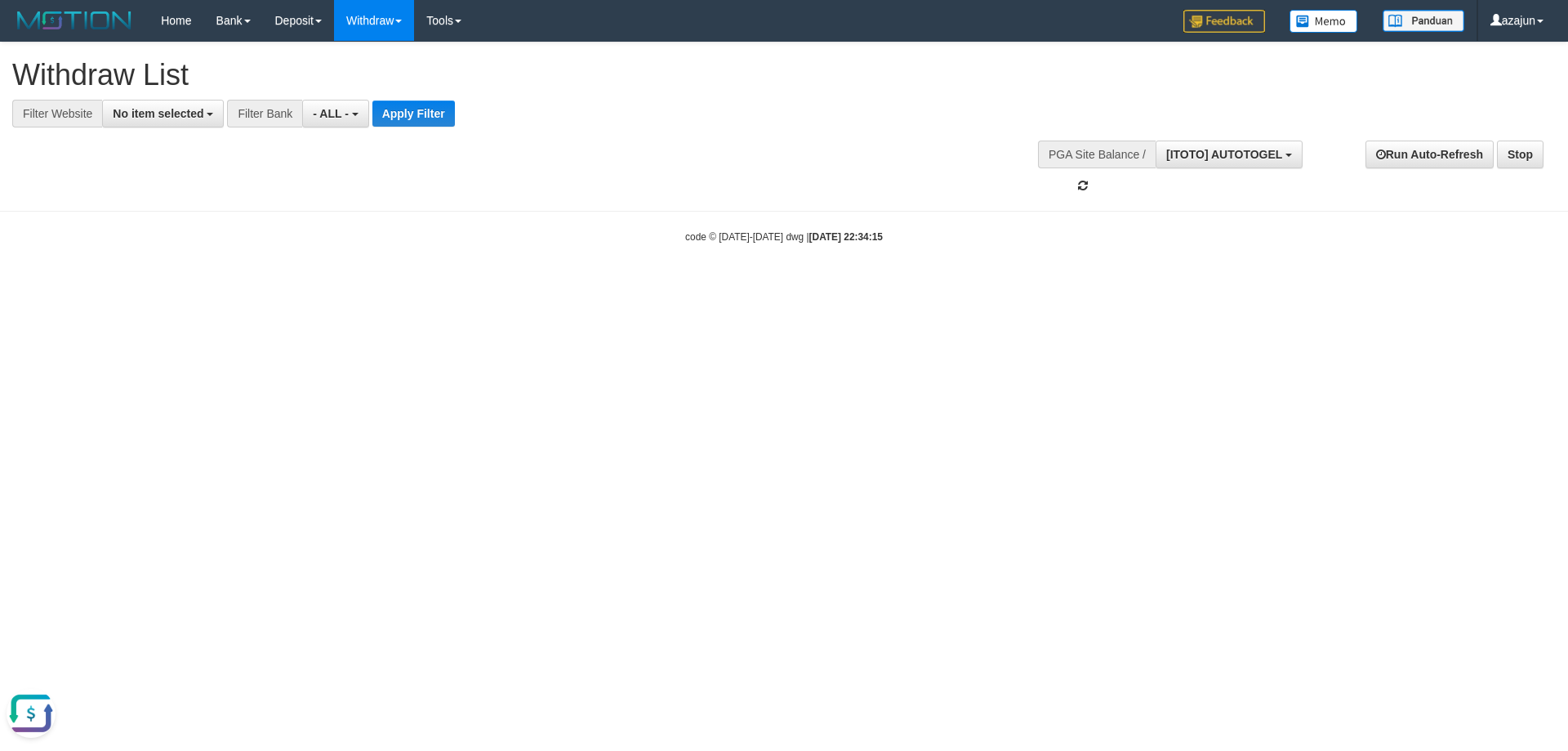
scroll to position [28, 0]
drag, startPoint x: 875, startPoint y: 171, endPoint x: 582, endPoint y: 241, distance: 301.2
click at [874, 170] on div "**********" at bounding box center [784, 118] width 1568 height 152
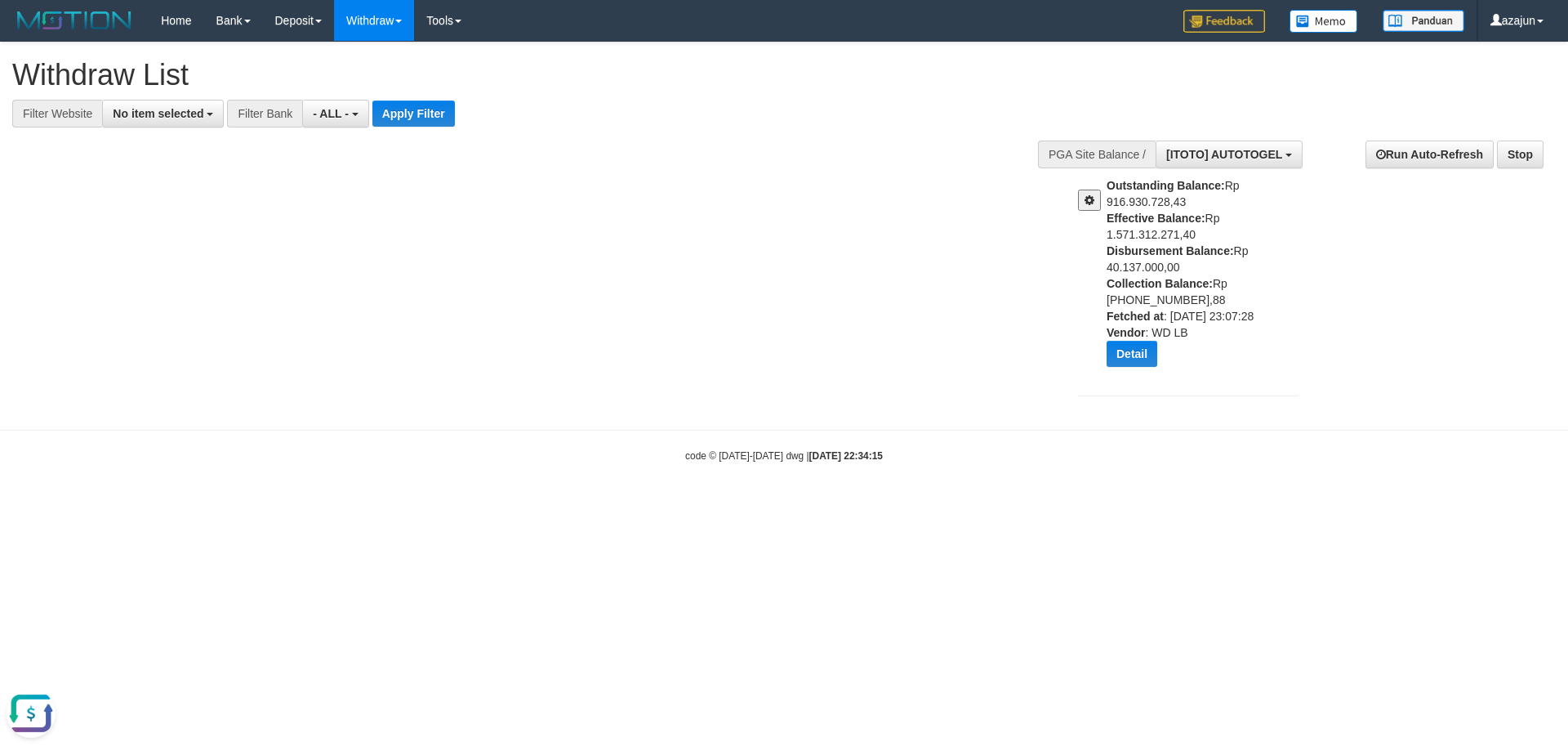
click at [1090, 194] on span at bounding box center [1090, 200] width 10 height 12
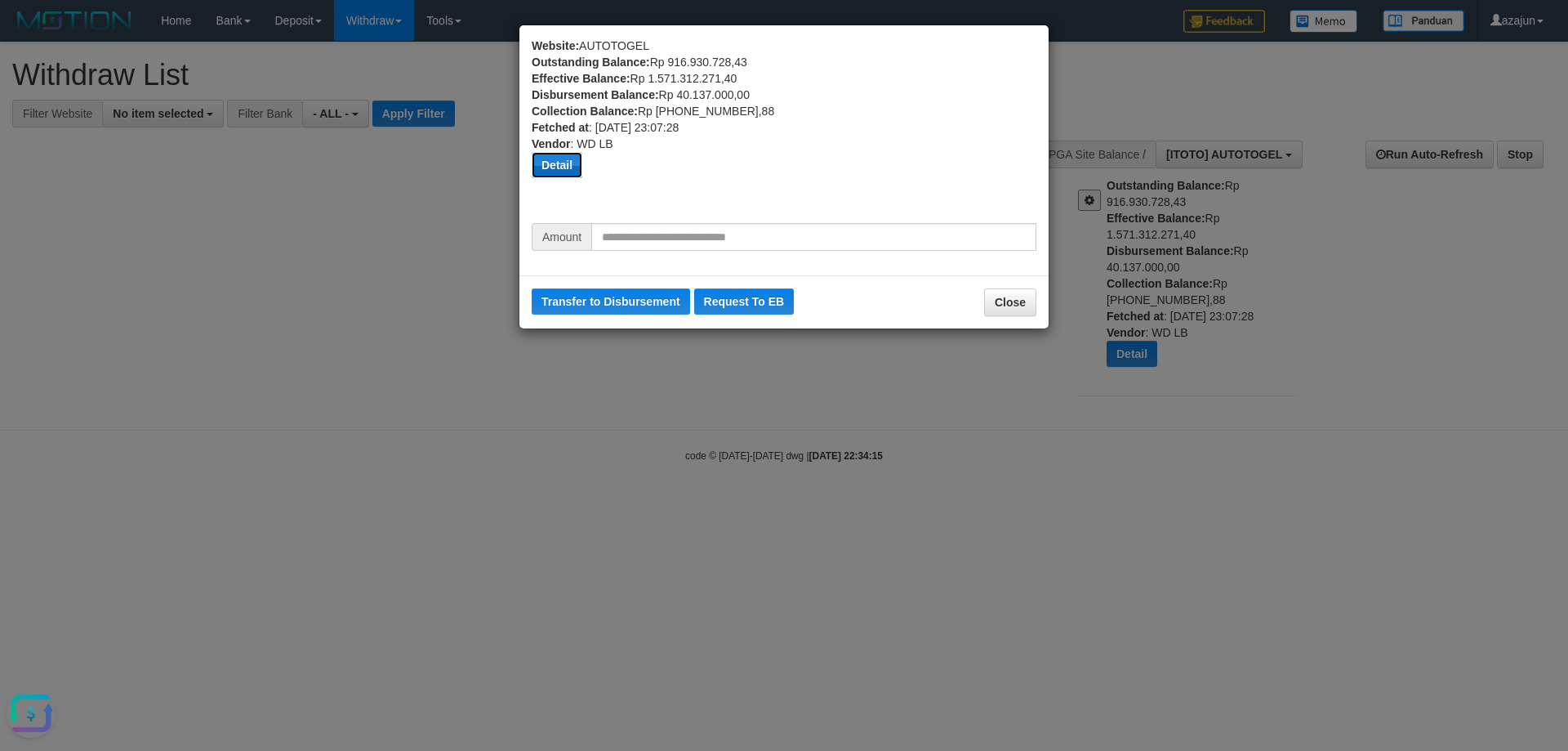
click at [566, 159] on button "Detail" at bounding box center [557, 164] width 50 height 26
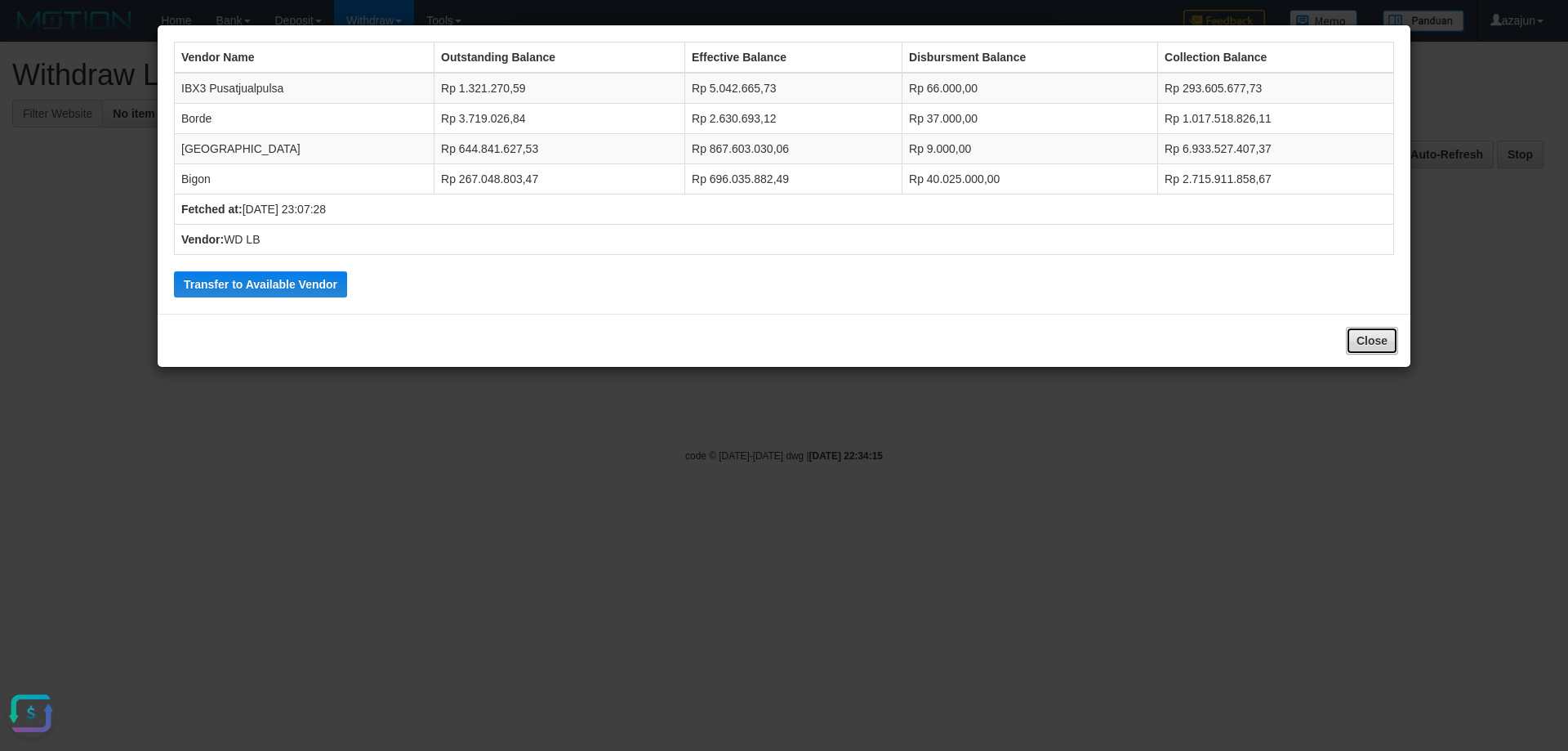
click at [1374, 340] on button "Close" at bounding box center [1372, 340] width 52 height 28
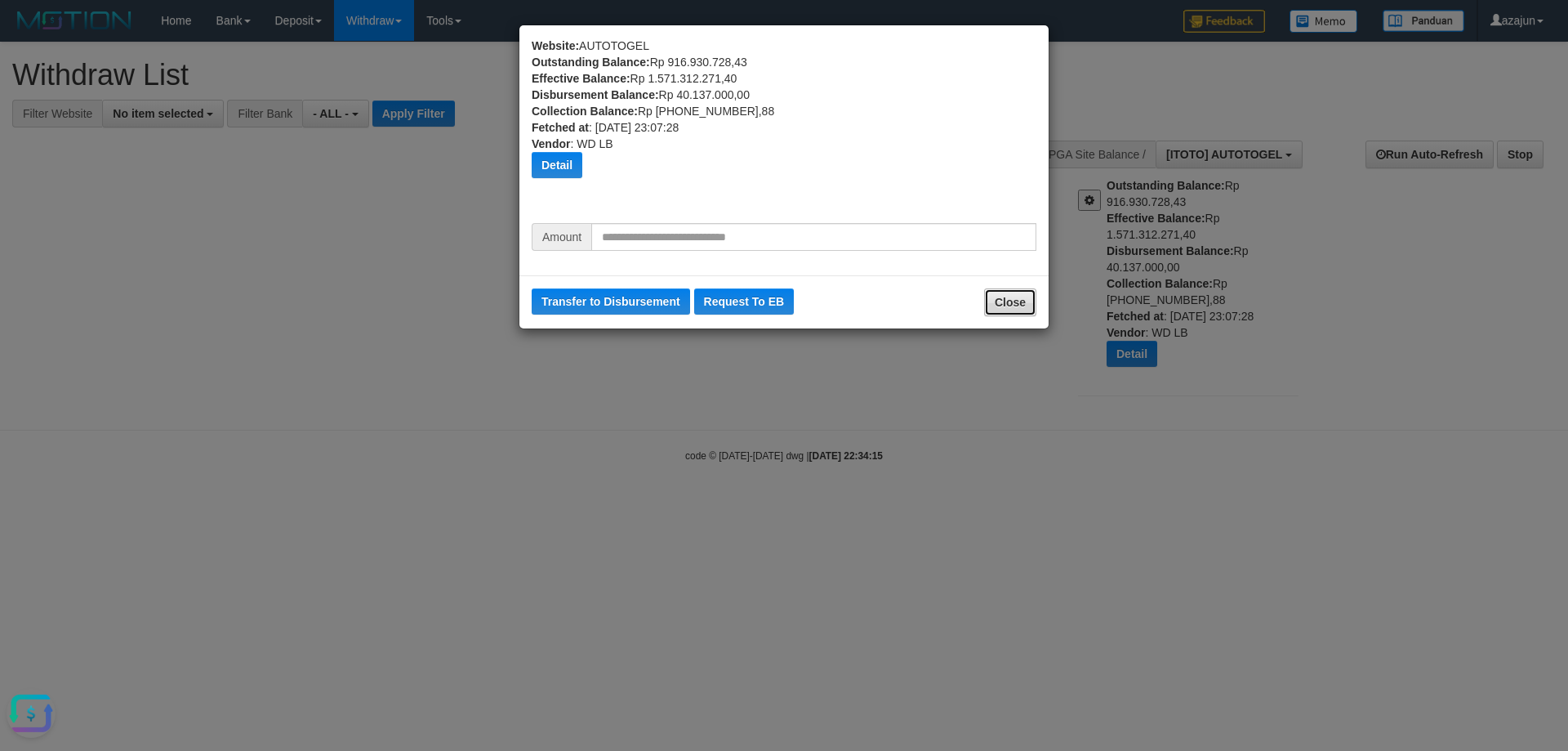
click at [1021, 306] on button "Close" at bounding box center [1010, 302] width 52 height 28
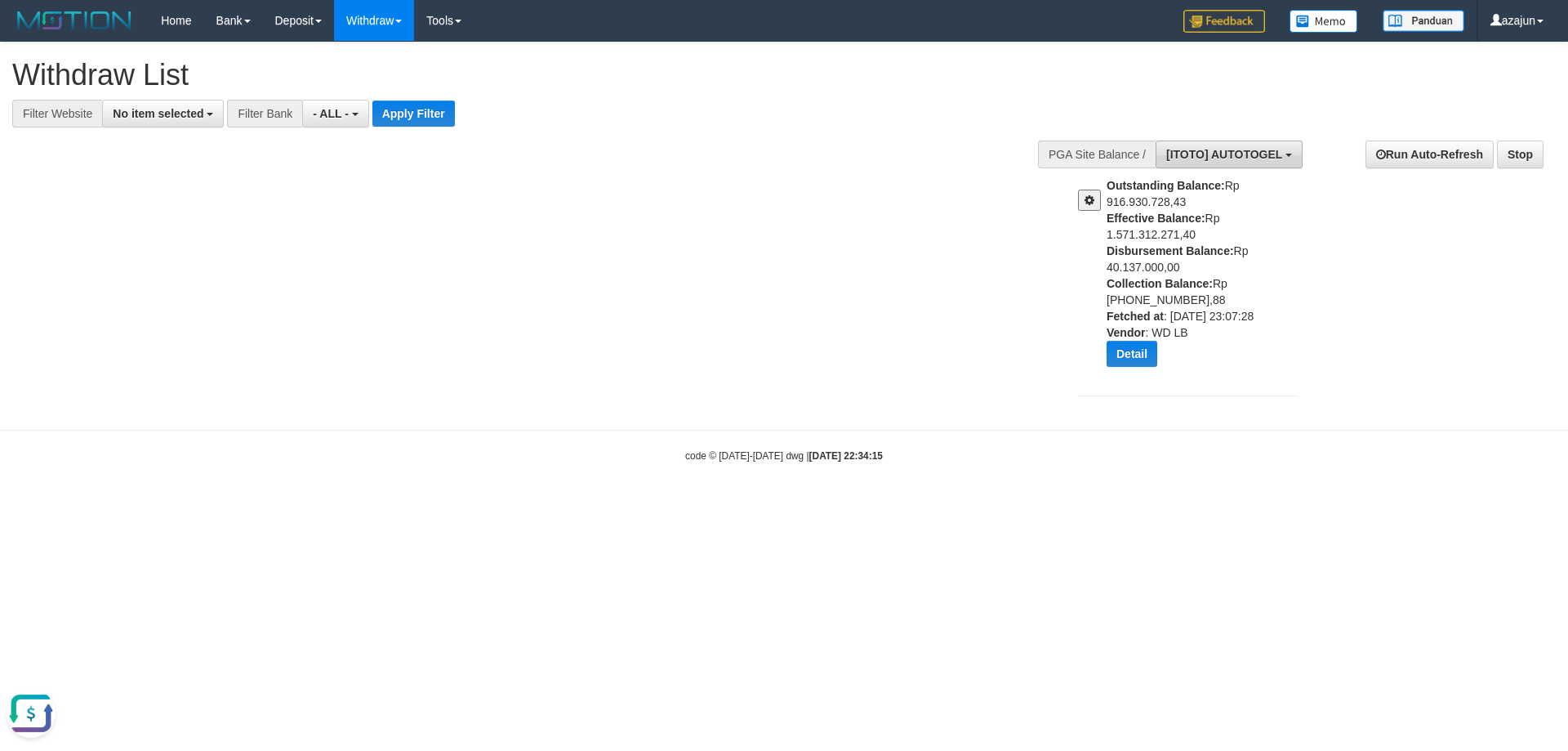
click at [1250, 152] on span "[ITOTO] AUTOTOGEL" at bounding box center [1225, 155] width 116 height 13
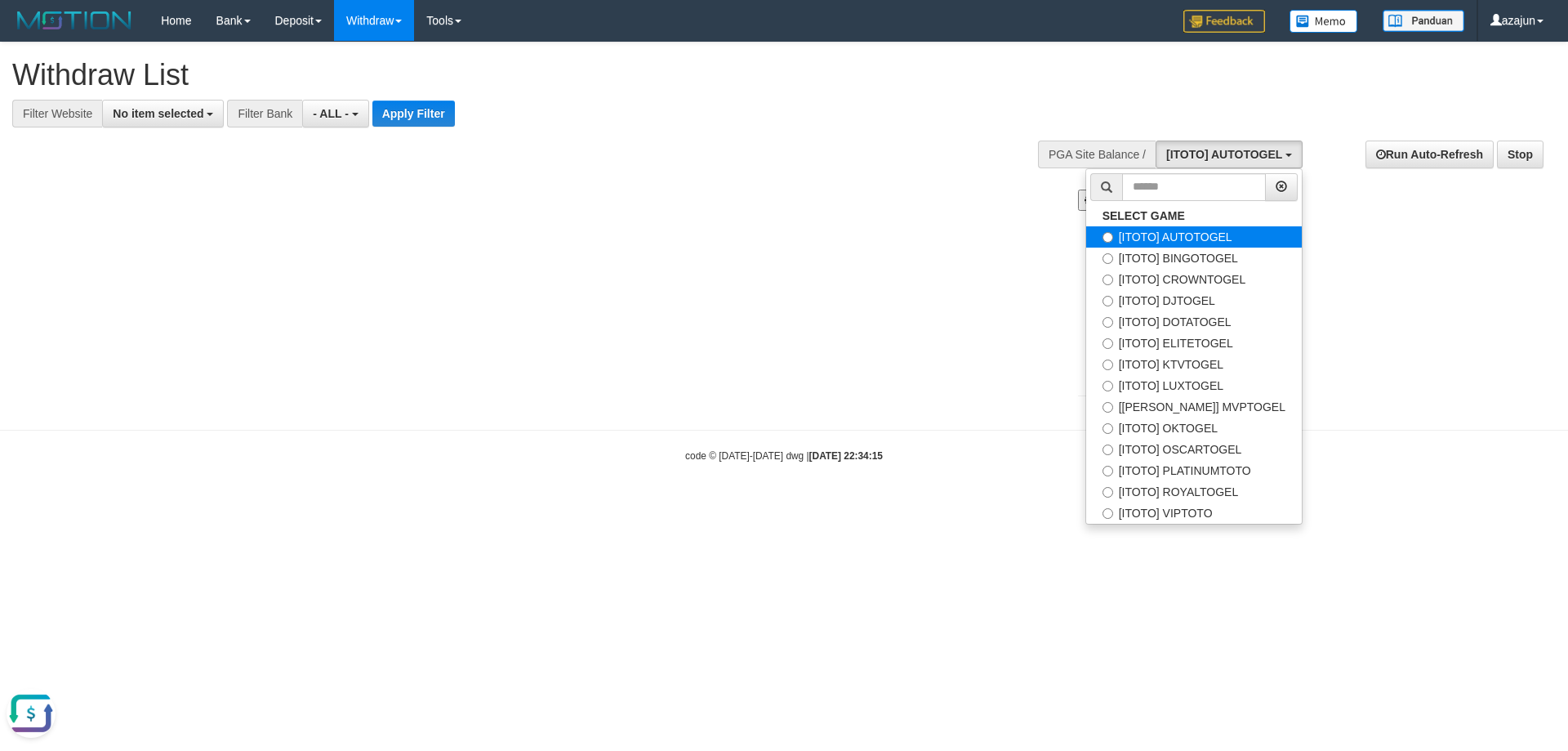
click at [1211, 237] on label "[ITOTO] AUTOTOGEL" at bounding box center [1194, 237] width 215 height 21
click at [994, 256] on div "**********" at bounding box center [784, 227] width 1568 height 371
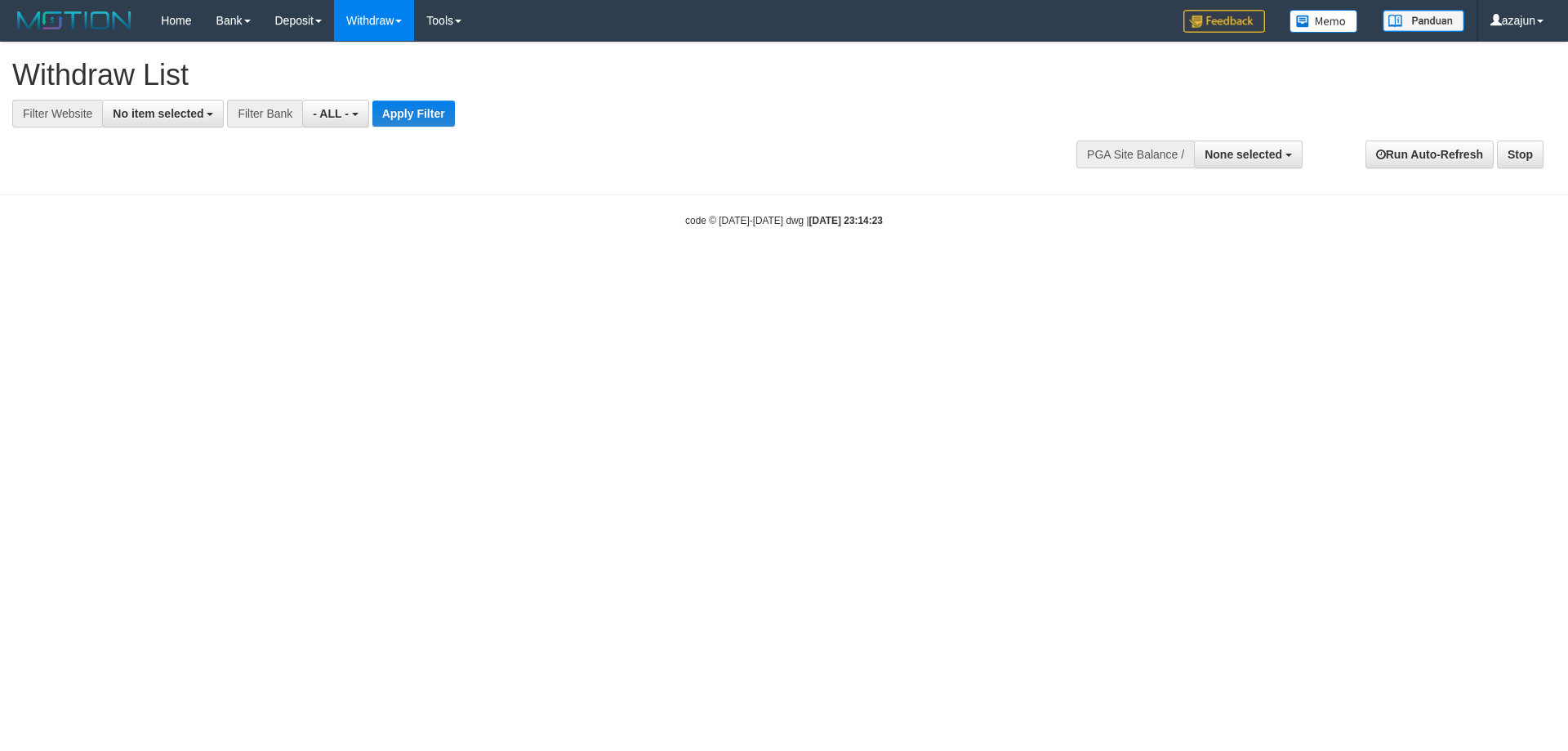
select select
drag, startPoint x: 1264, startPoint y: 147, endPoint x: 1262, endPoint y: 158, distance: 11.2
click at [1264, 152] on span "None selected" at bounding box center [1243, 155] width 77 height 13
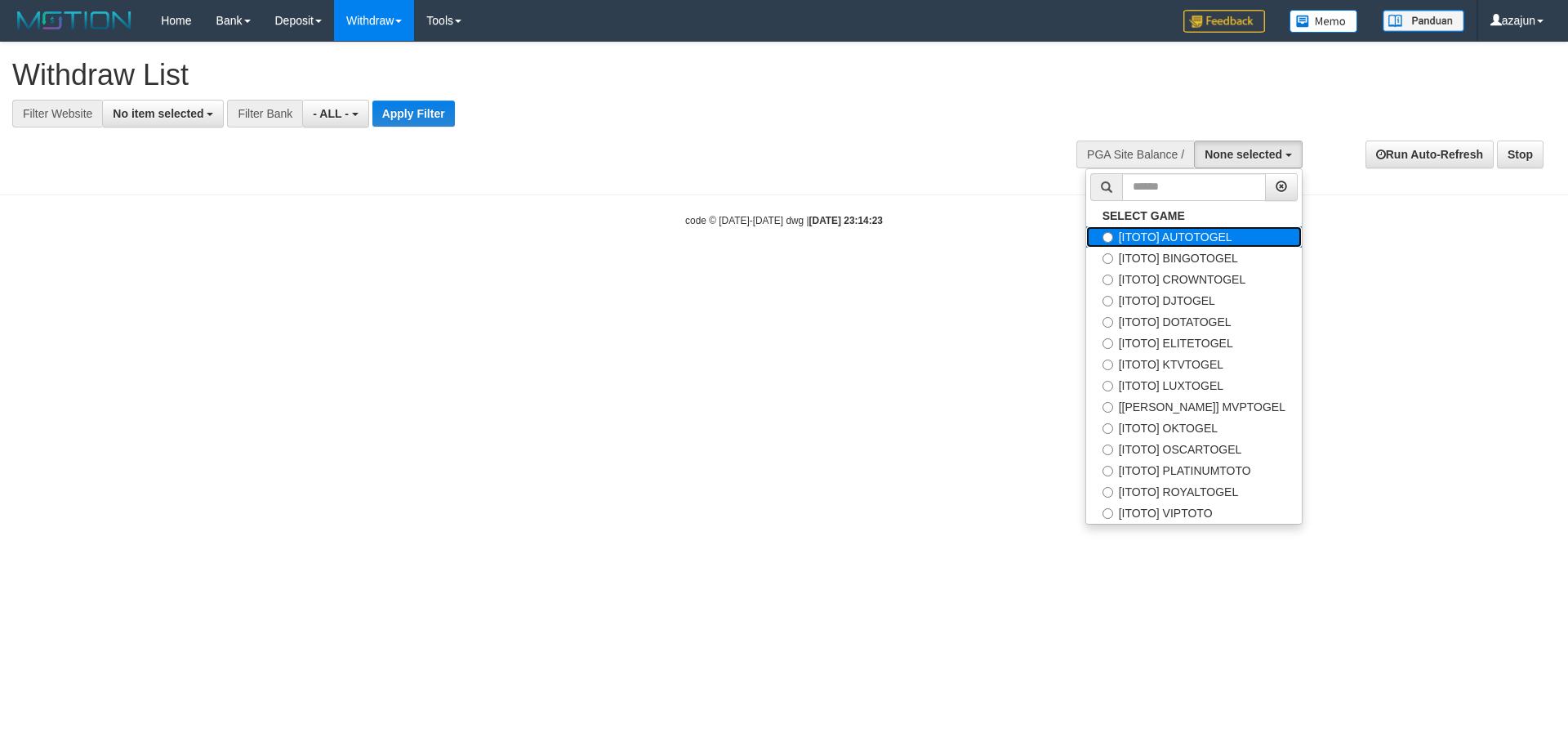
click at [1196, 235] on label "[ITOTO] AUTOTOGEL" at bounding box center [1194, 237] width 215 height 21
select select "***"
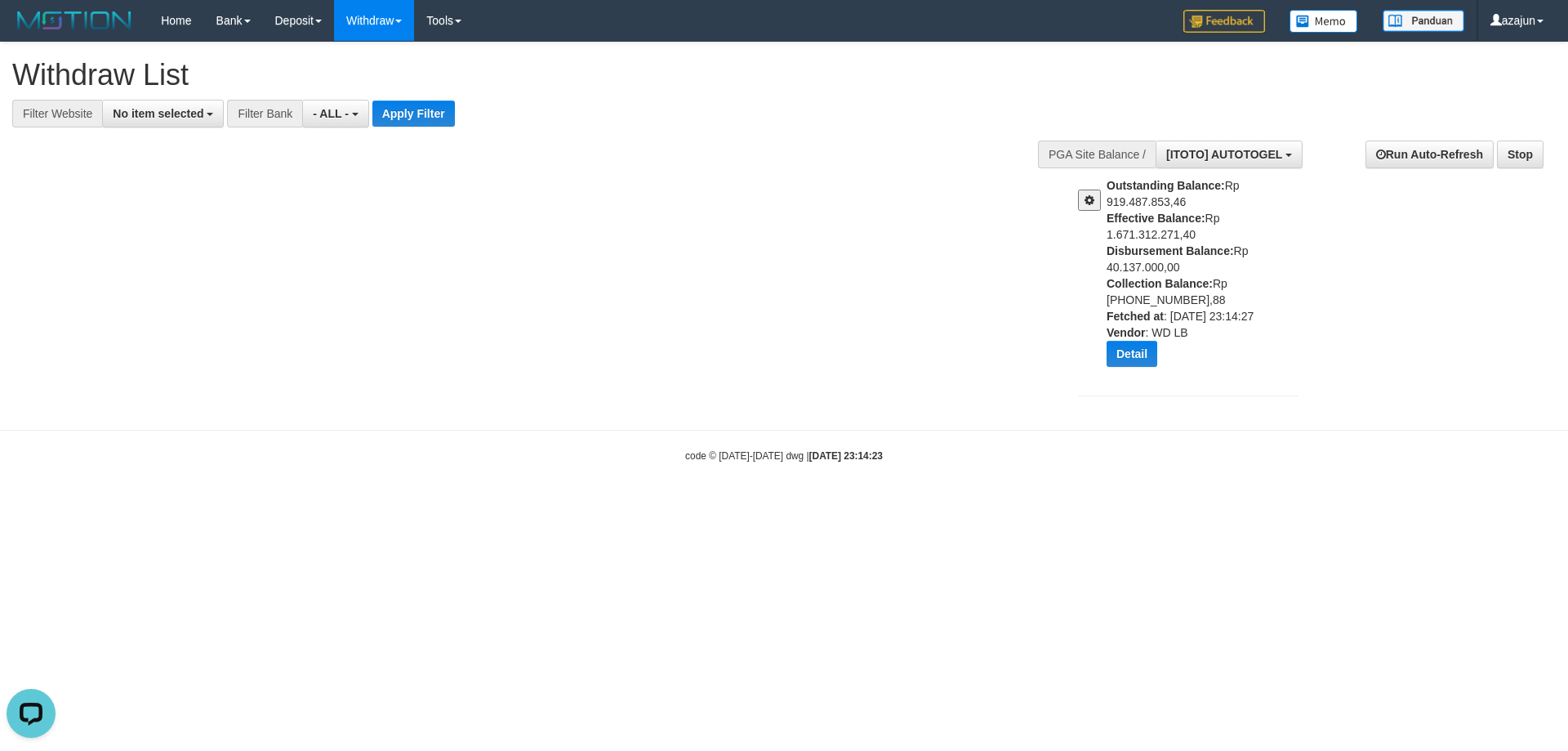
click at [1091, 193] on button at bounding box center [1089, 200] width 23 height 21
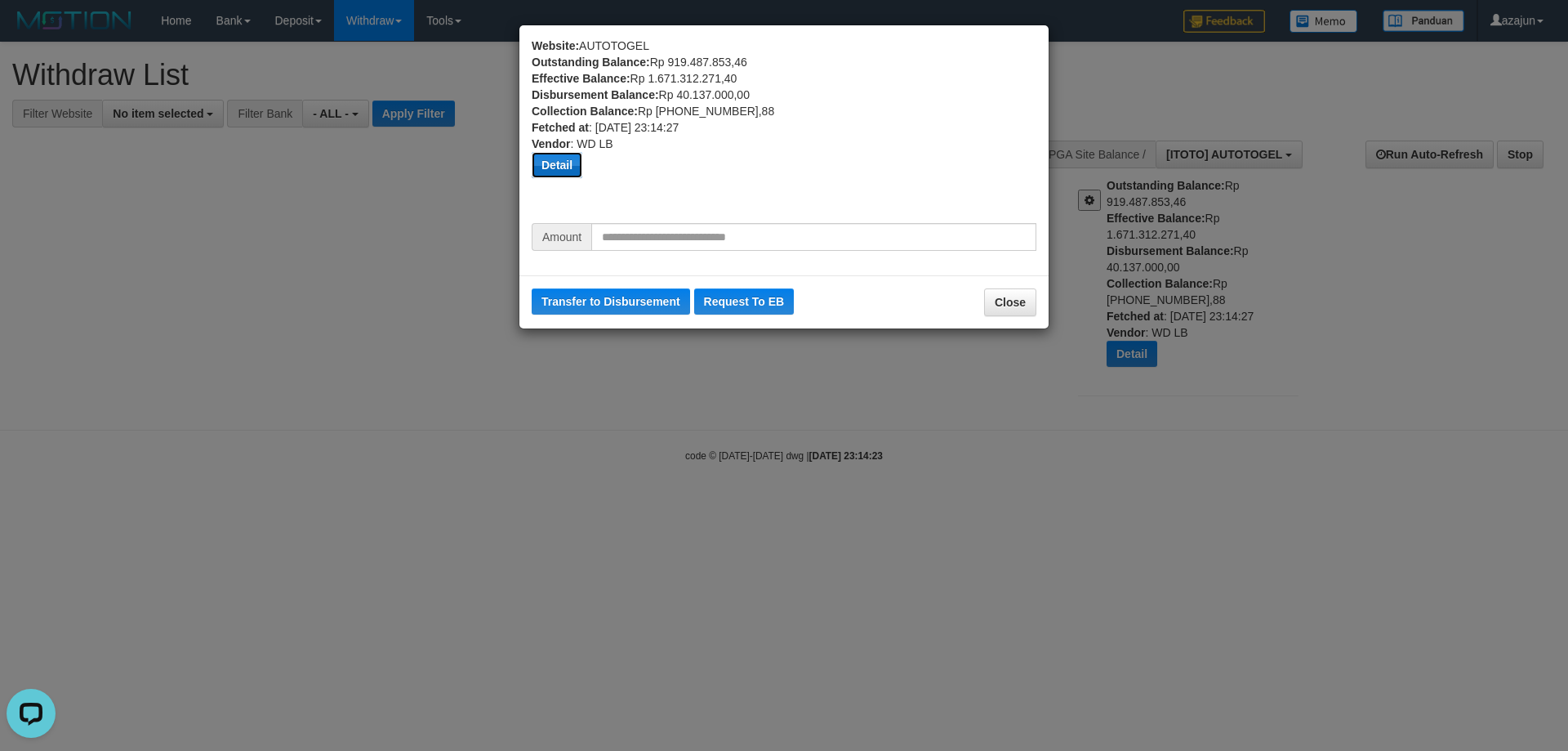
click at [562, 166] on button "Detail" at bounding box center [557, 164] width 50 height 26
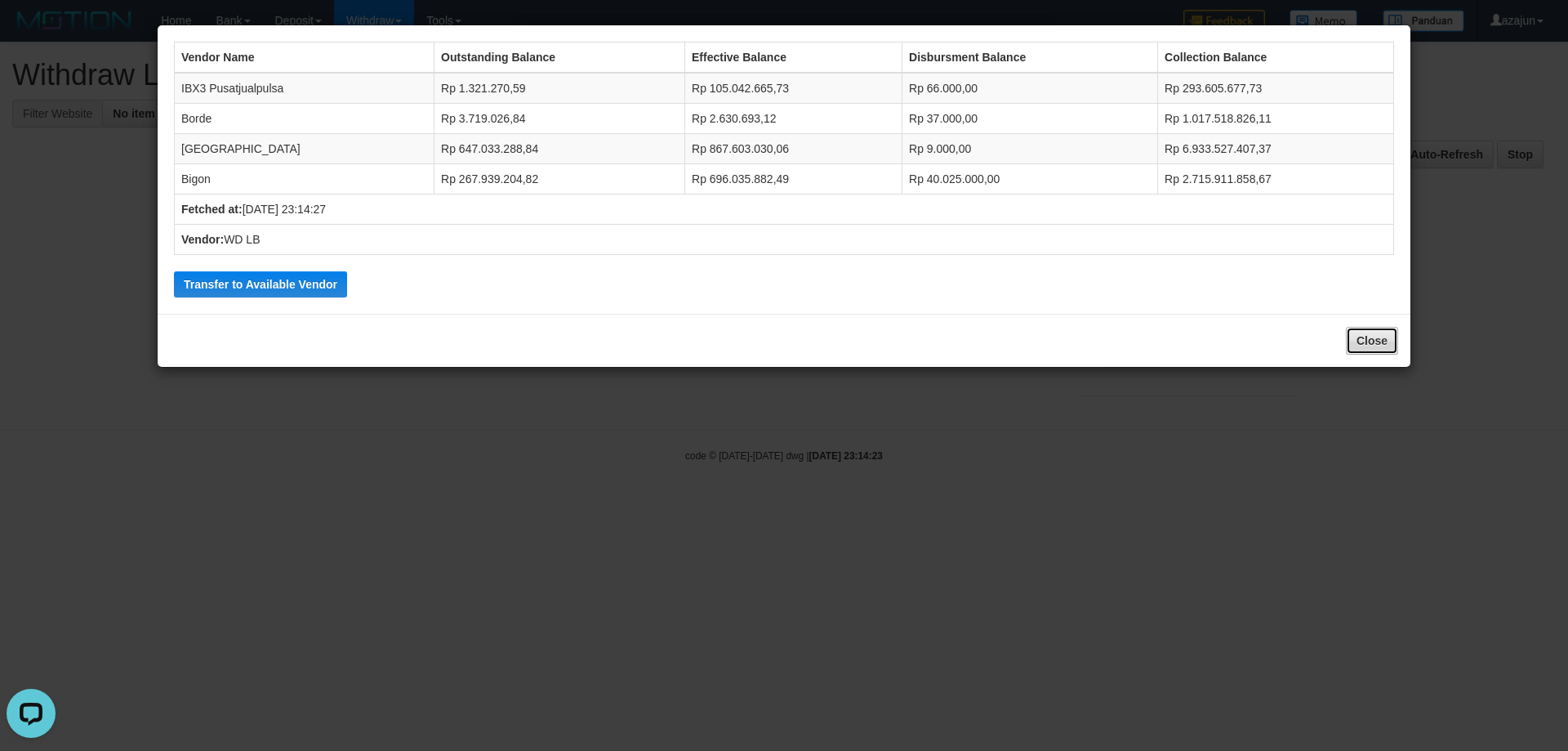
click at [1377, 338] on button "Close" at bounding box center [1372, 340] width 52 height 28
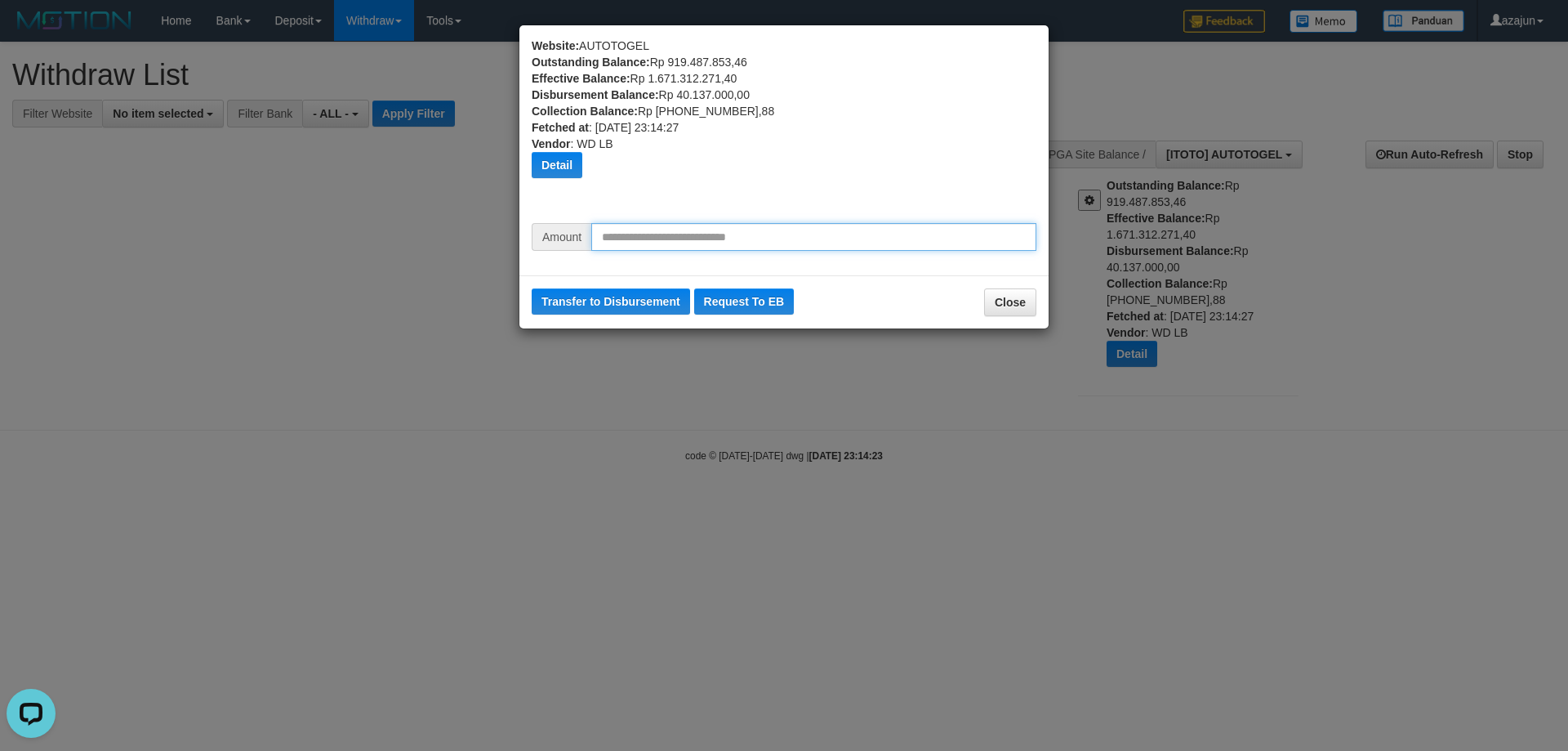
click at [757, 229] on input "text" at bounding box center [814, 237] width 445 height 28
type input "********"
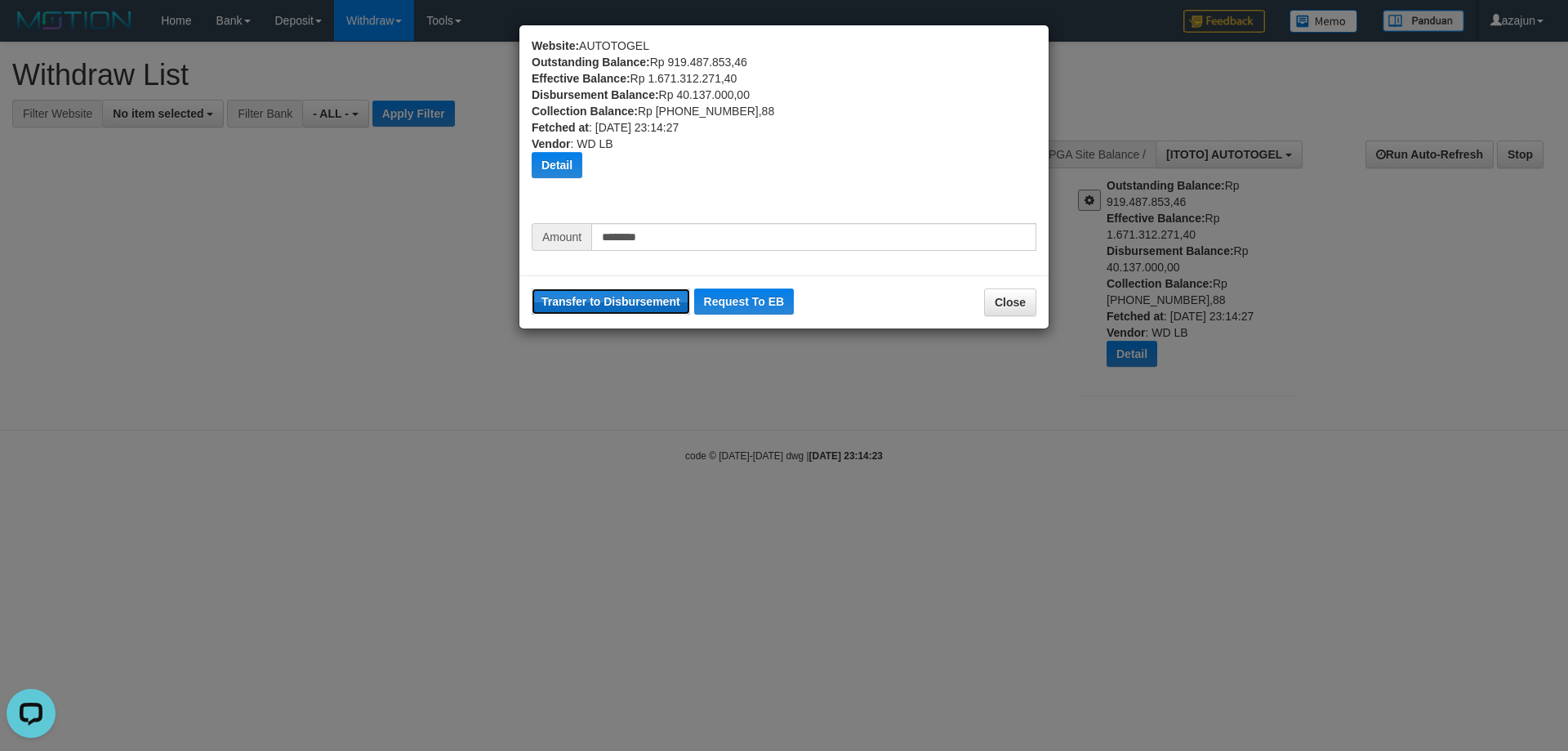
click at [632, 292] on button "Transfer to Disbursement" at bounding box center [611, 301] width 158 height 26
click at [899, 174] on div "Detail" at bounding box center [784, 164] width 505 height 26
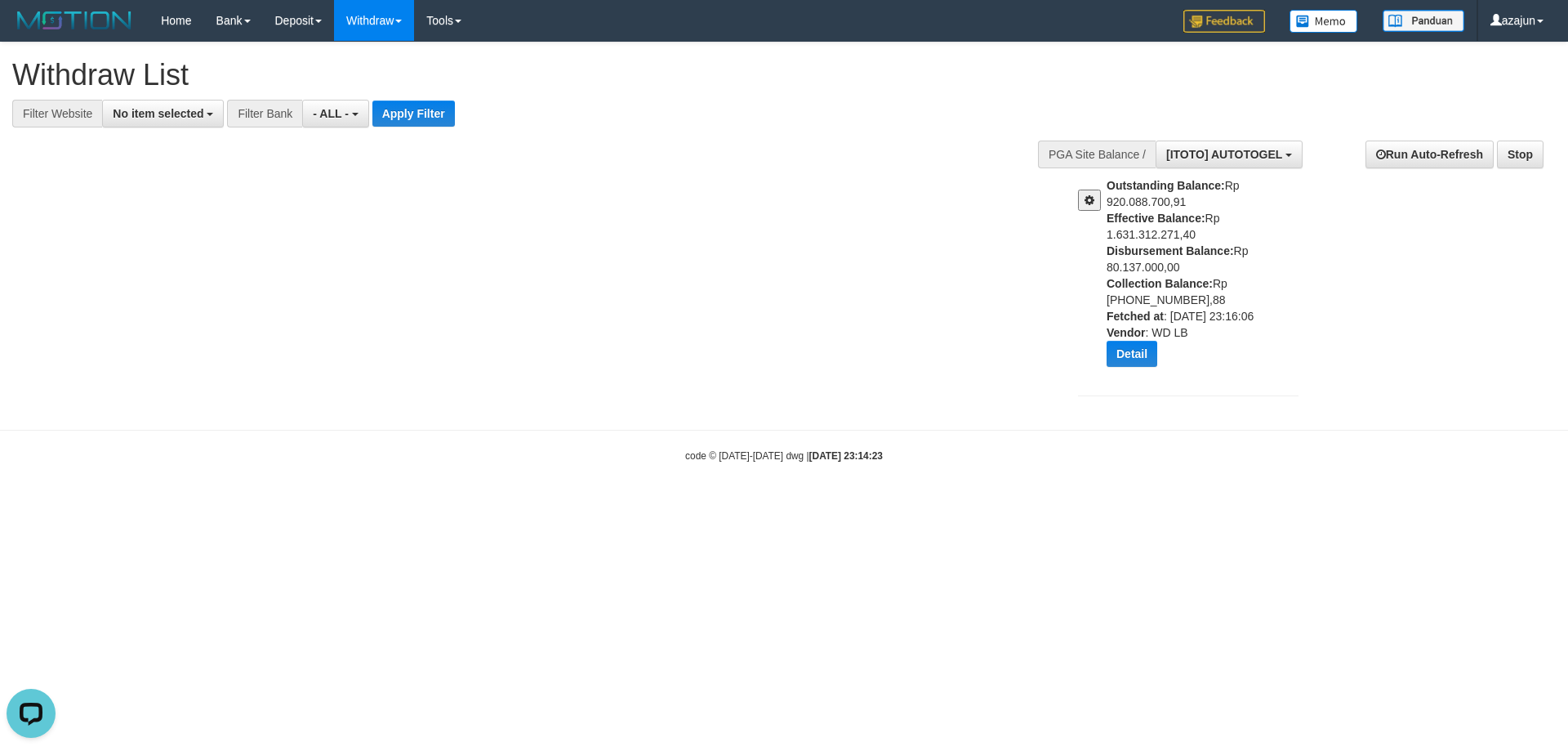
click at [1350, 440] on body "Toggle navigation Home Bank Account List Load By Website Group [ITOTO] AUTOTOGE…" at bounding box center [784, 252] width 1568 height 504
click at [1091, 197] on span at bounding box center [1090, 200] width 10 height 12
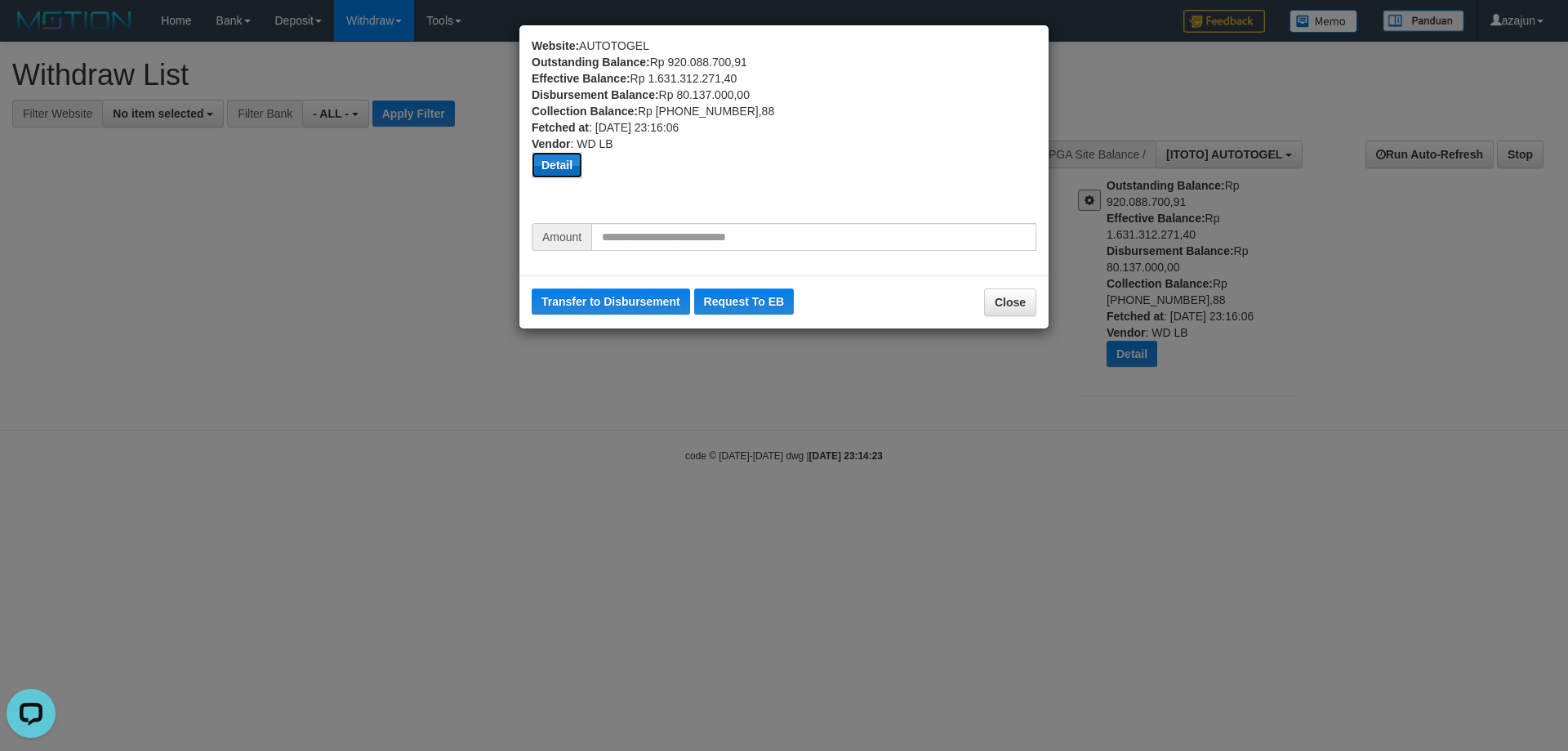
click at [545, 154] on button "Detail" at bounding box center [557, 164] width 50 height 26
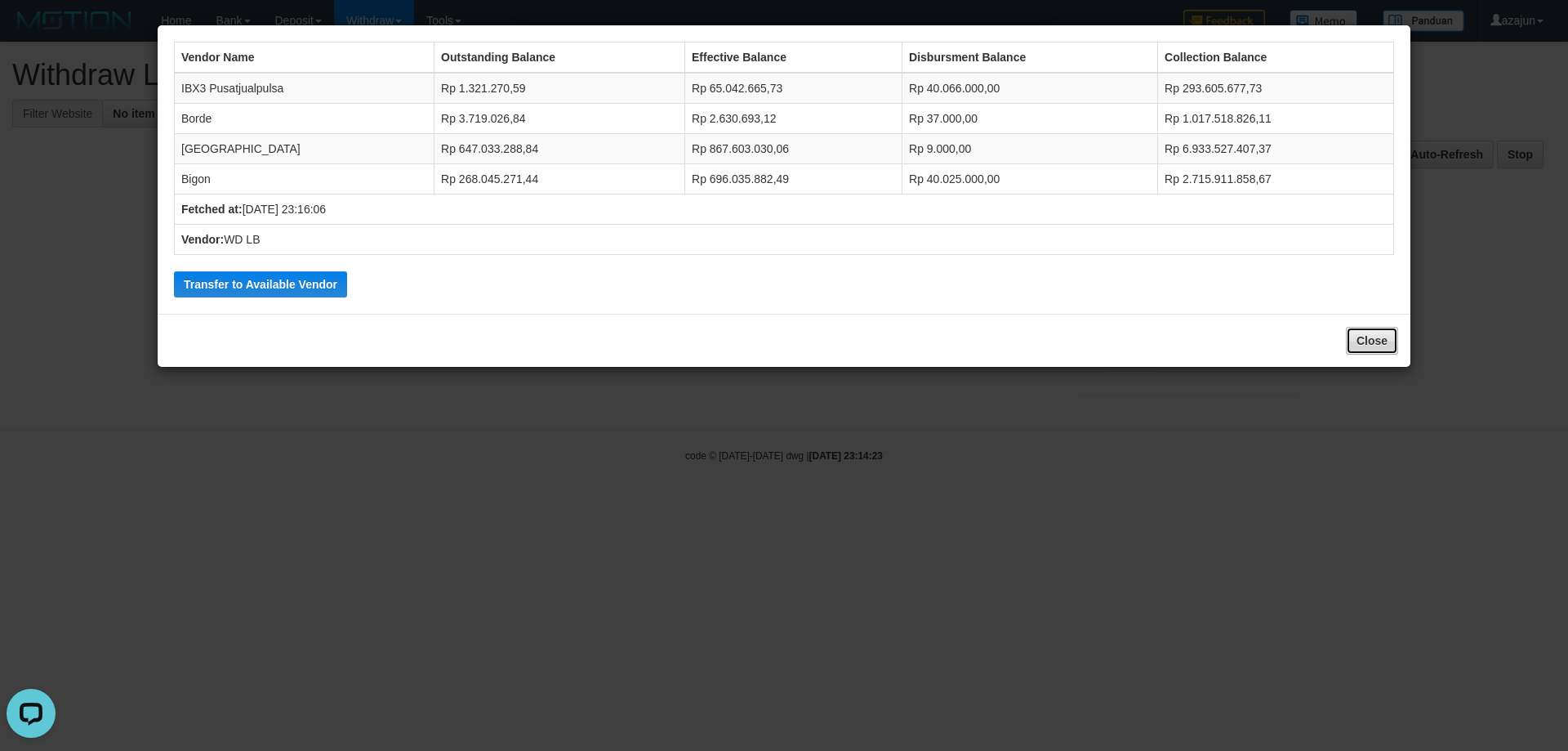
click at [1374, 342] on button "Close" at bounding box center [1372, 340] width 52 height 28
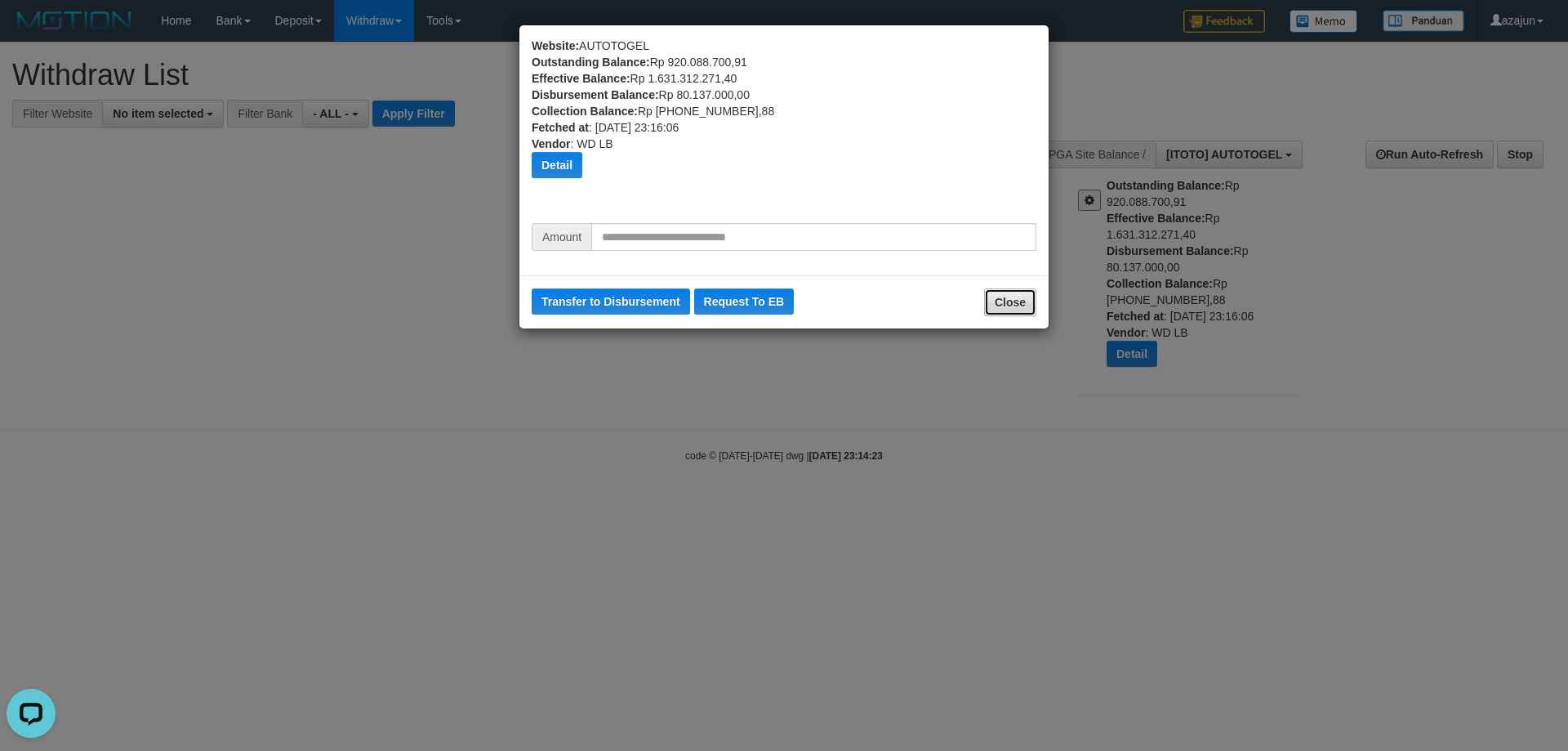
click at [1011, 313] on button "Close" at bounding box center [1010, 302] width 52 height 28
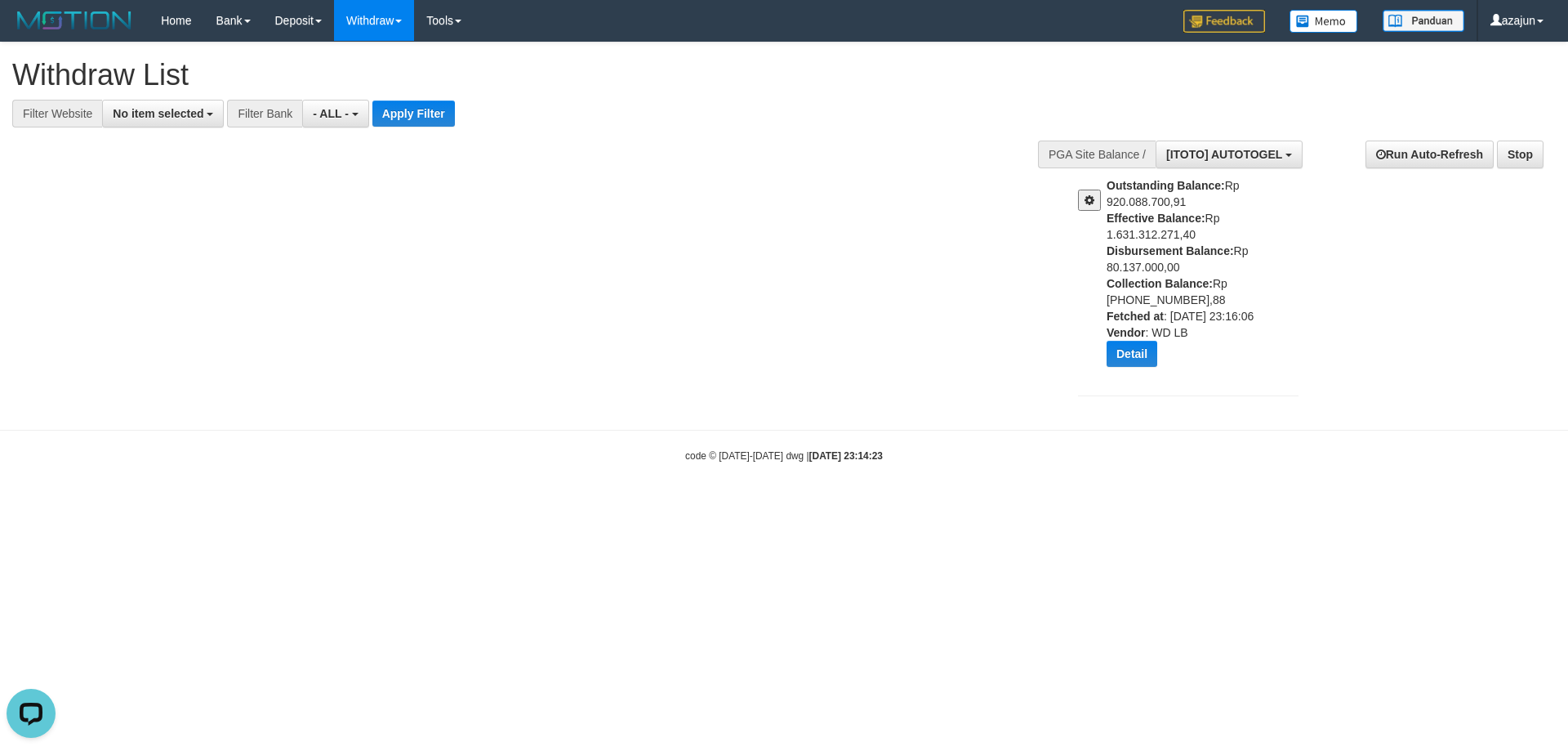
click at [1459, 445] on body "Toggle navigation Home Bank Account List Load By Website Group [ITOTO] AUTOTOGE…" at bounding box center [784, 252] width 1568 height 504
drag, startPoint x: 1224, startPoint y: 155, endPoint x: 1256, endPoint y: 223, distance: 75.2
click at [1224, 154] on span "[ITOTO] AUTOTOGEL" at bounding box center [1225, 155] width 116 height 13
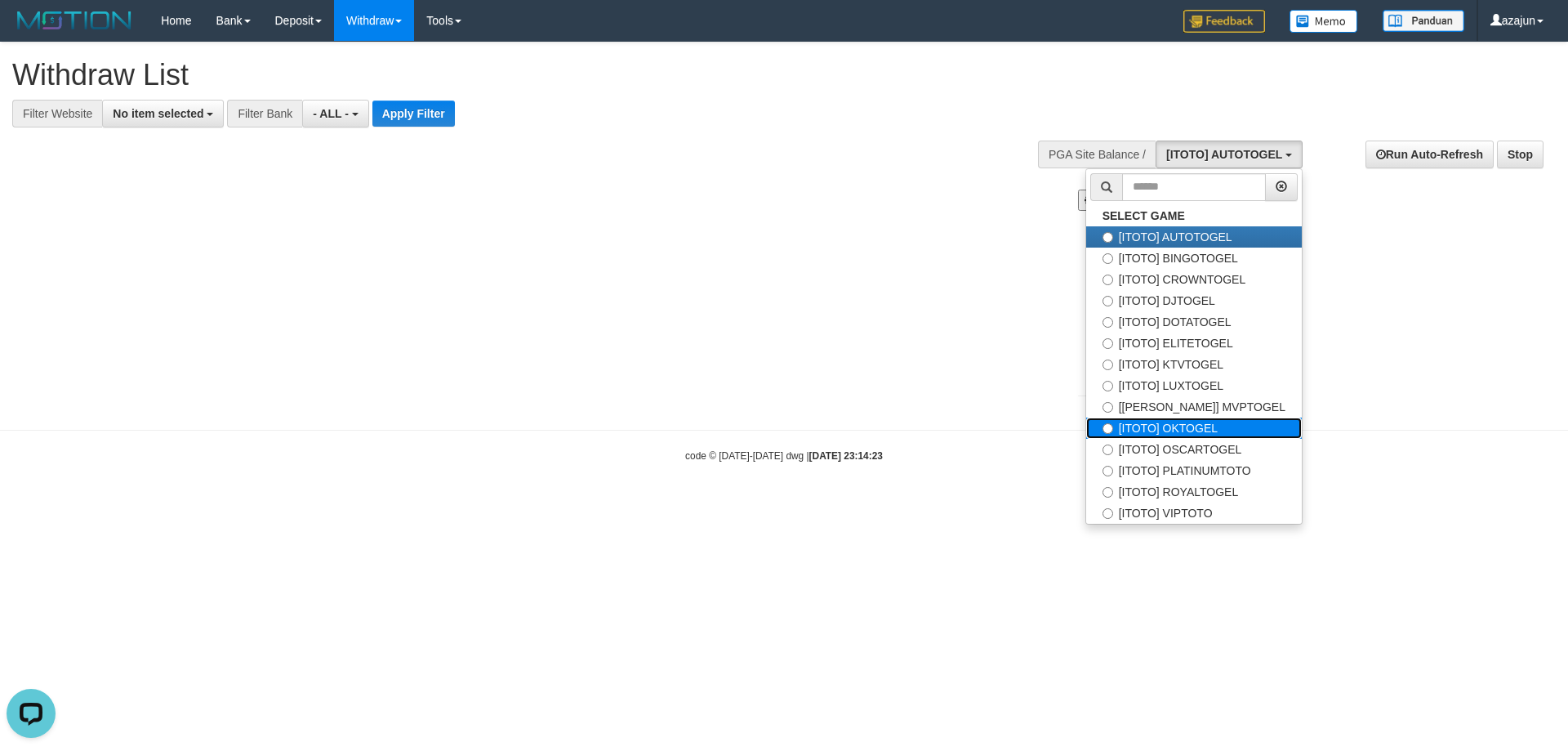
click at [1205, 431] on label "[ITOTO] OKTOGEL" at bounding box center [1194, 428] width 215 height 21
select select "***"
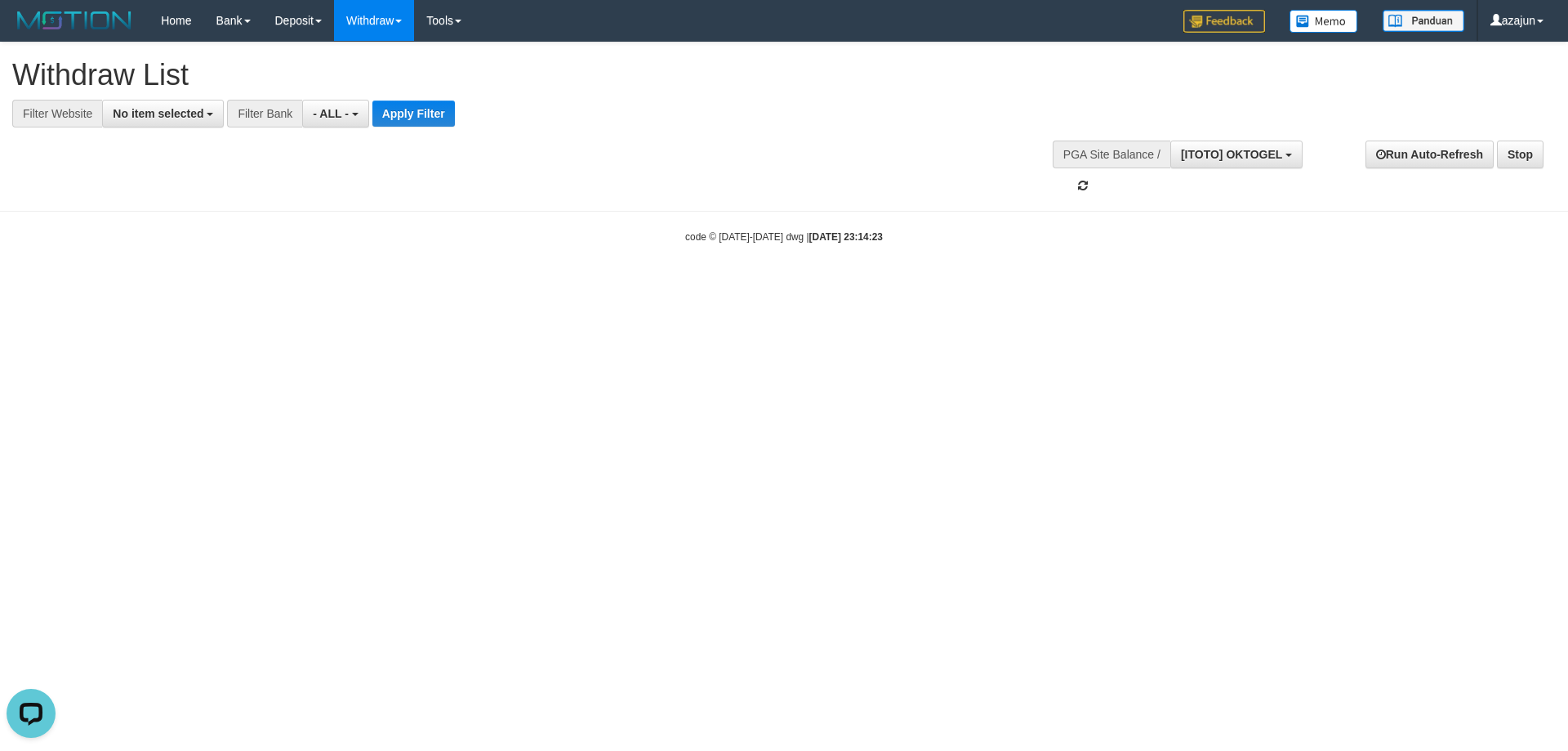
scroll to position [140, 0]
click at [1288, 285] on html "Toggle navigation Home Bank Account List Load By Website Group [ITOTO] AUTOTOGE…" at bounding box center [784, 142] width 1568 height 285
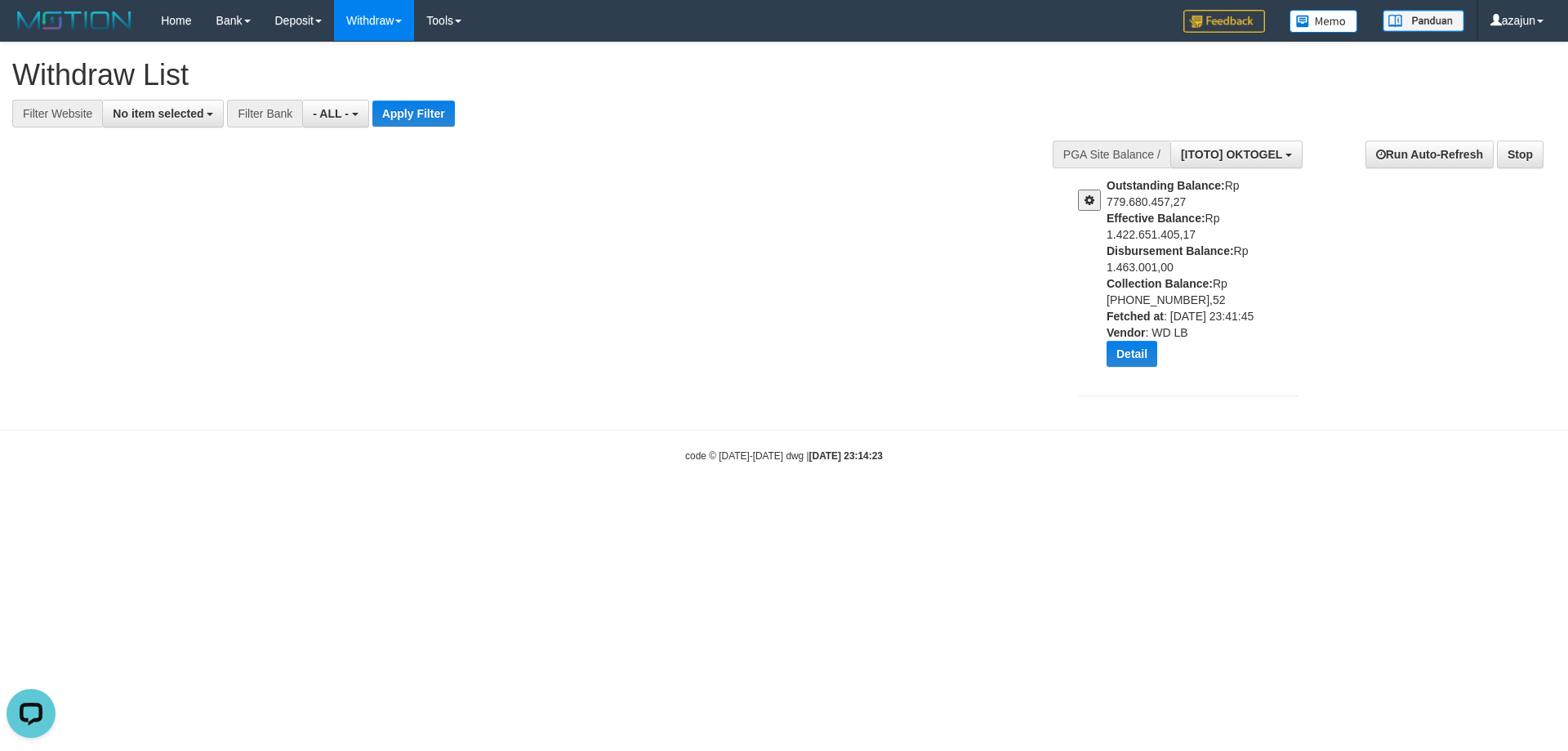
click at [1349, 483] on body "Toggle navigation Home Bank Account List Load By Website Group [ITOTO] AUTOTOGE…" at bounding box center [784, 252] width 1568 height 504
click at [1091, 207] on button at bounding box center [1089, 200] width 23 height 21
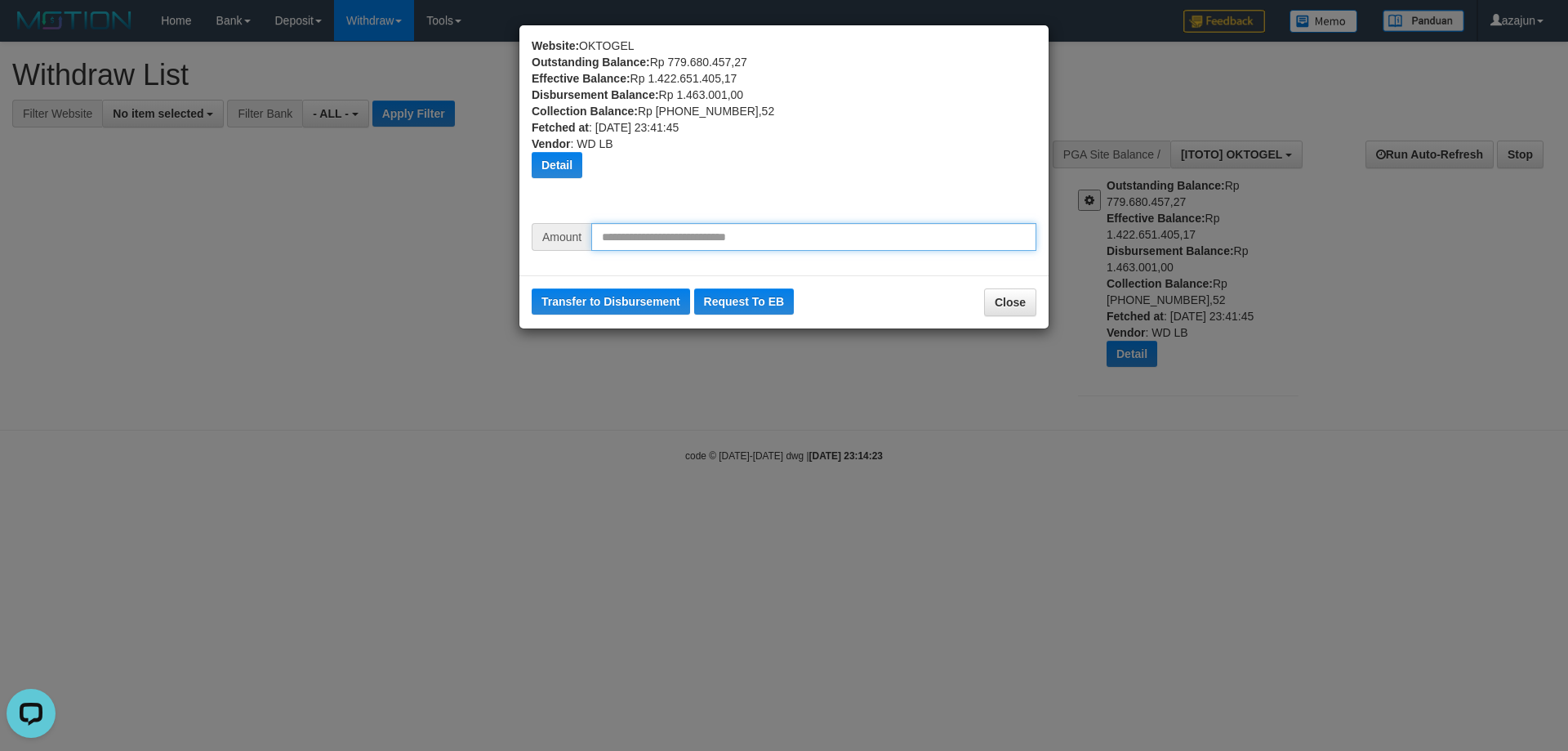
click at [737, 233] on input "text" at bounding box center [814, 237] width 445 height 28
type input "********"
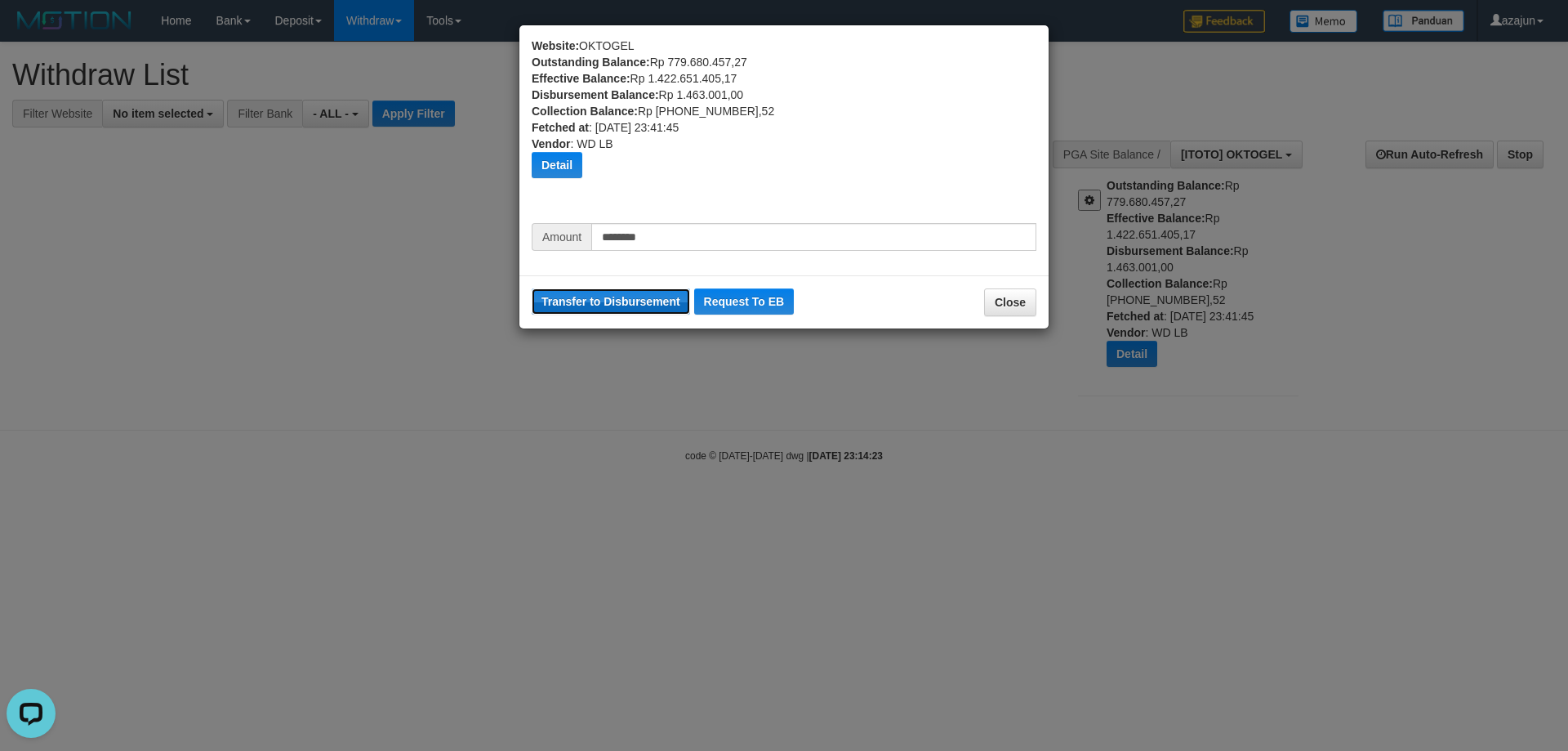
click at [635, 305] on button "Transfer to Disbursement" at bounding box center [611, 301] width 158 height 26
drag, startPoint x: 943, startPoint y: 123, endPoint x: 938, endPoint y: 145, distance: 22.6
click at [939, 124] on div "Website: OKTOGEL Outstanding Balance: Rp 779.680.457,27 Effective Balance: Rp 1…" at bounding box center [784, 130] width 505 height 185
